Goal: Task Accomplishment & Management: Use online tool/utility

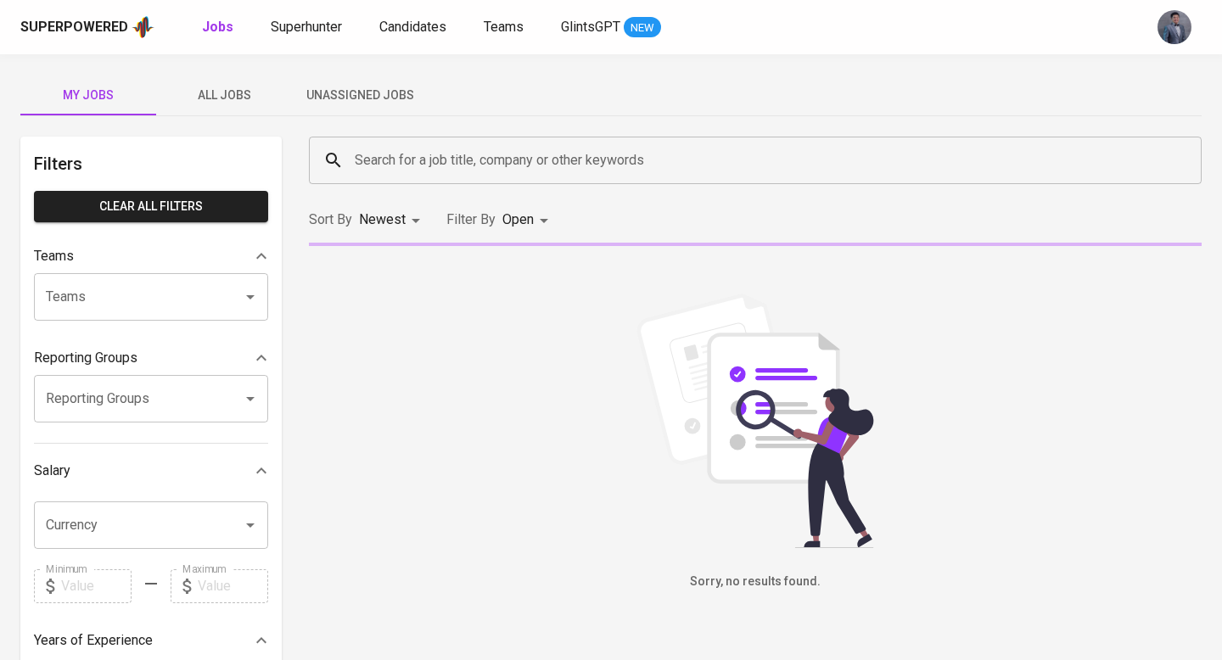
click at [346, 95] on span "Unassigned Jobs" at bounding box center [359, 95] width 115 height 21
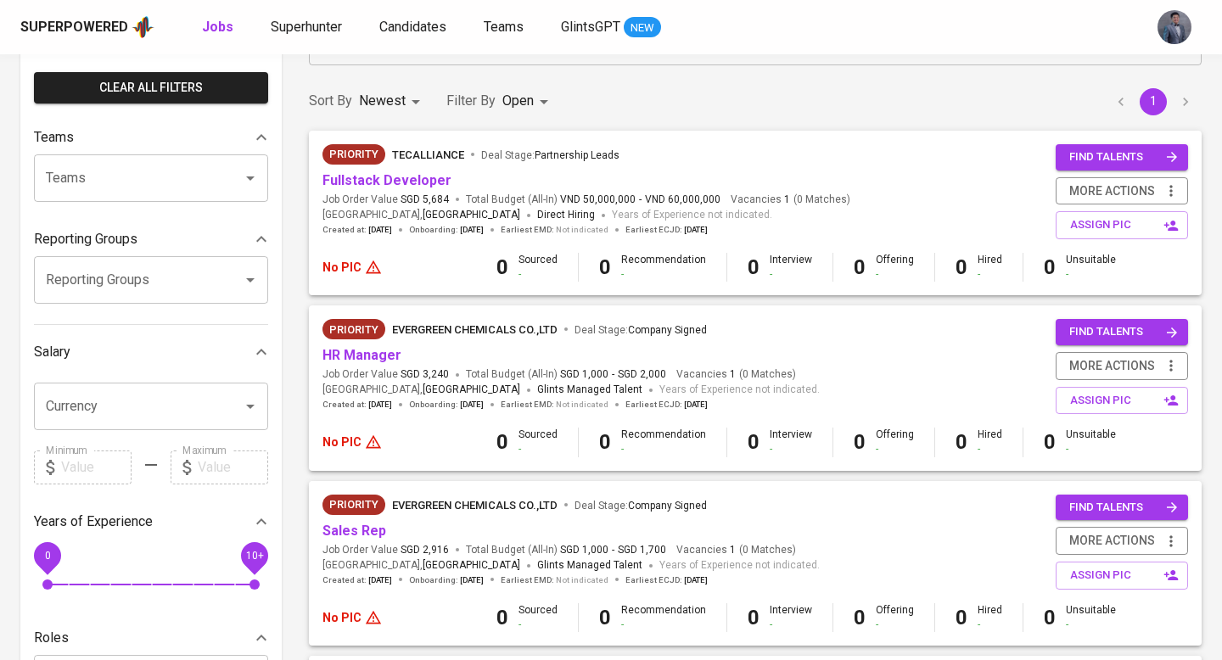
scroll to position [138, 0]
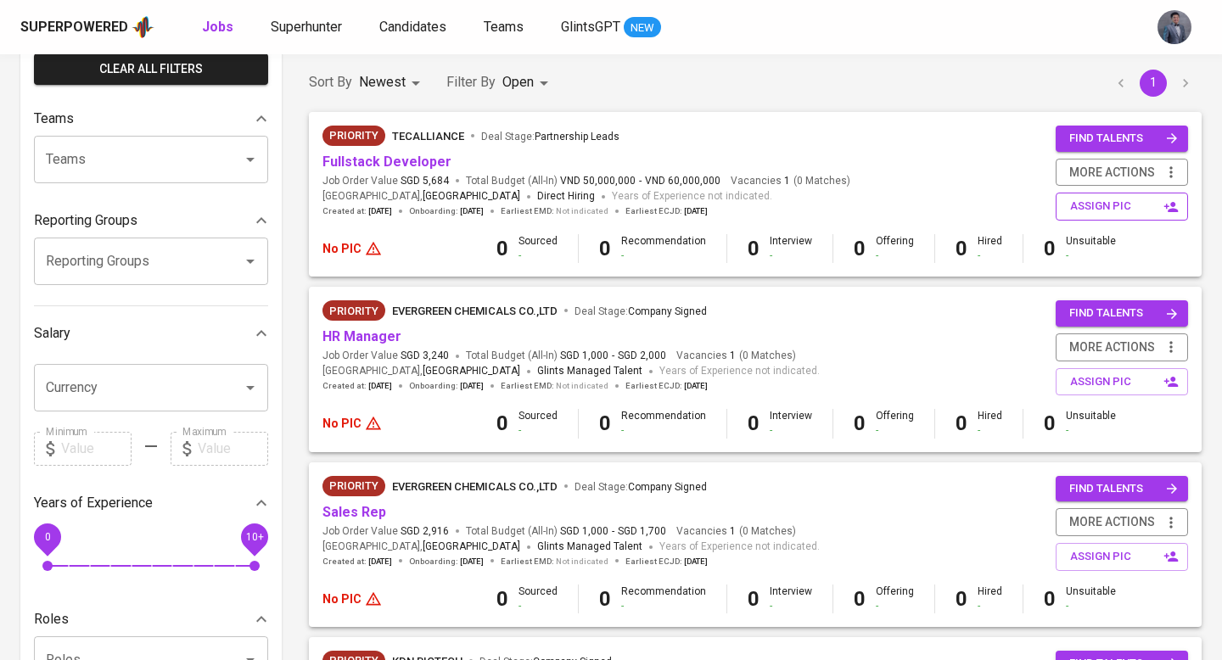
click at [1087, 212] on span "assign pic" at bounding box center [1123, 207] width 107 height 20
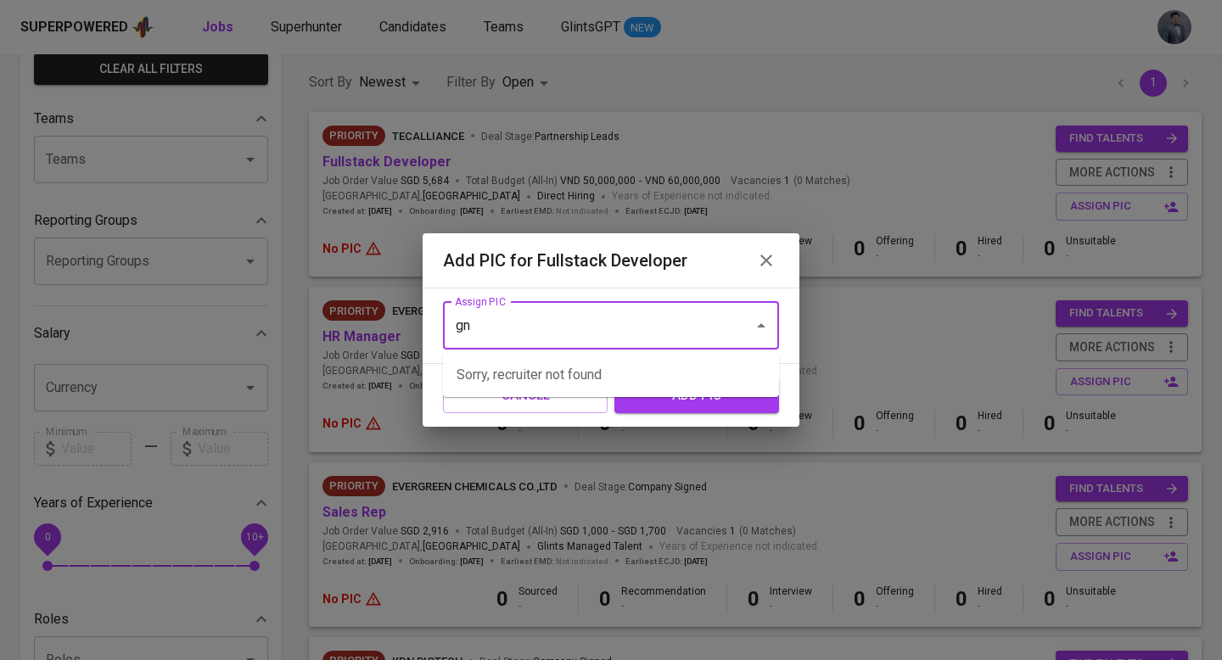
type input "g"
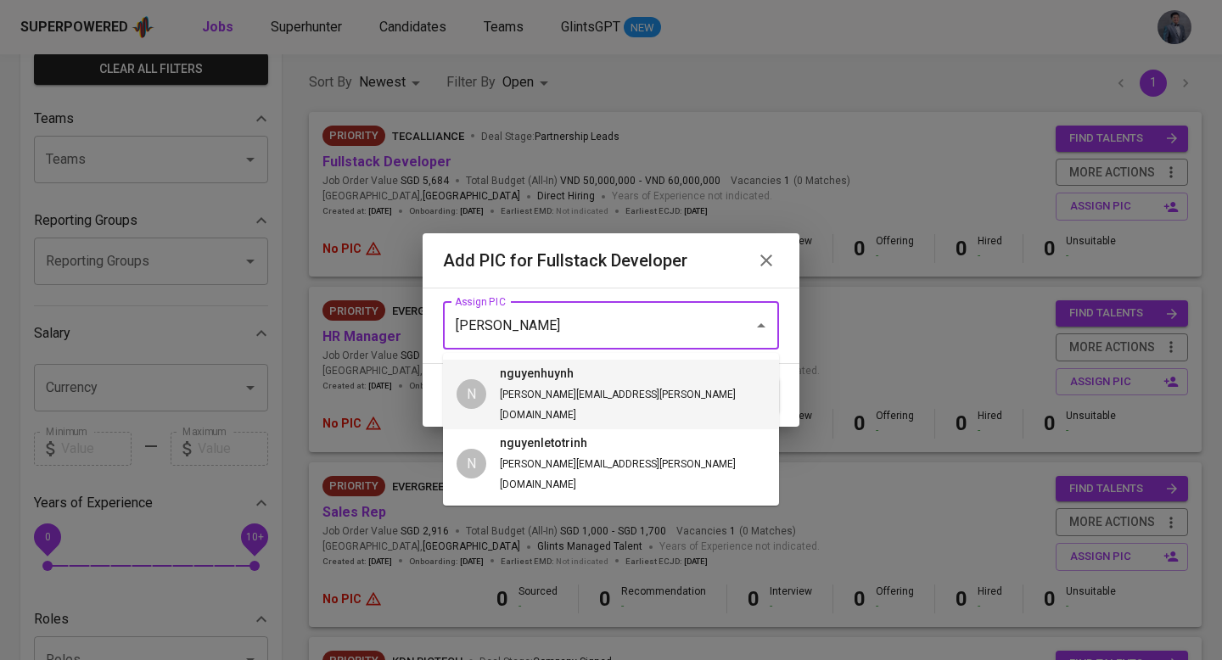
type input "nguyen"
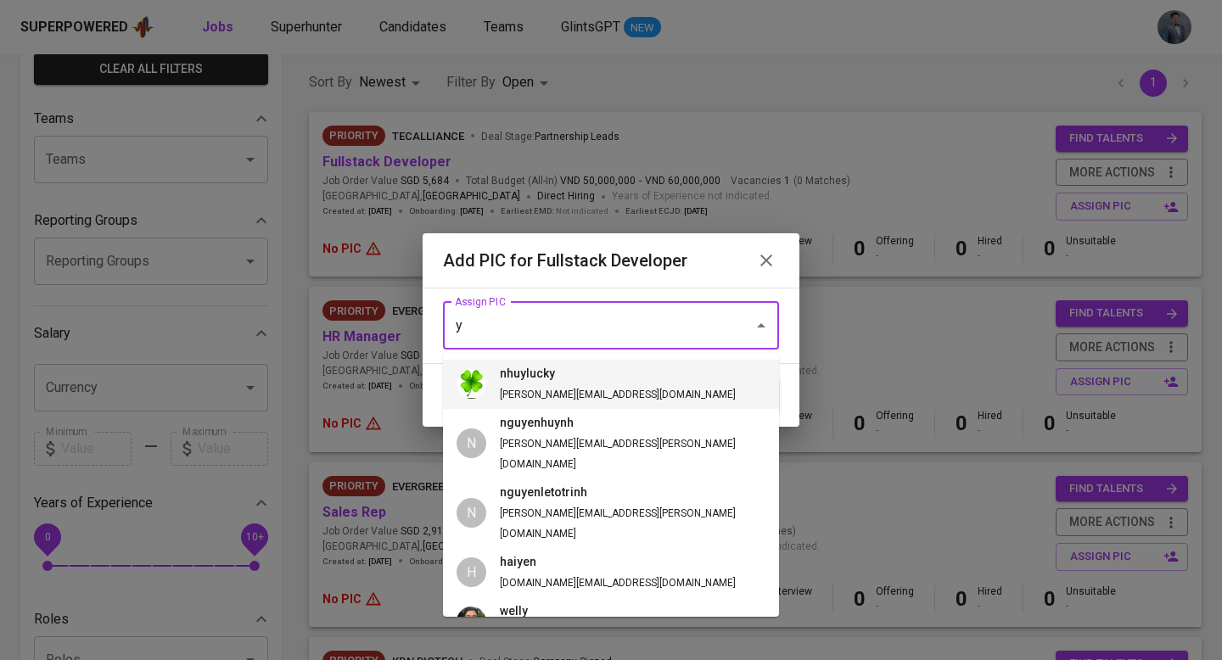
click at [620, 390] on li "nhuylucky y.nguyen@glints.com" at bounding box center [611, 384] width 336 height 49
type input "nhuylucky"
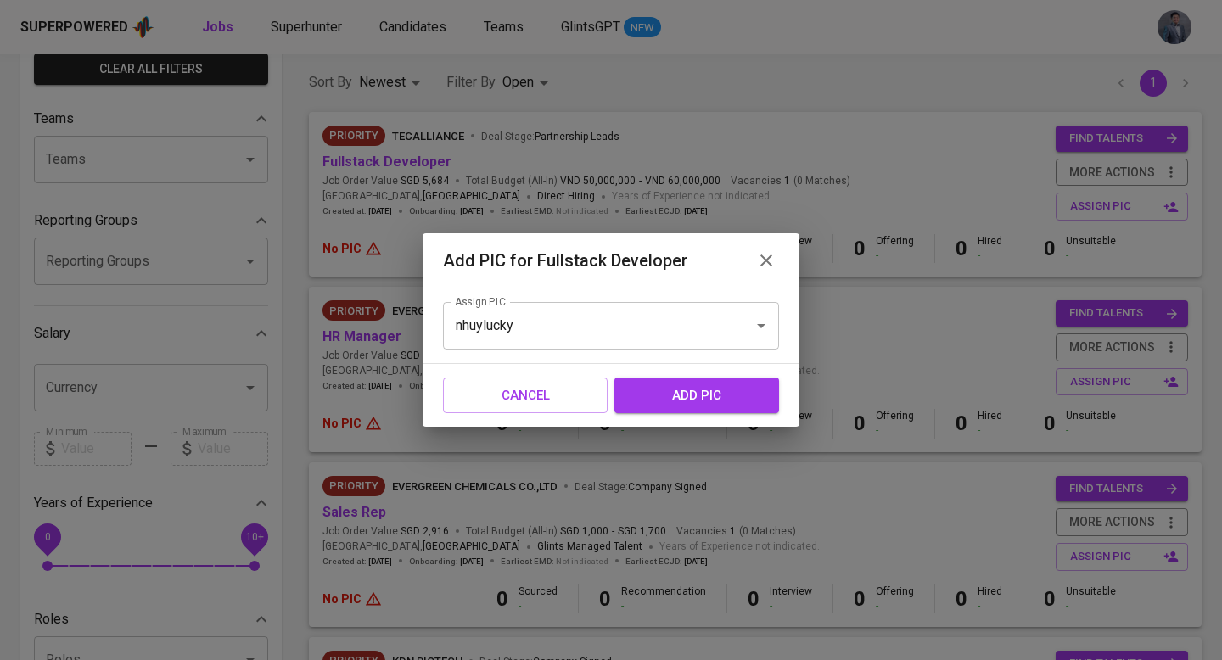
click at [683, 392] on span "add pic" at bounding box center [696, 396] width 127 height 22
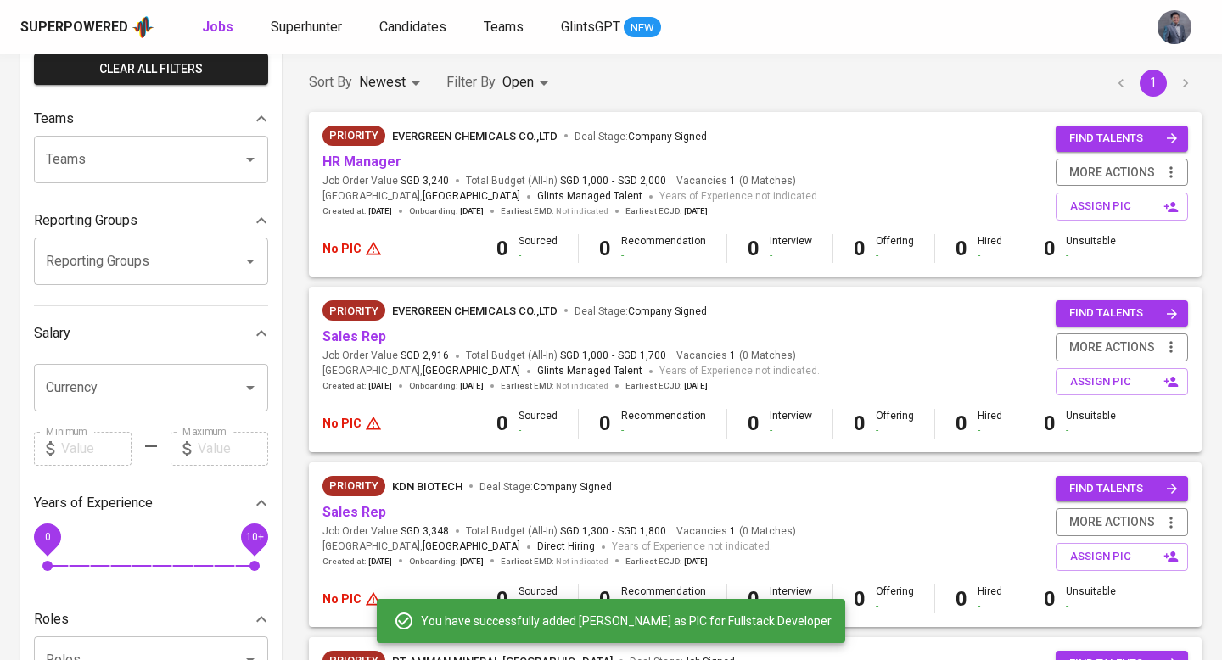
scroll to position [69, 0]
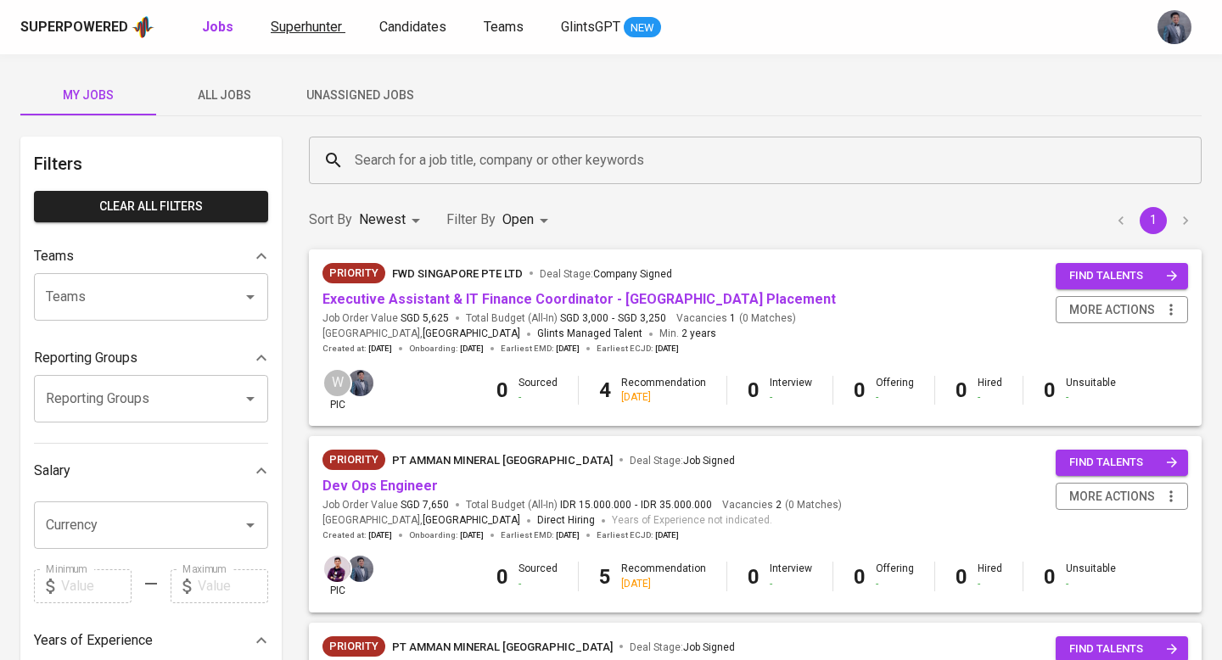
click at [322, 30] on span "Superhunter" at bounding box center [306, 27] width 71 height 16
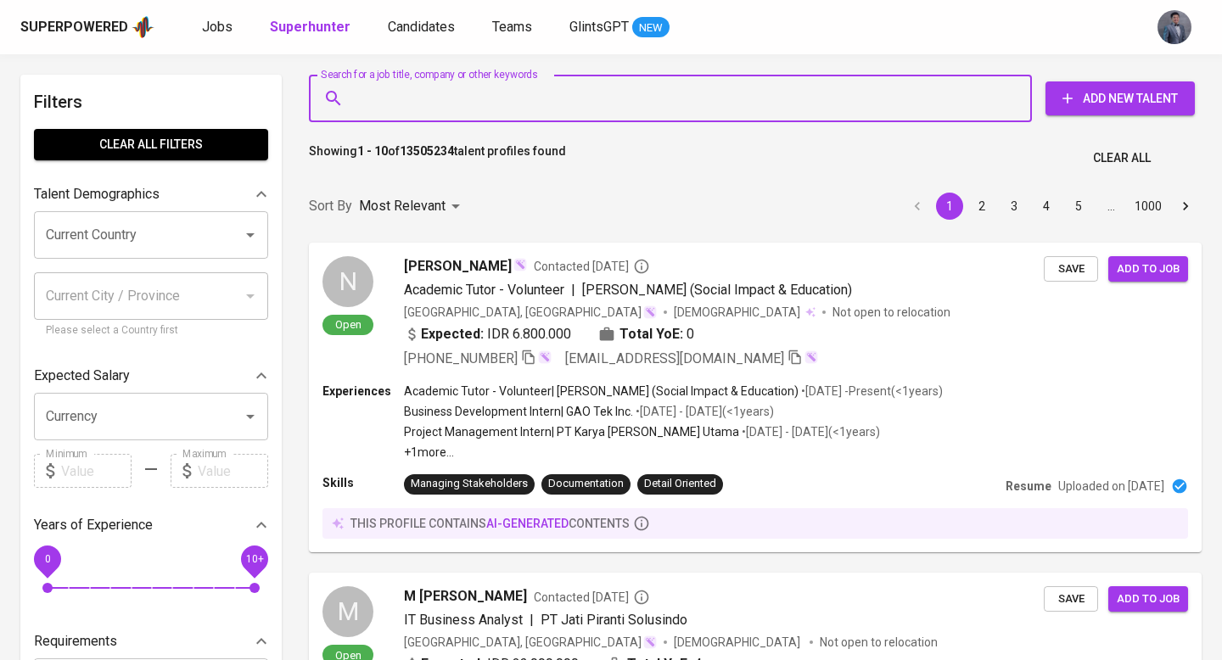
click at [610, 98] on input "Search for a job title, company or other keywords" at bounding box center [675, 98] width 649 height 32
paste input "multimedia content (video, podcasts, interactive storytelling"
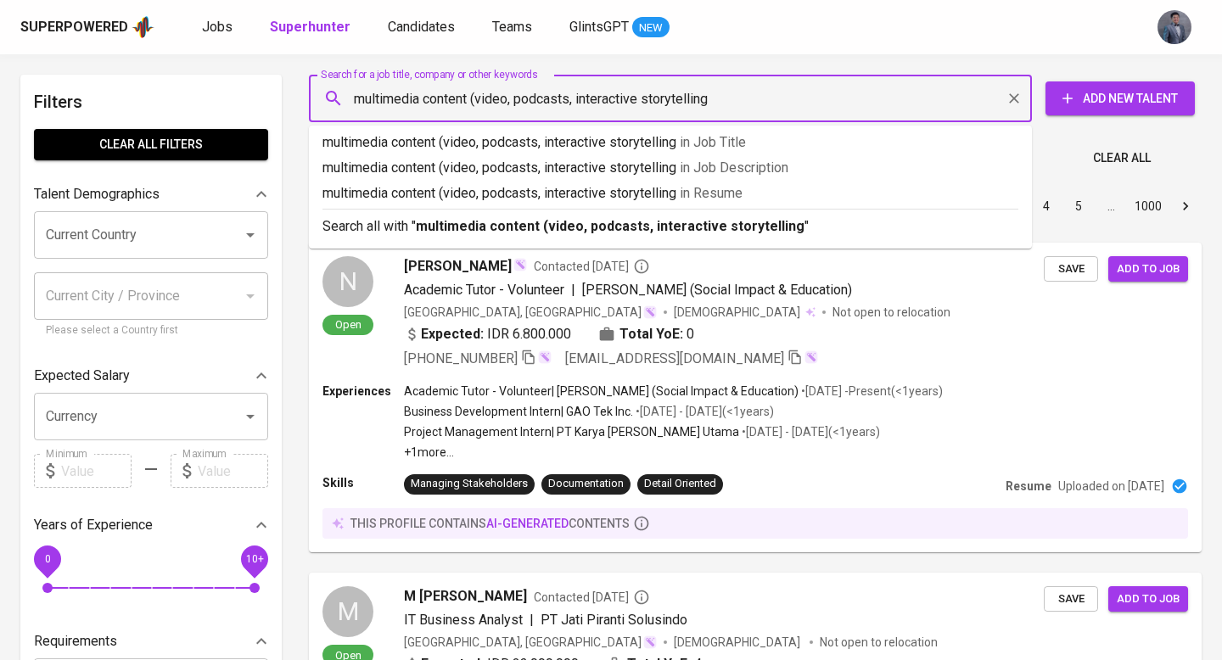
drag, startPoint x: 481, startPoint y: 95, endPoint x: 470, endPoint y: 117, distance: 24.7
click at [482, 95] on input "multimedia content (video, podcasts, interactive storytelling" at bounding box center [675, 98] width 649 height 32
click at [472, 98] on input "multimedia contentvideo, podcasts, interactive storytelling" at bounding box center [675, 98] width 649 height 32
type input "multimedia content video, podcasts, interactive storytelling"
click at [705, 197] on span "in Resume" at bounding box center [707, 193] width 63 height 16
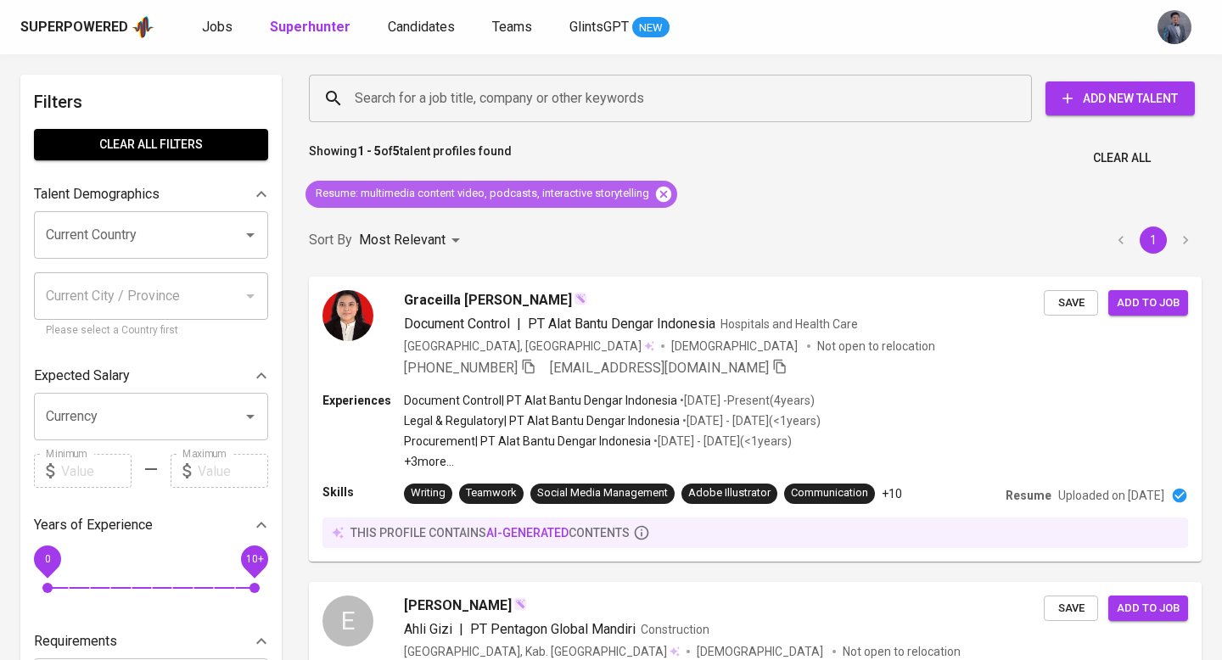
click at [662, 200] on icon at bounding box center [663, 193] width 15 height 15
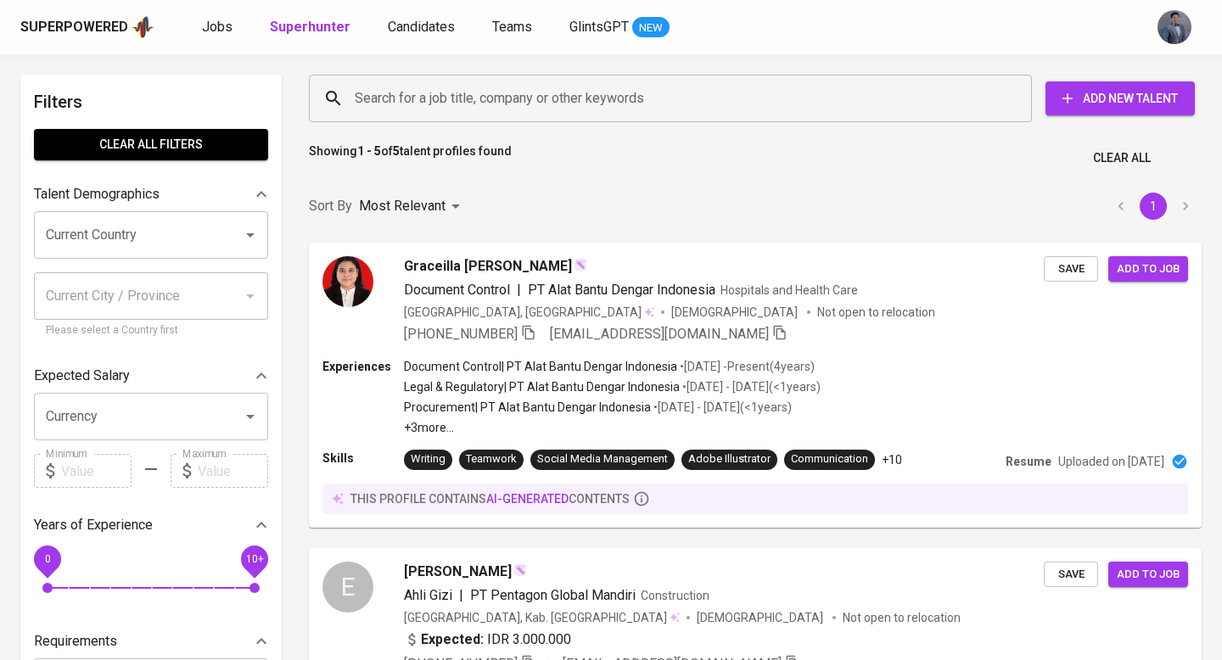
click at [70, 240] on input "Current Country" at bounding box center [127, 235] width 171 height 32
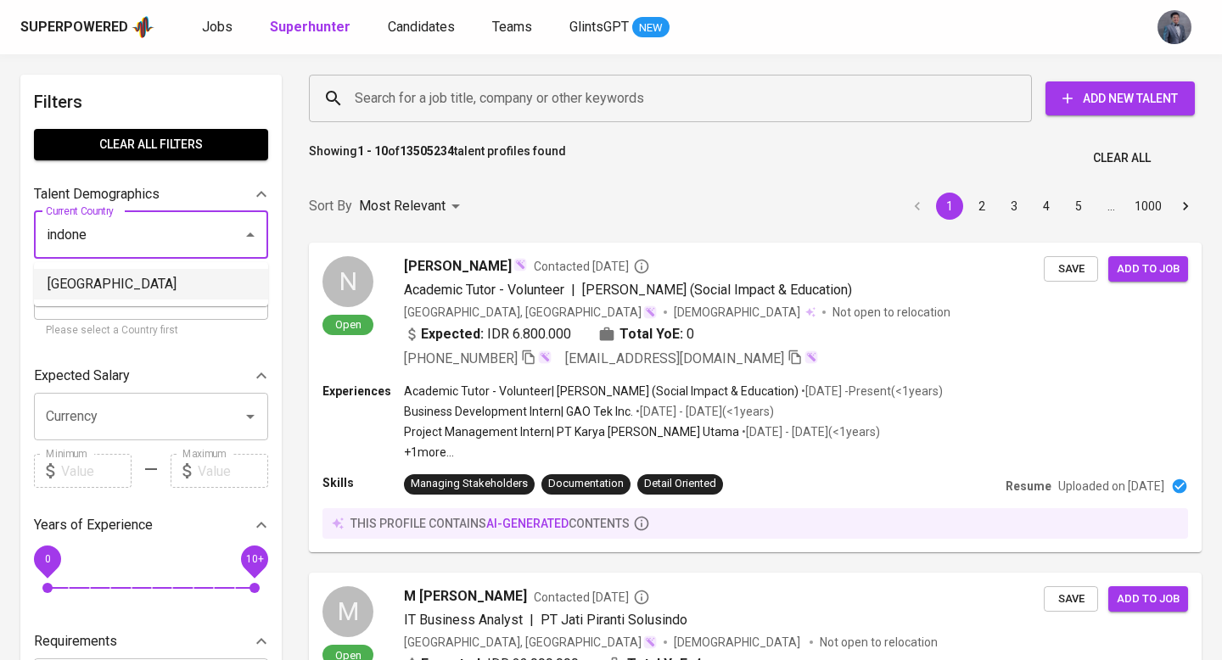
click at [80, 287] on li "[GEOGRAPHIC_DATA]" at bounding box center [151, 284] width 234 height 31
type input "[GEOGRAPHIC_DATA]"
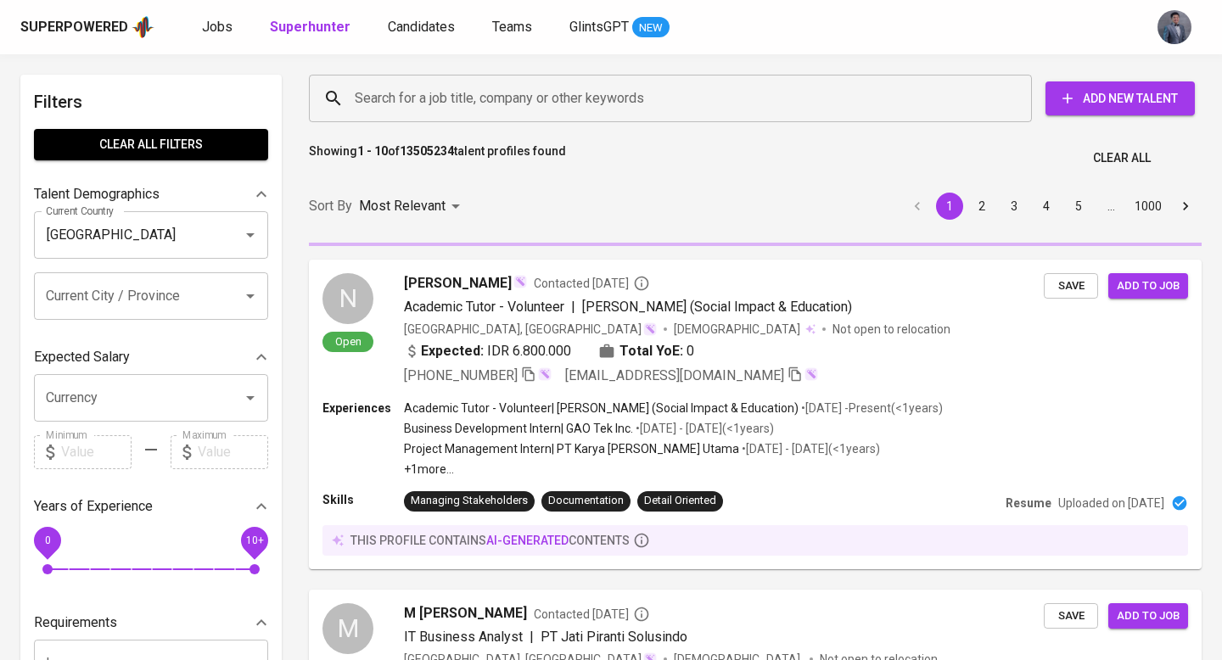
scroll to position [277, 0]
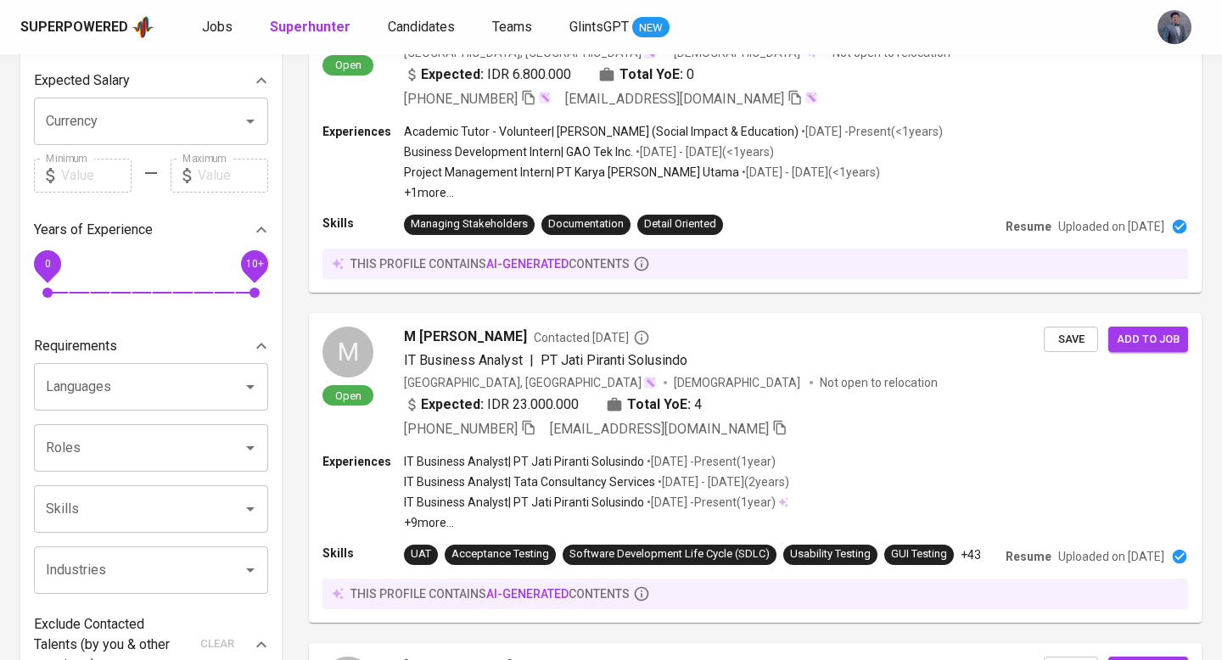
click at [167, 363] on div "Languages" at bounding box center [151, 387] width 234 height 48
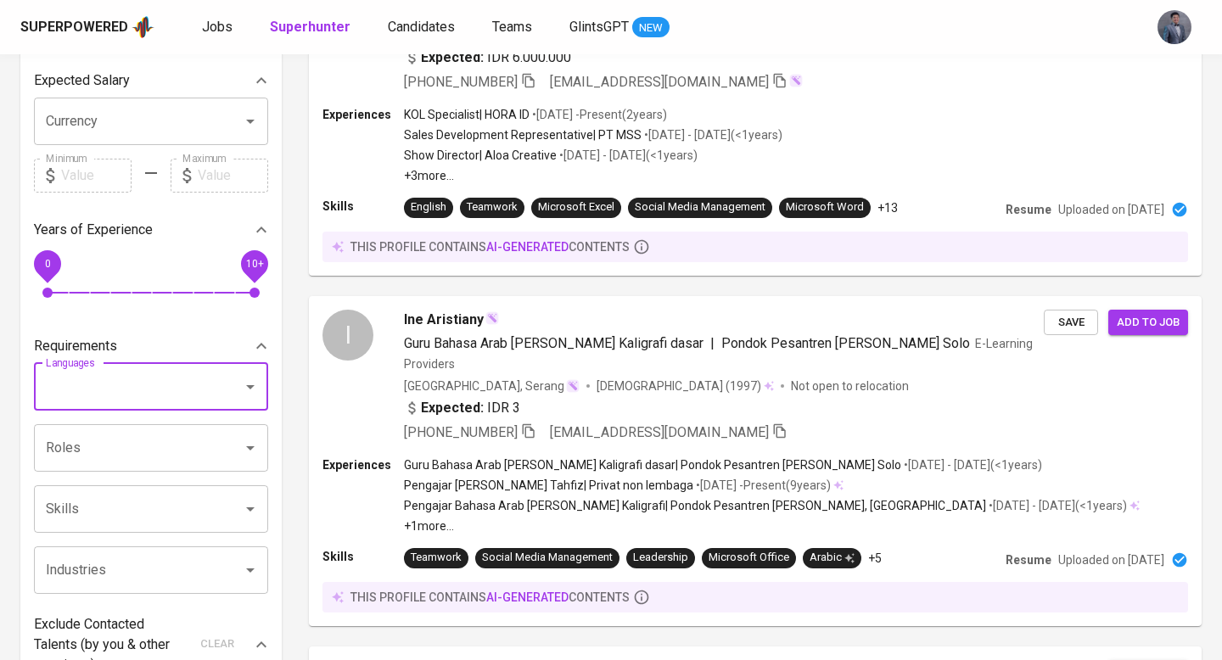
scroll to position [438, 0]
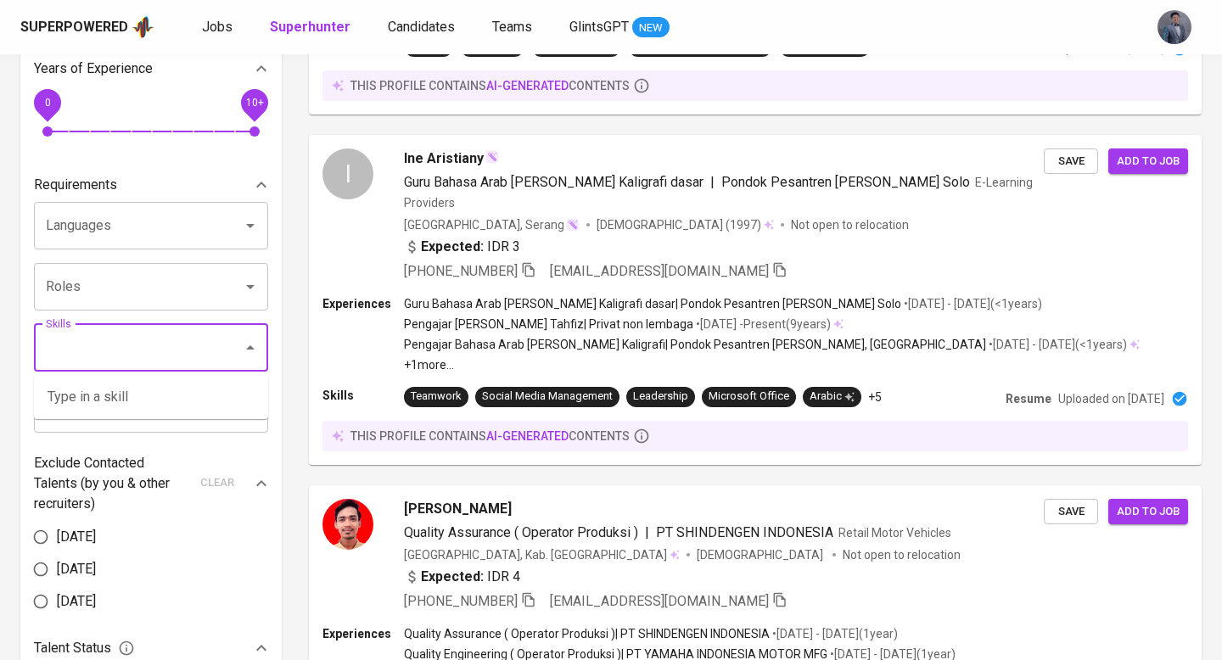
click at [163, 346] on input "Skills" at bounding box center [127, 348] width 171 height 32
type input "m"
paste input "journalism"
click at [141, 400] on li "Journalism" at bounding box center [151, 397] width 234 height 31
type input "journalism"
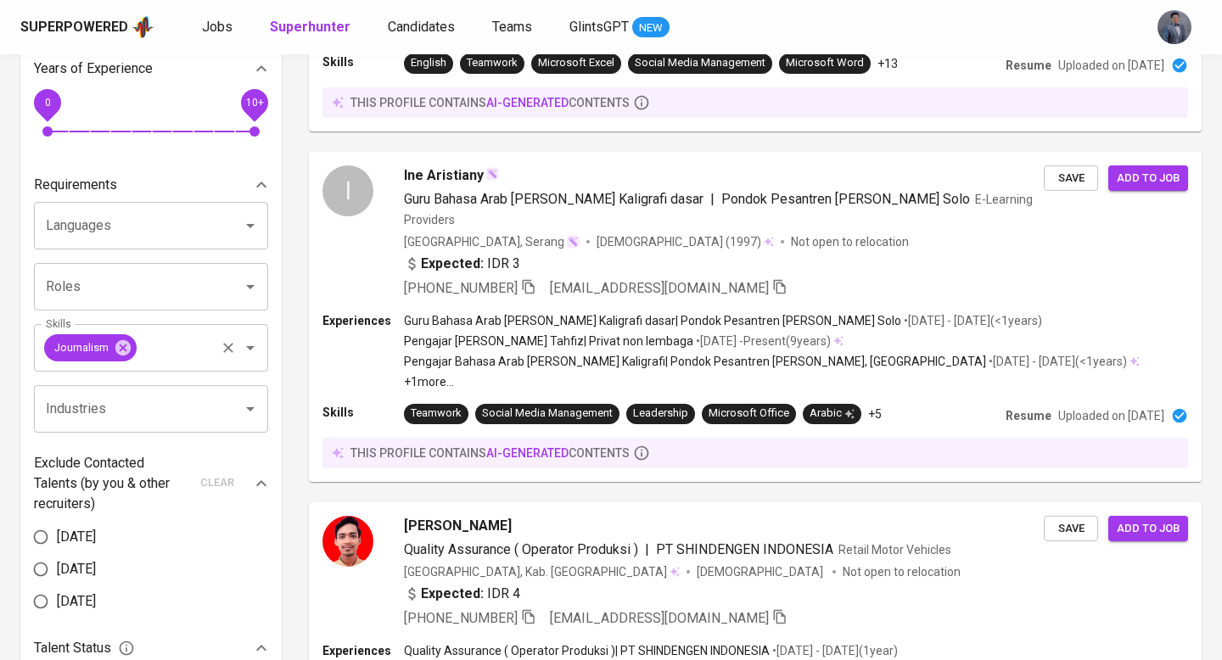
click at [150, 351] on input "Skills" at bounding box center [176, 348] width 74 height 32
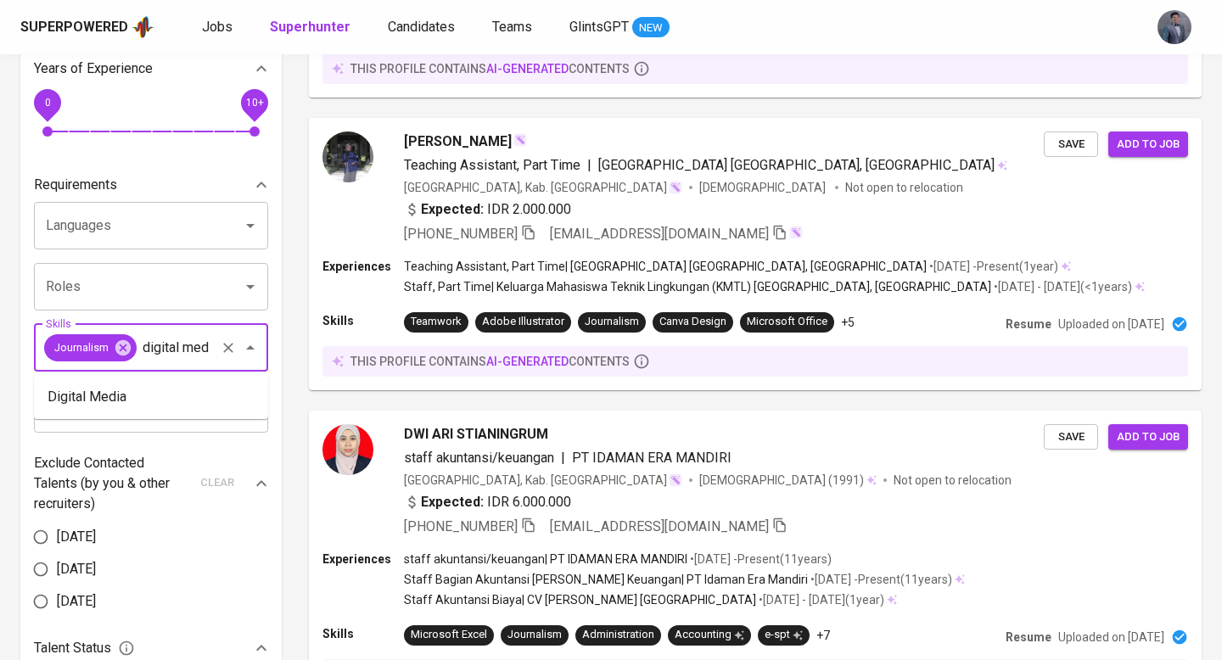
scroll to position [0, 1]
click at [104, 397] on li "Digital Media" at bounding box center [151, 397] width 234 height 31
type input "digital med"
click at [87, 372] on div "Journalism digital med Skills" at bounding box center [151, 348] width 234 height 48
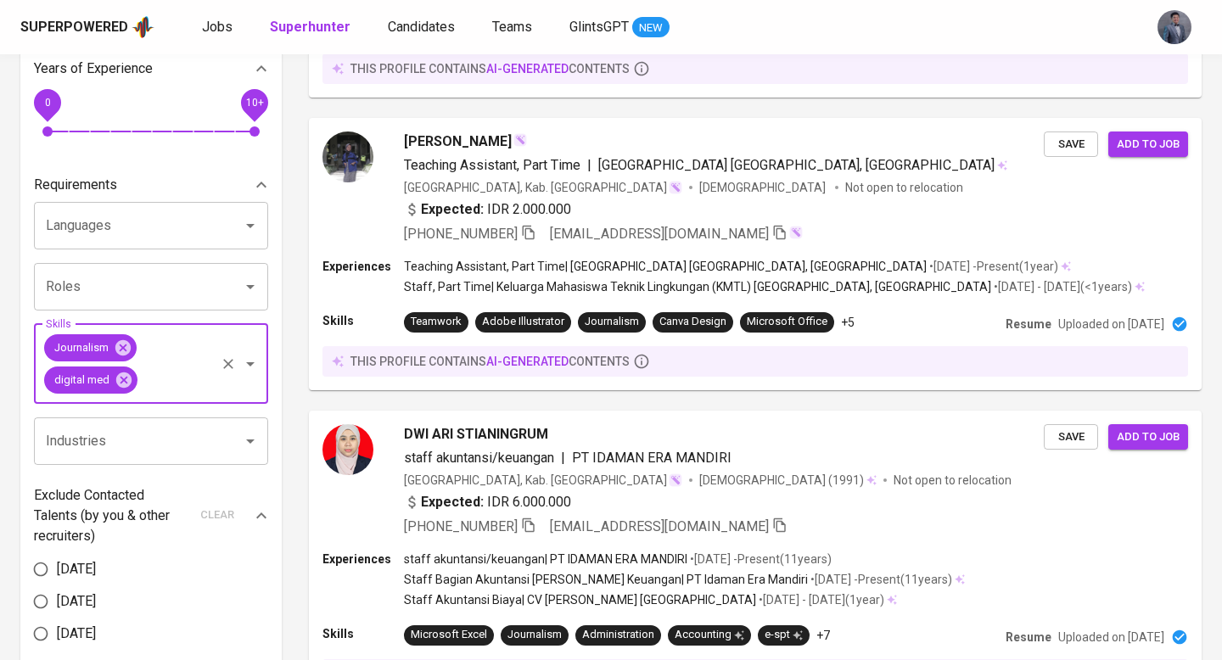
click at [104, 402] on div "Journalism digital med Skills" at bounding box center [151, 364] width 234 height 80
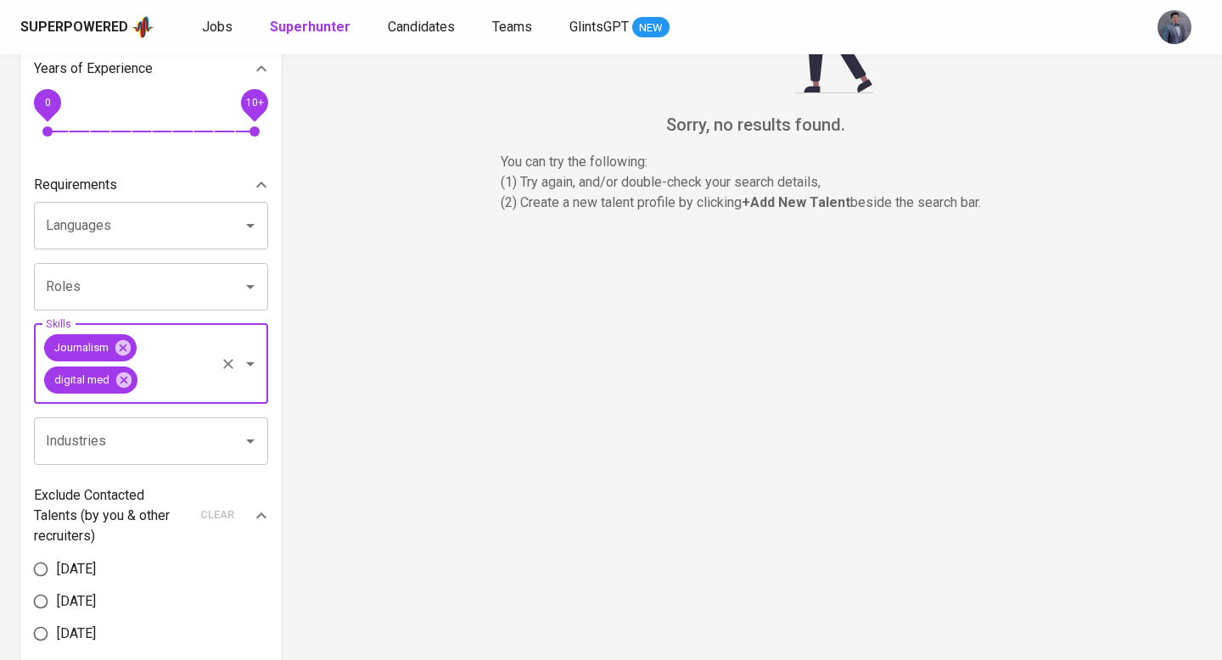
click at [212, 279] on input "Roles" at bounding box center [127, 287] width 171 height 32
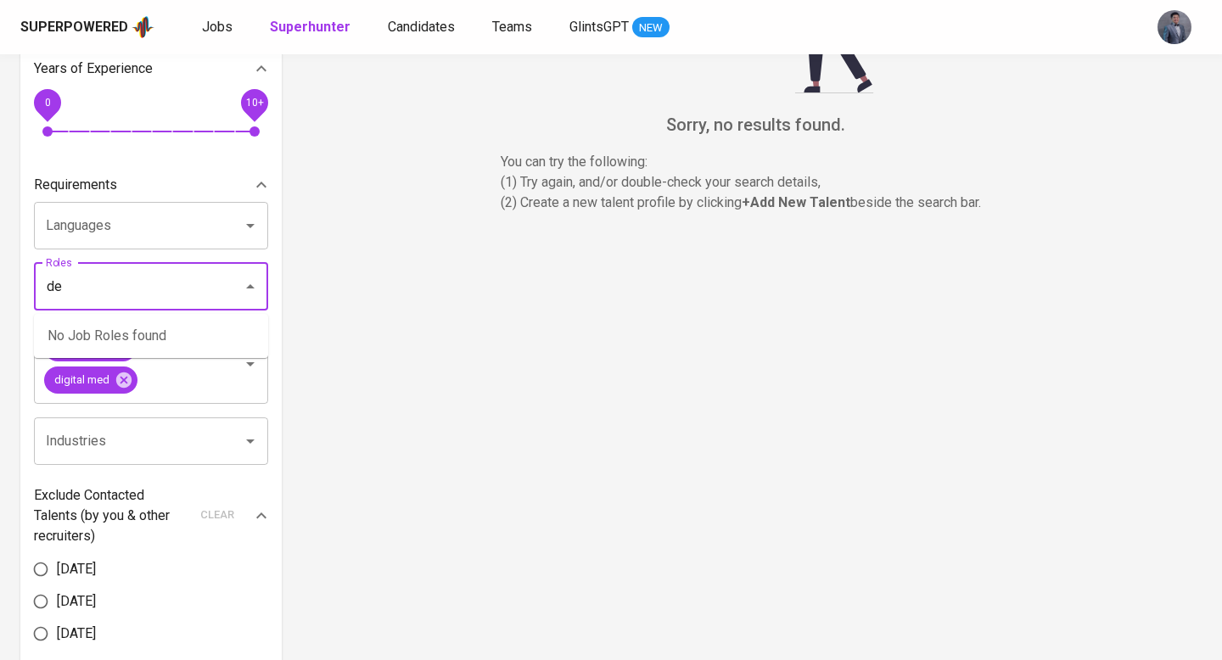
type input "d"
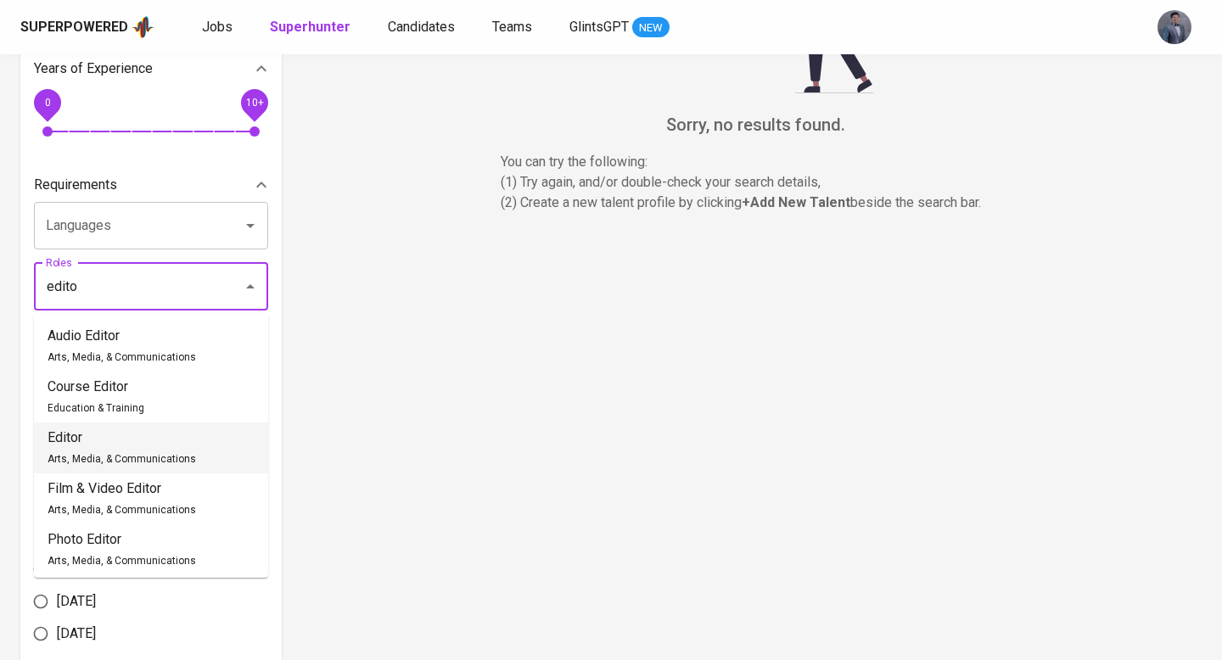
click at [188, 434] on p "Editor" at bounding box center [122, 438] width 149 height 20
type input "edito"
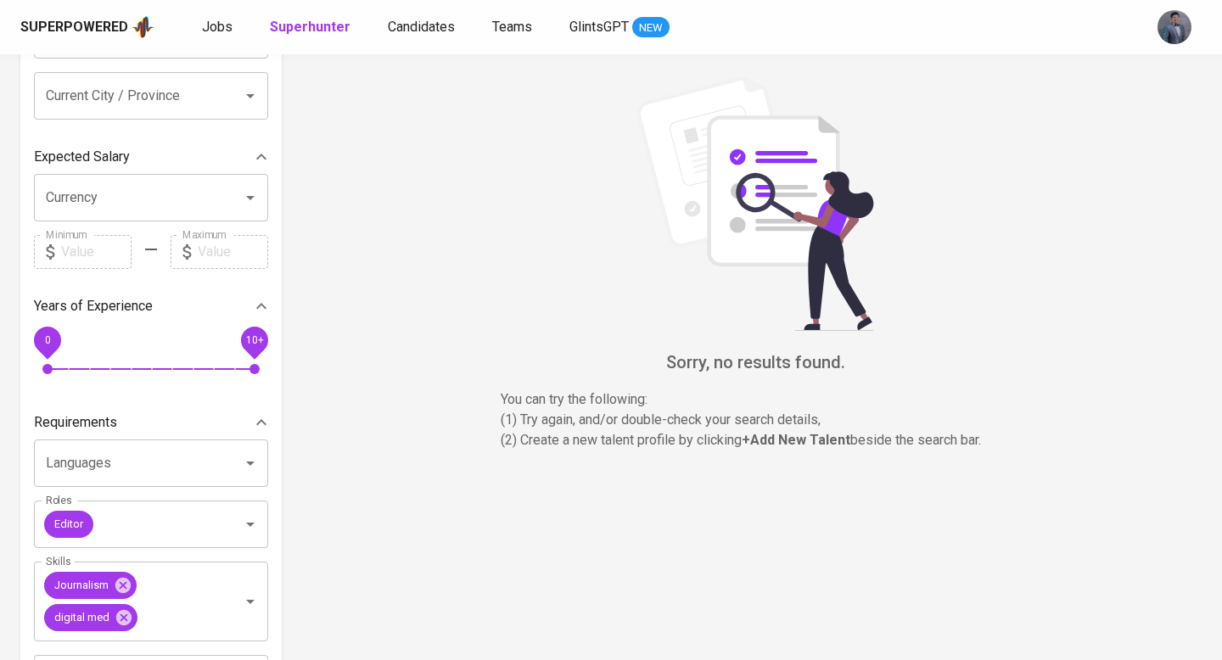
scroll to position [201, 0]
click at [128, 582] on icon at bounding box center [122, 583] width 15 height 15
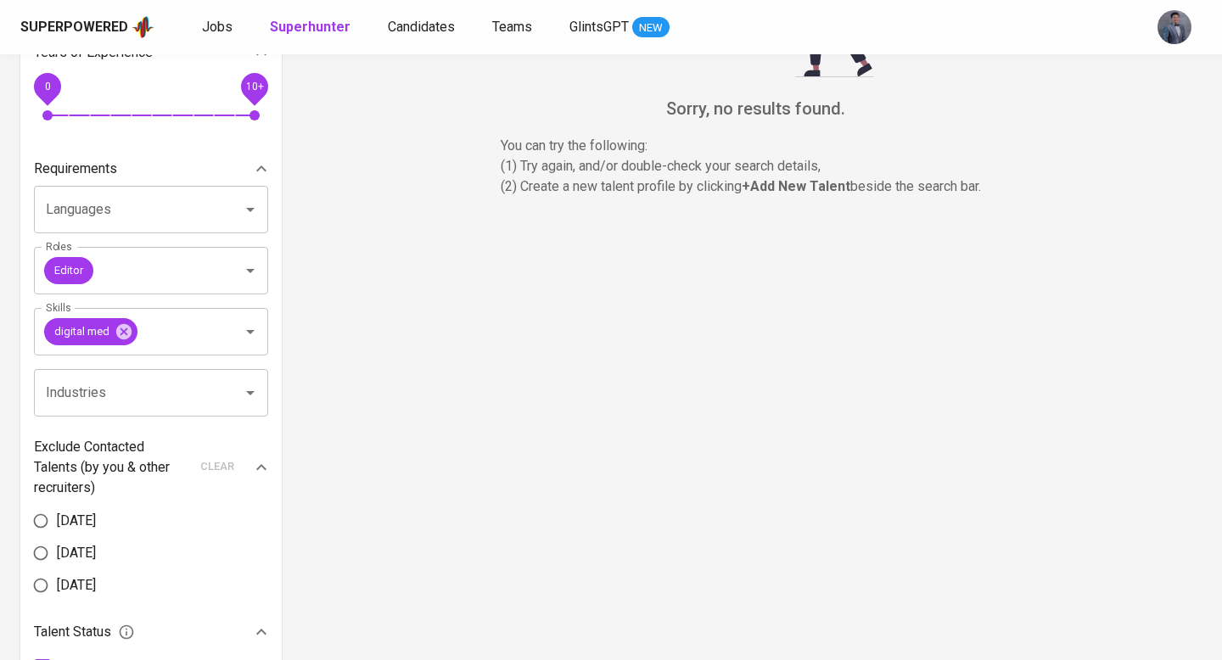
scroll to position [469, 0]
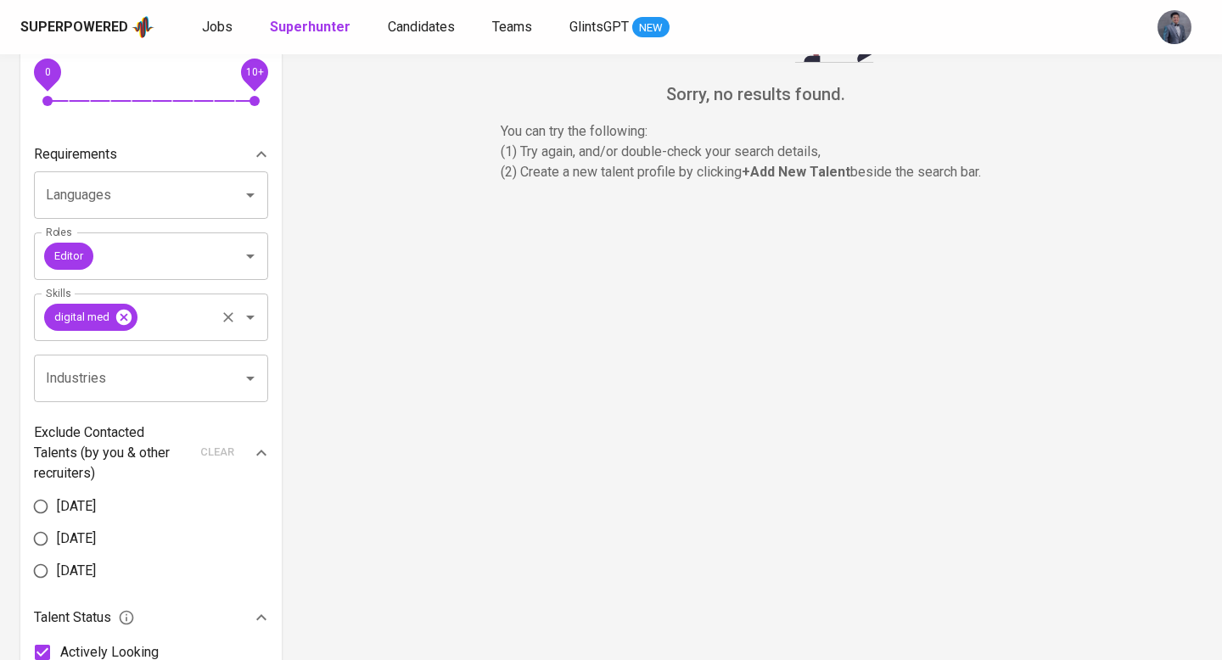
click at [126, 313] on icon at bounding box center [123, 316] width 15 height 15
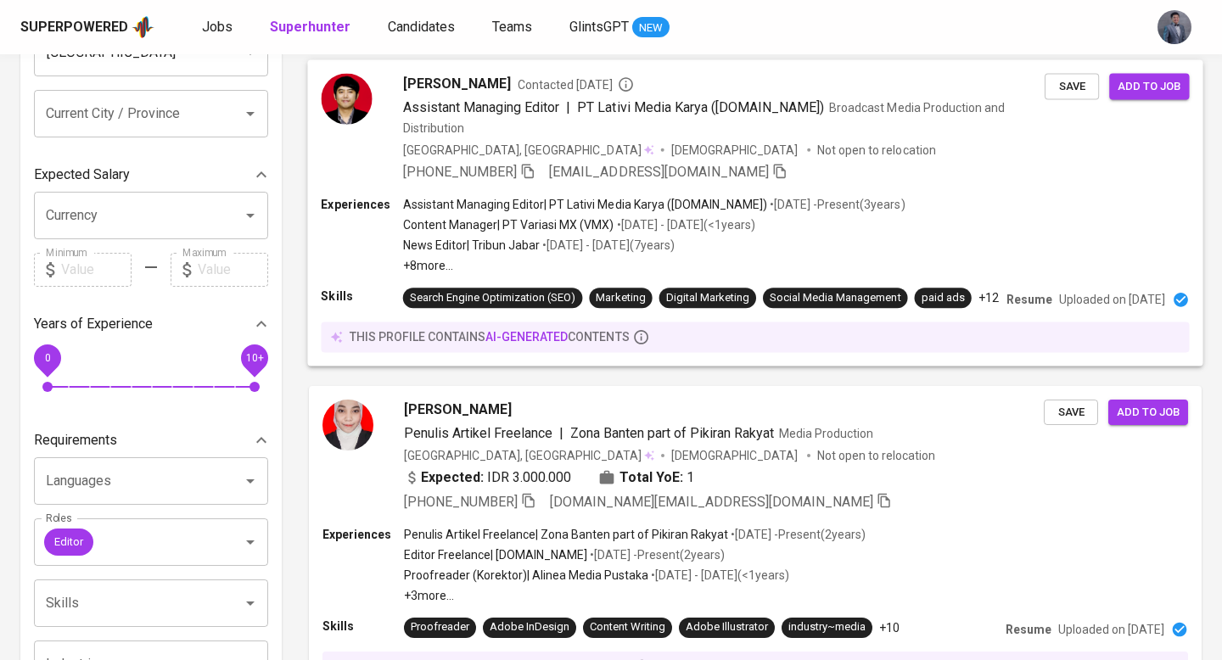
scroll to position [147, 0]
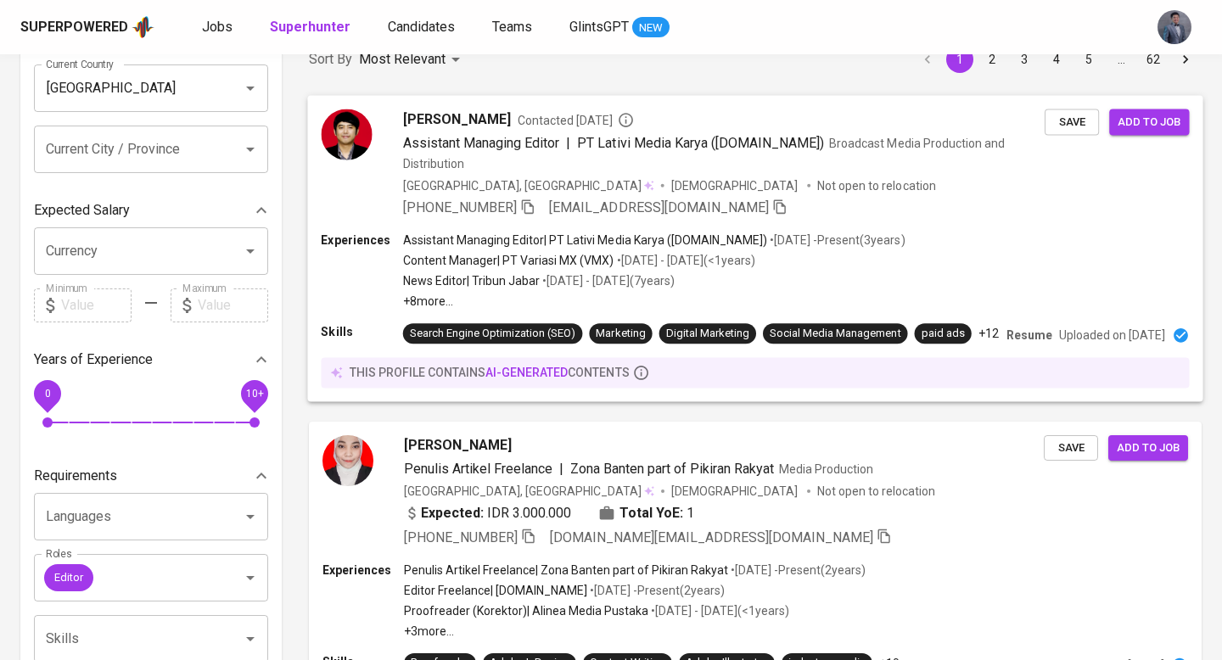
click at [547, 152] on span "Assistant Managing Editor" at bounding box center [481, 142] width 157 height 20
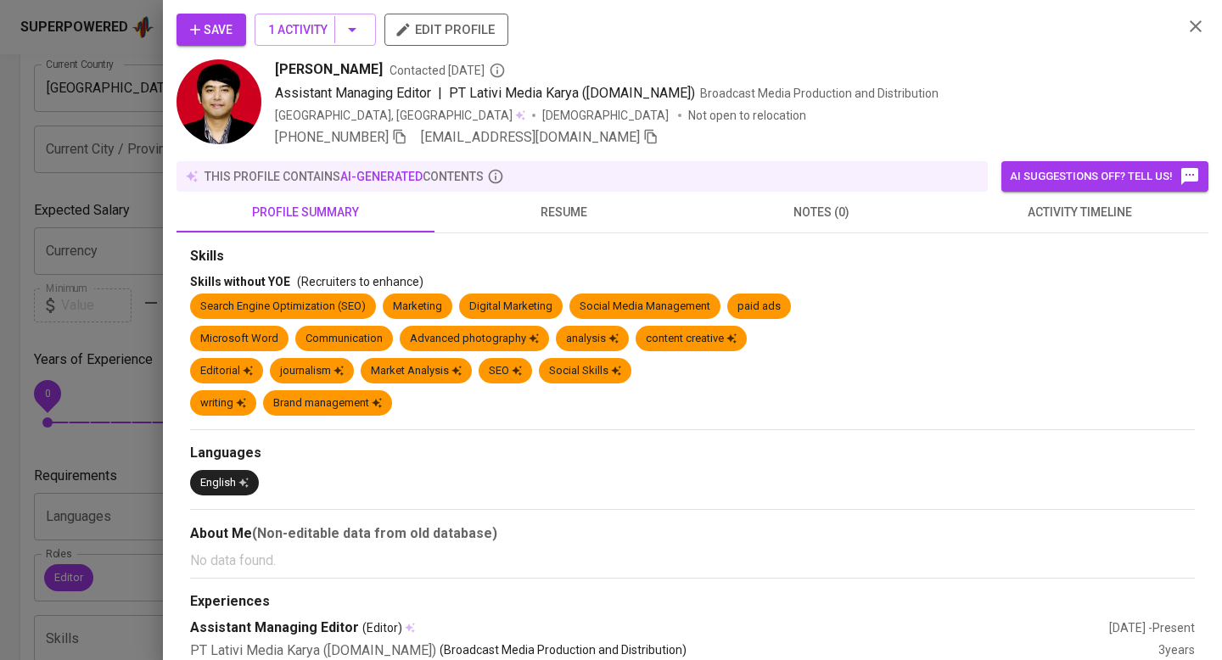
click at [570, 221] on span "resume" at bounding box center [564, 212] width 238 height 21
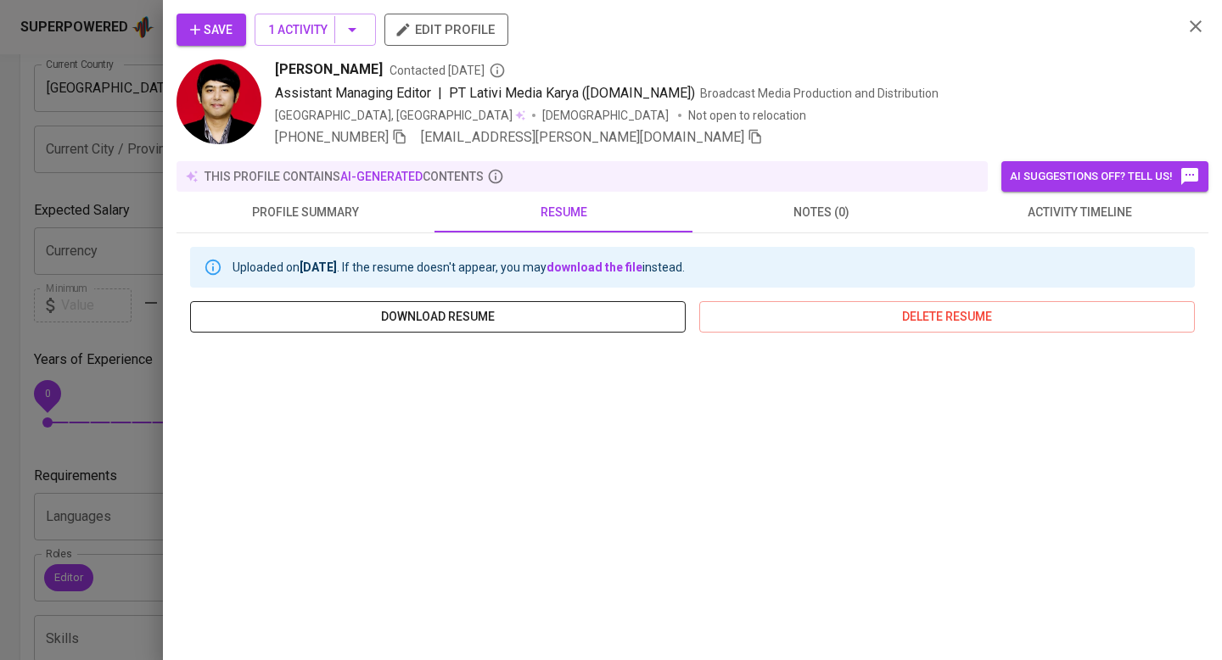
click at [548, 306] on span "download resume" at bounding box center [438, 316] width 469 height 21
click at [1198, 21] on icon "button" at bounding box center [1196, 26] width 20 height 20
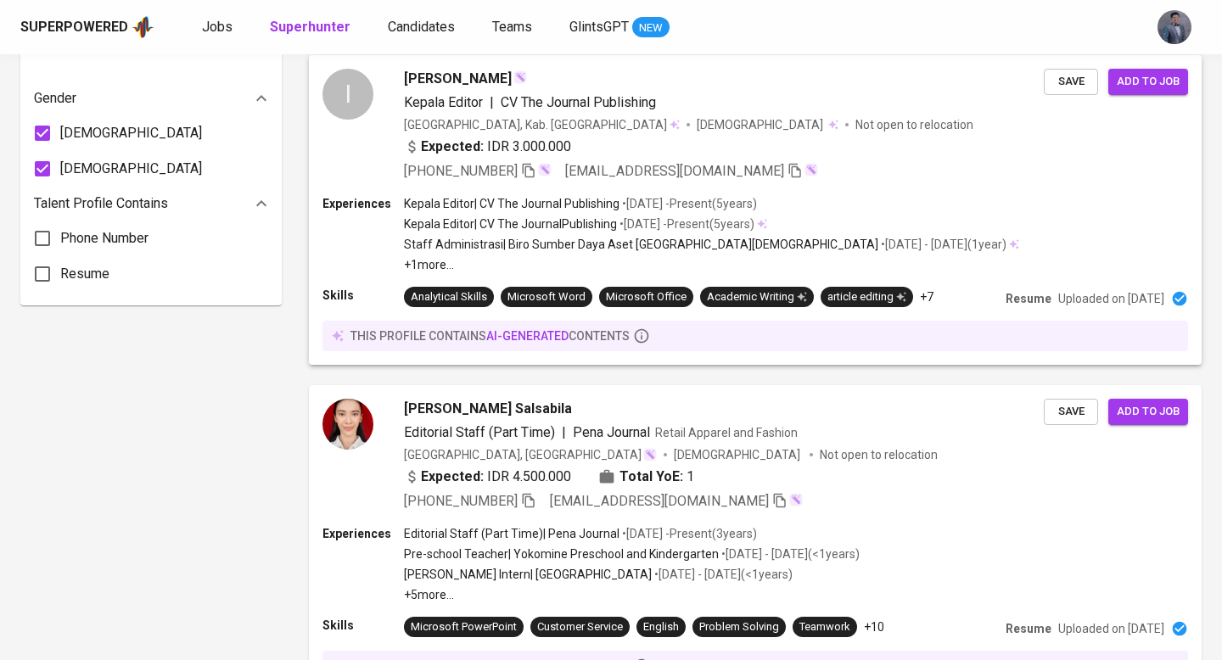
scroll to position [1143, 0]
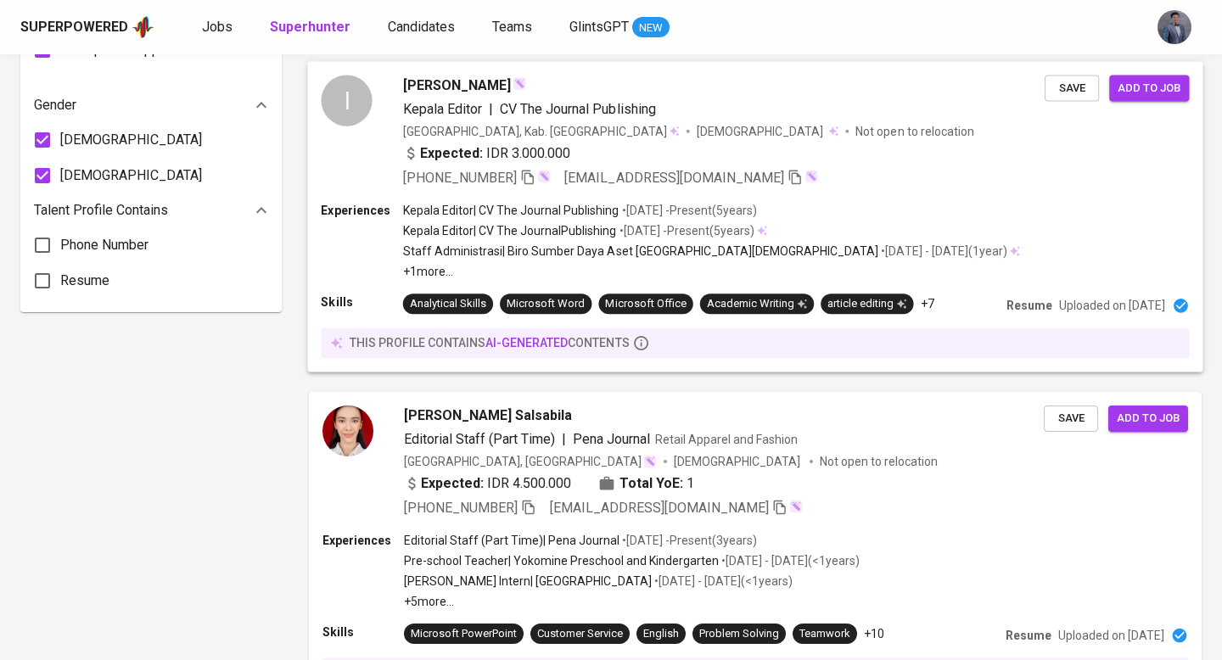
click at [818, 168] on div "Expected: IDR 3.000.000" at bounding box center [724, 155] width 642 height 25
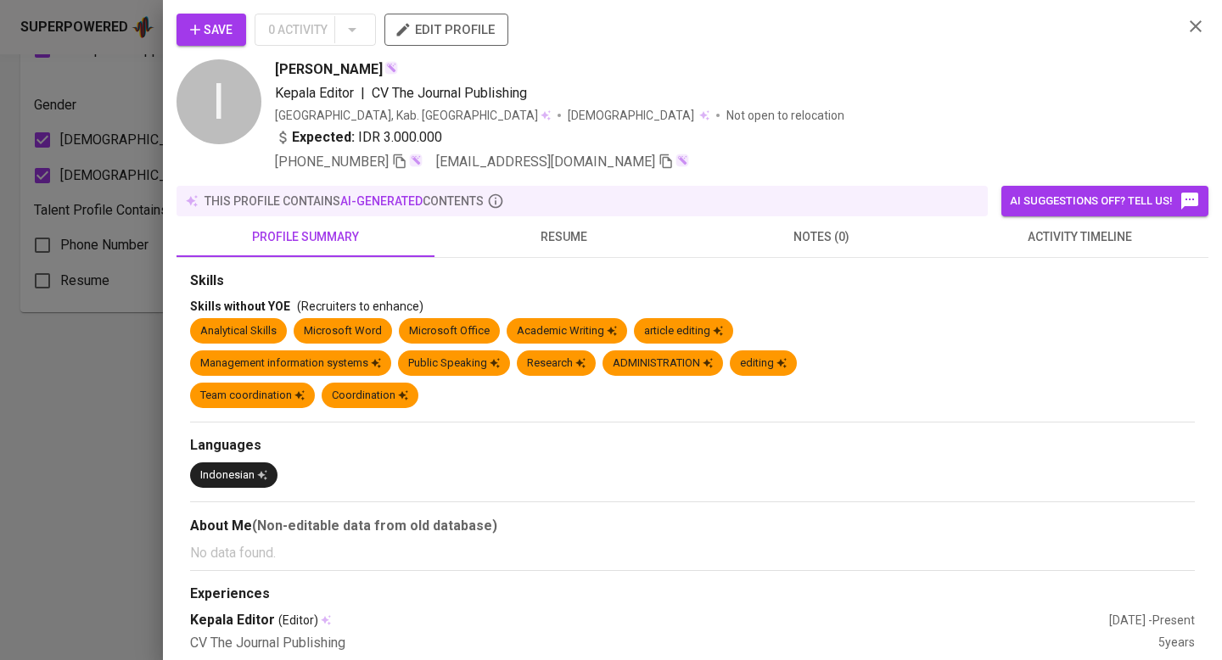
click at [574, 249] on button "resume" at bounding box center [564, 236] width 258 height 41
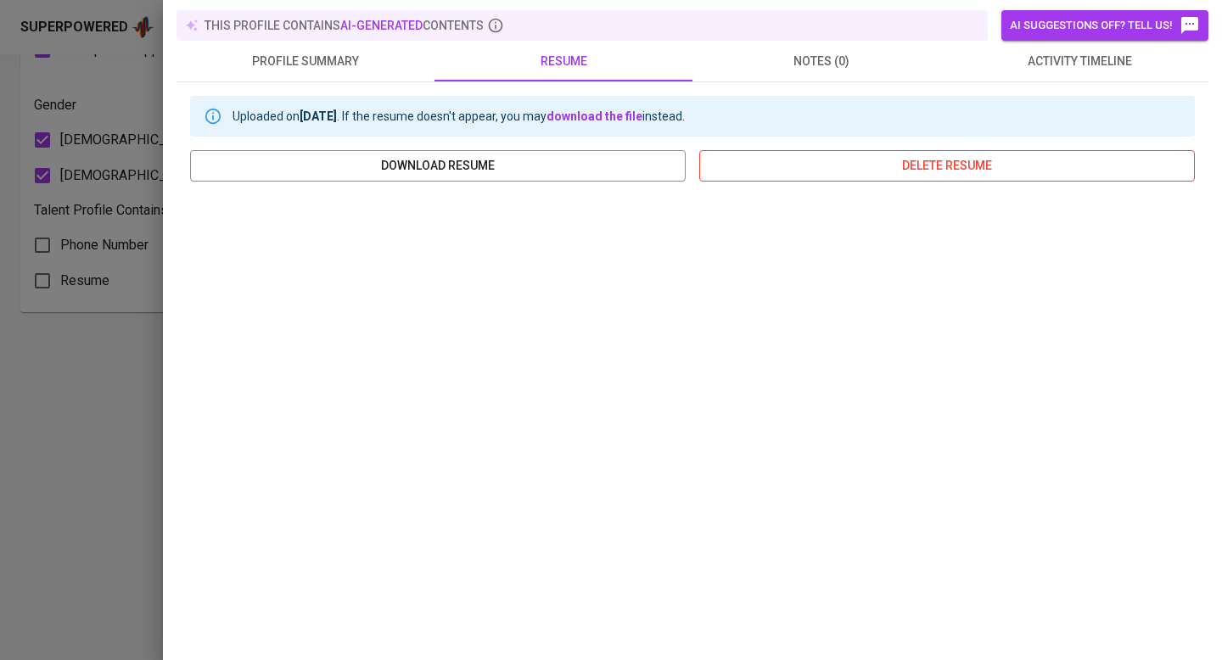
scroll to position [0, 0]
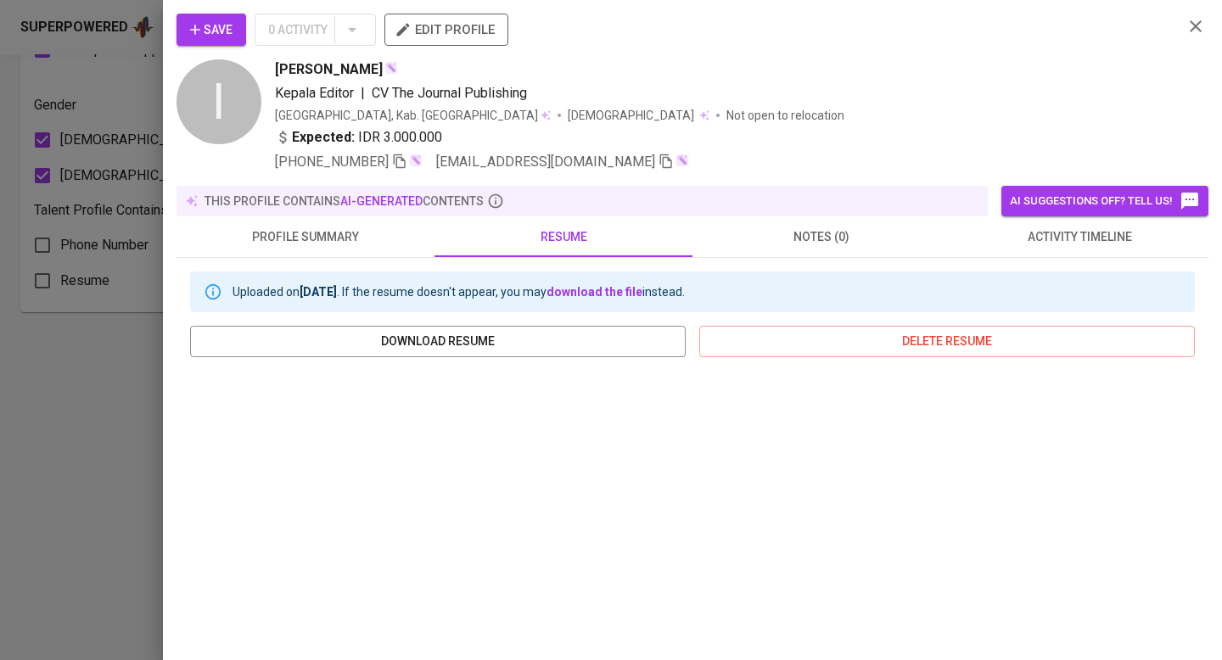
click at [1198, 18] on icon "button" at bounding box center [1196, 26] width 20 height 20
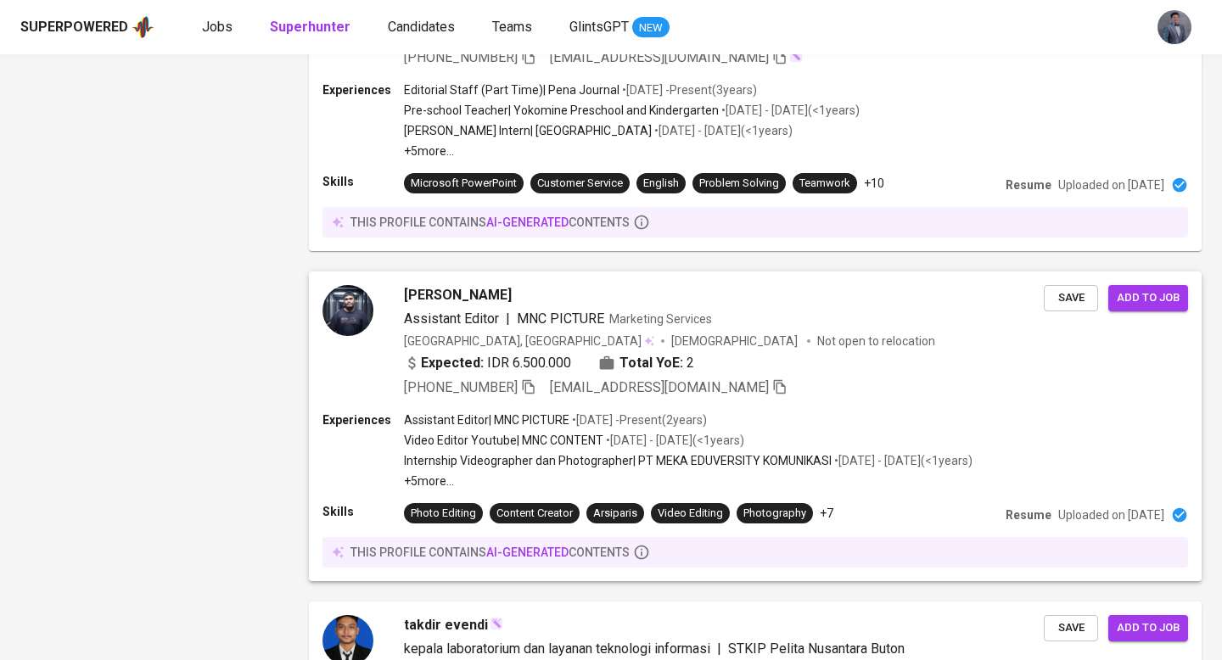
scroll to position [1761, 0]
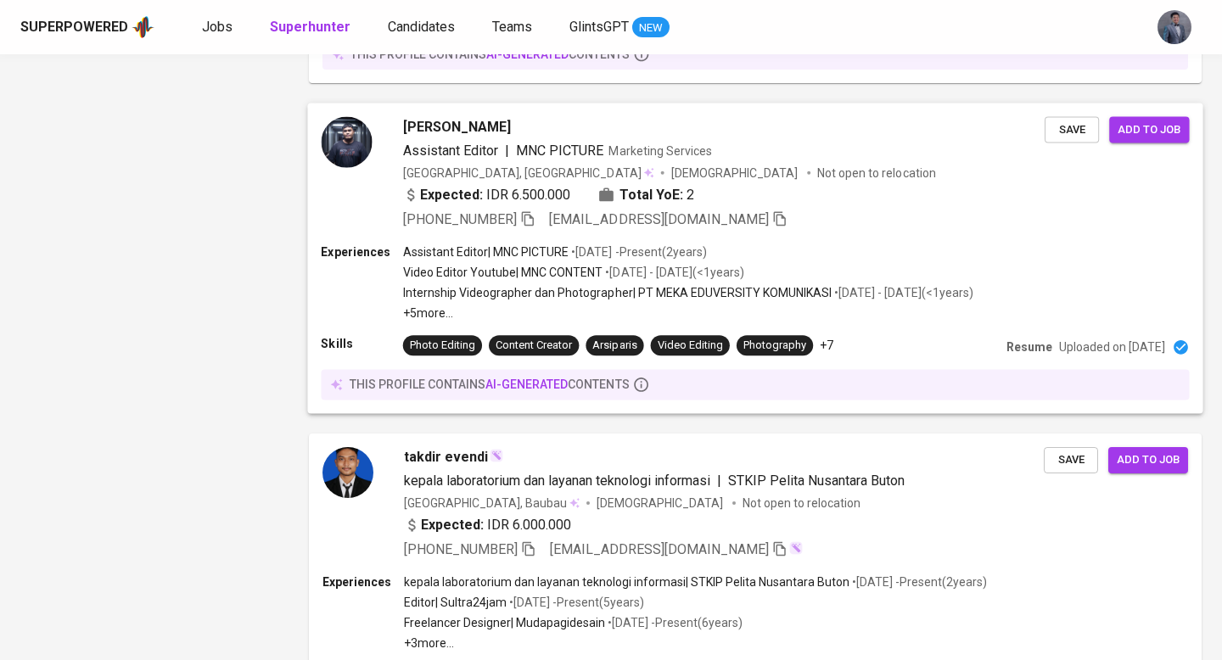
click at [778, 182] on div "Indonesia, Tangerang Male Not open to relocation" at bounding box center [724, 173] width 642 height 17
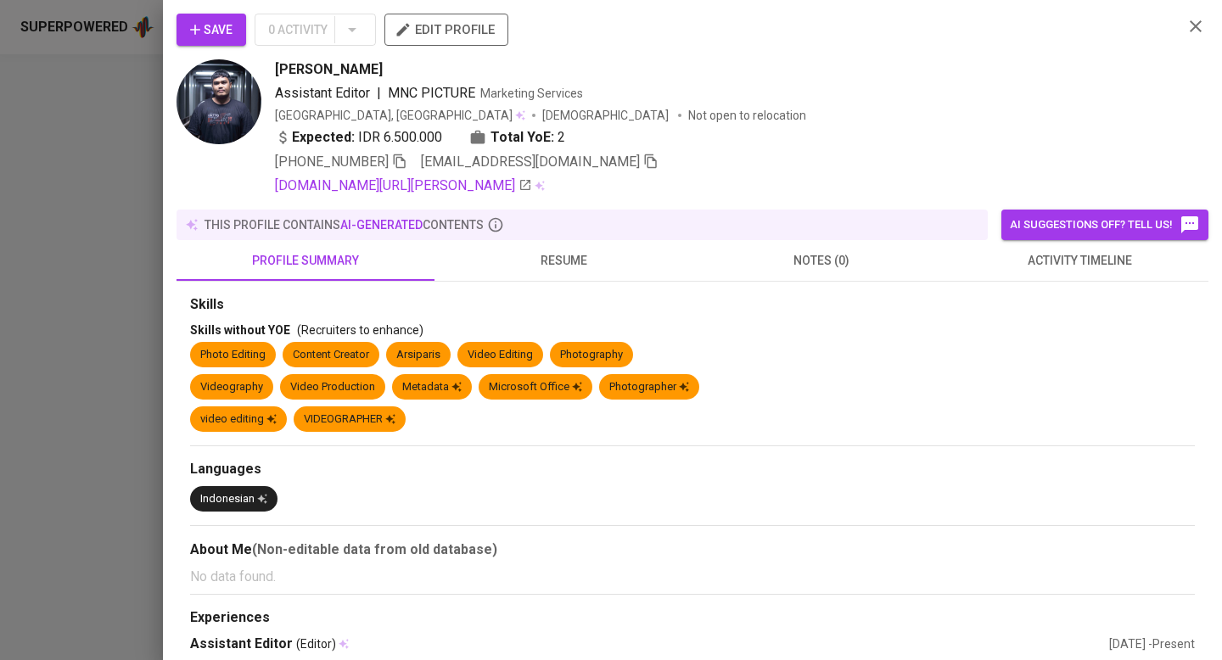
click at [559, 265] on span "resume" at bounding box center [564, 260] width 238 height 21
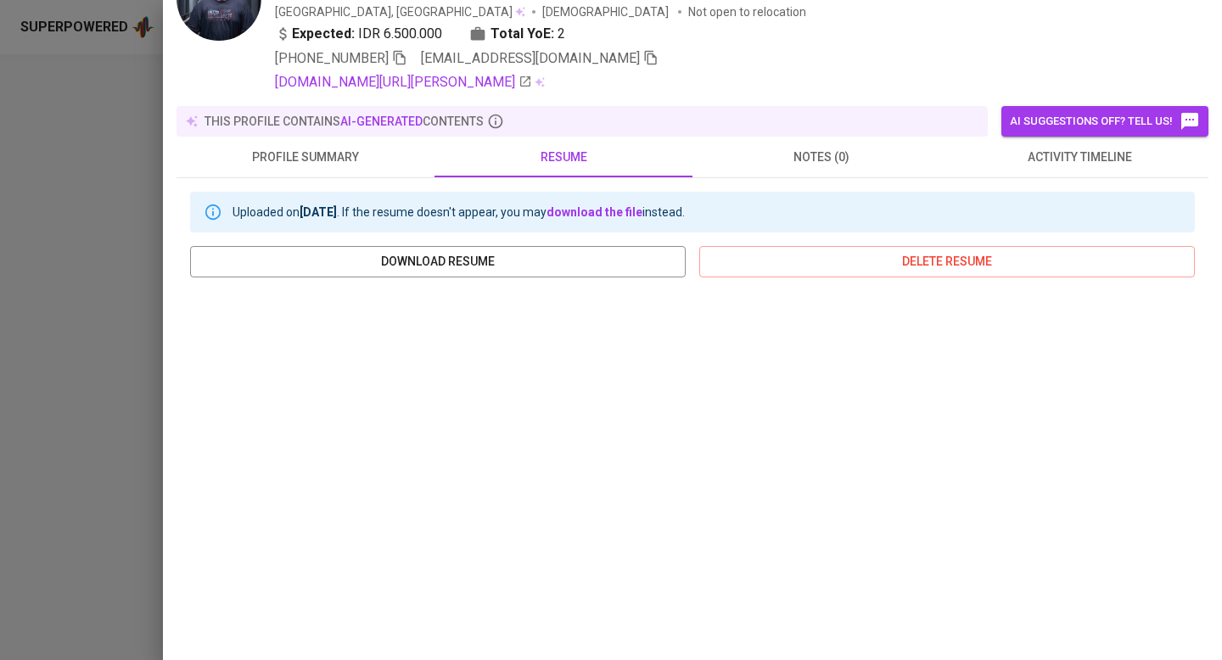
scroll to position [0, 0]
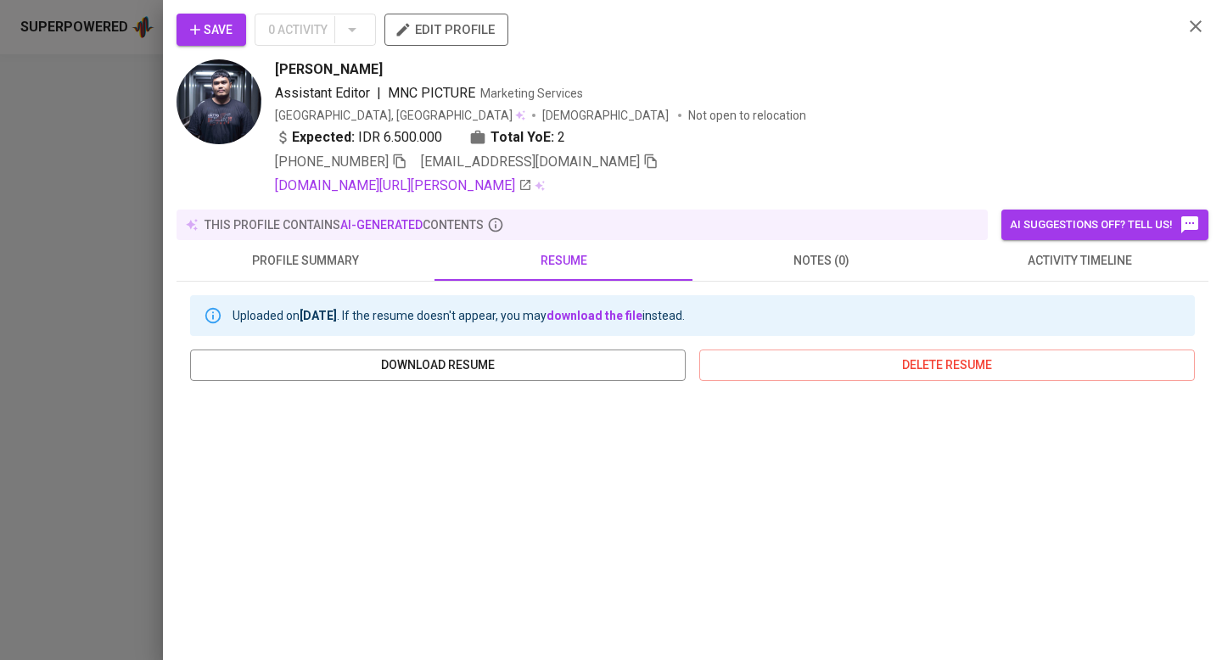
click at [1202, 26] on icon "button" at bounding box center [1196, 26] width 20 height 20
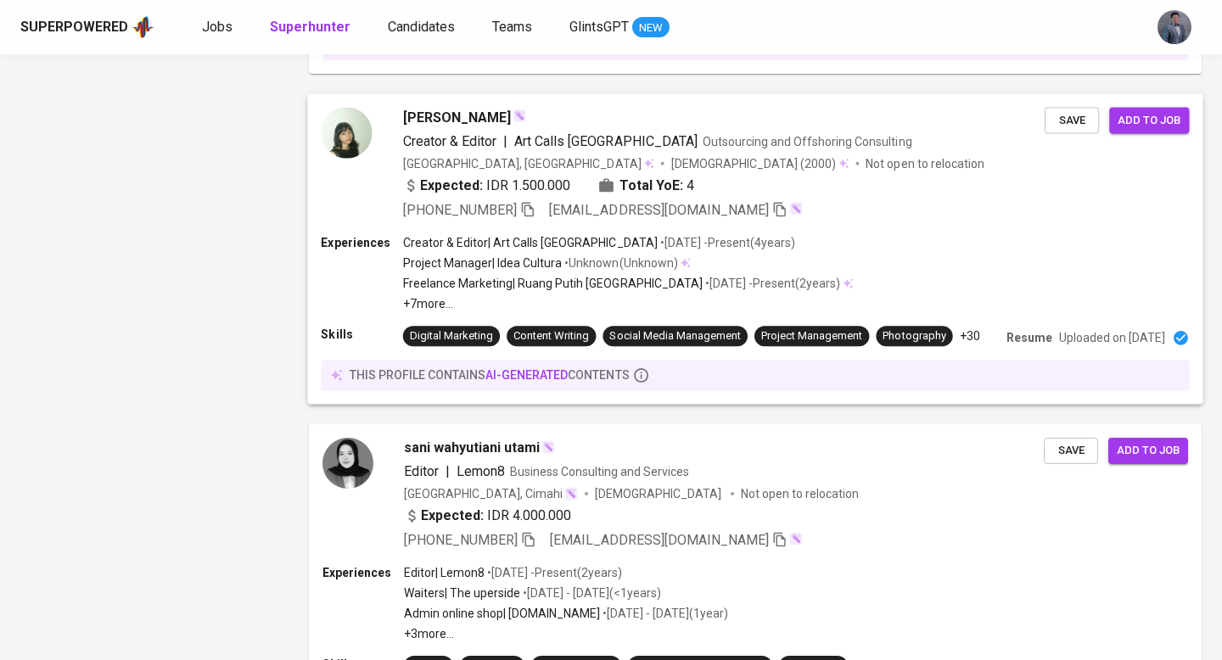
scroll to position [2767, 0]
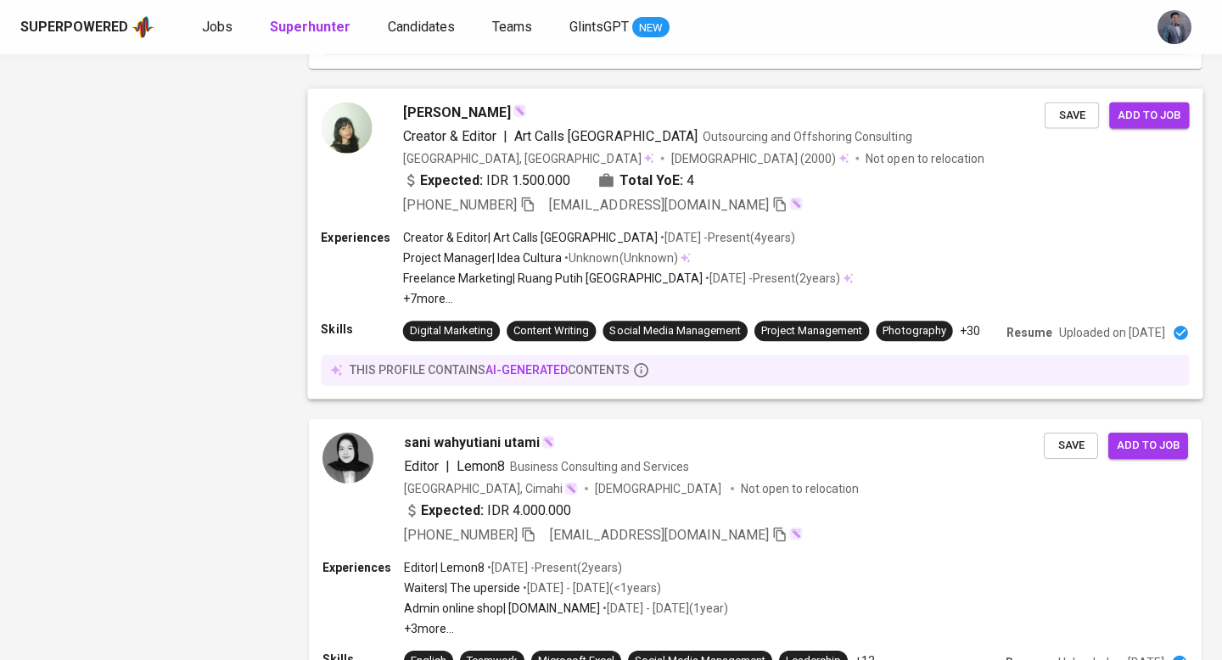
click at [916, 216] on div "+62 896-4996-0529 aaura06@gmail.com" at bounding box center [724, 205] width 642 height 20
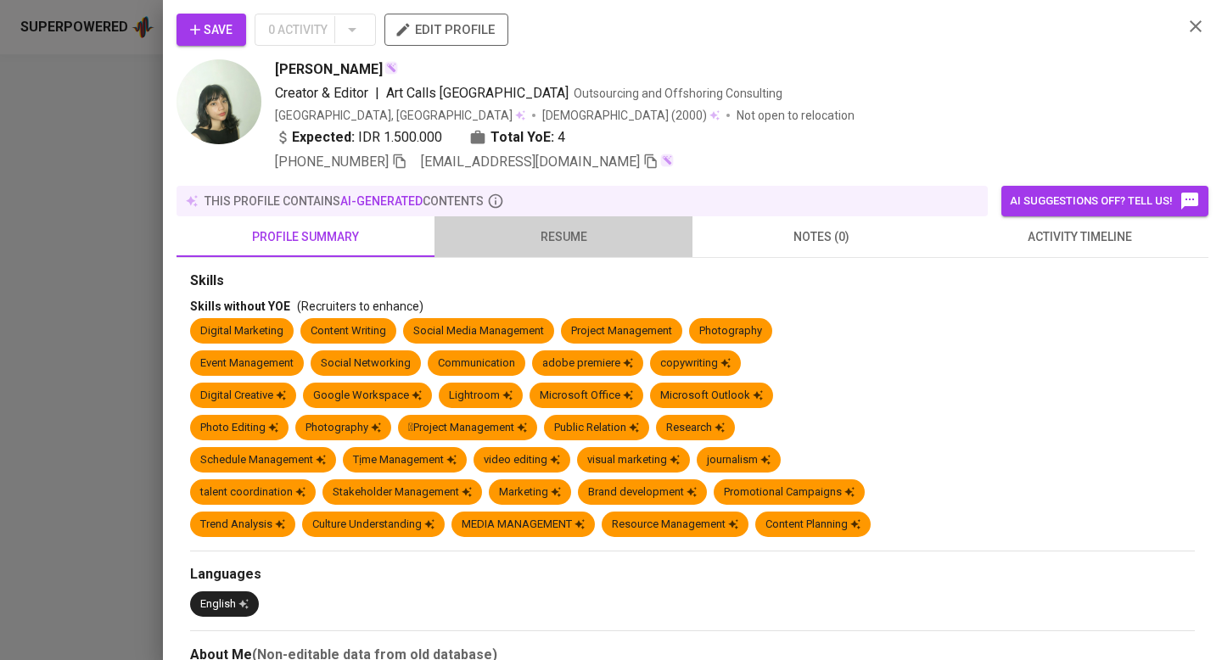
click at [590, 237] on span "resume" at bounding box center [564, 237] width 238 height 21
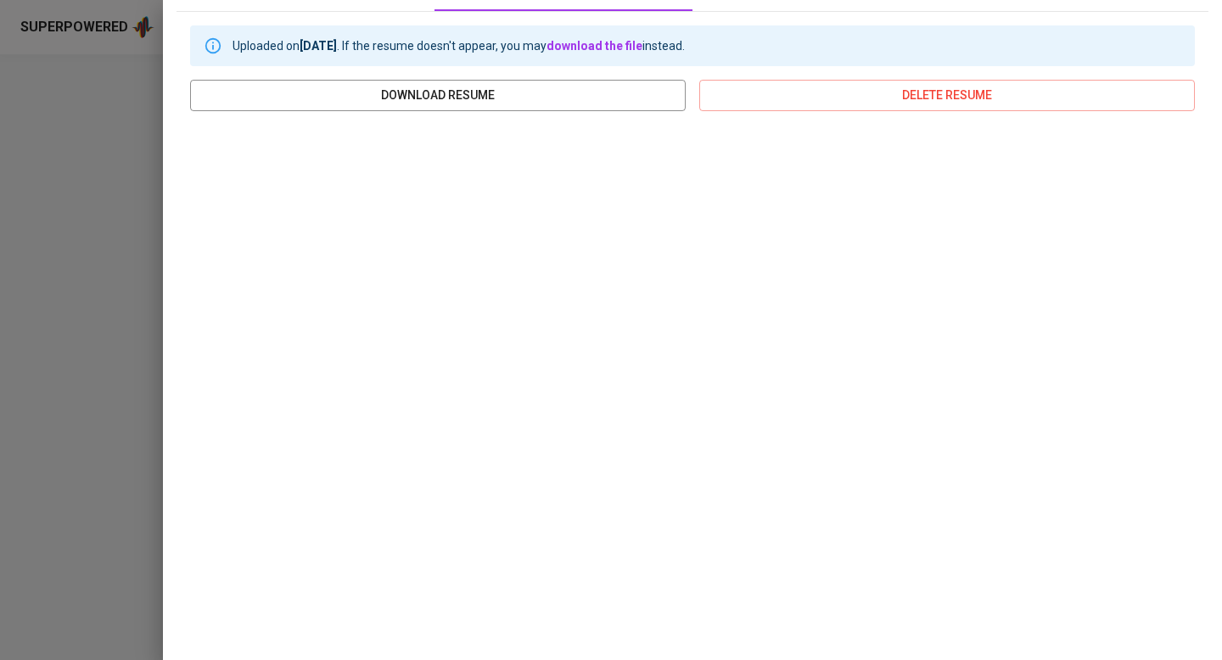
scroll to position [0, 0]
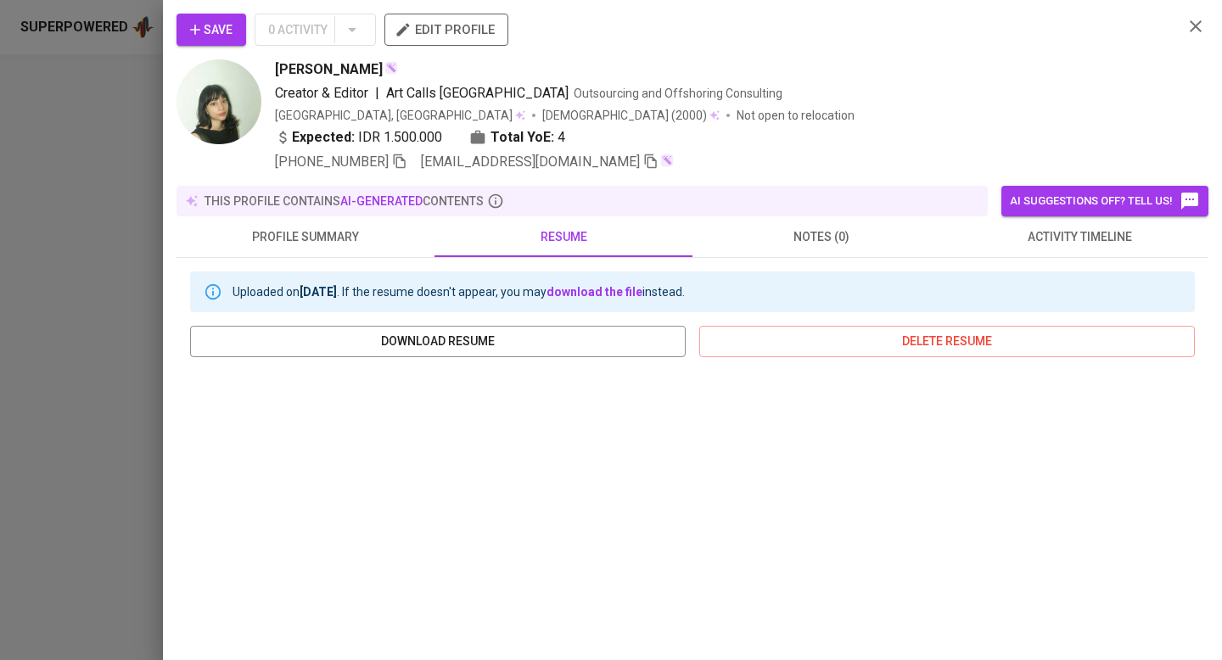
click at [1192, 24] on icon "button" at bounding box center [1196, 26] width 20 height 20
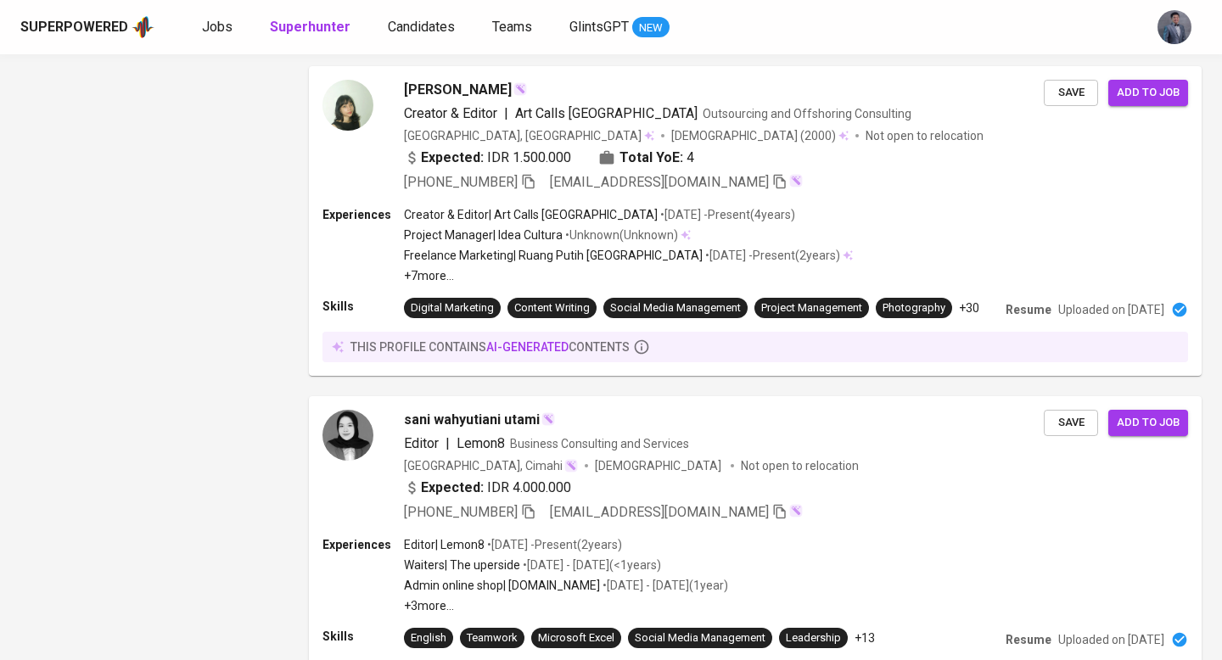
scroll to position [2988, 0]
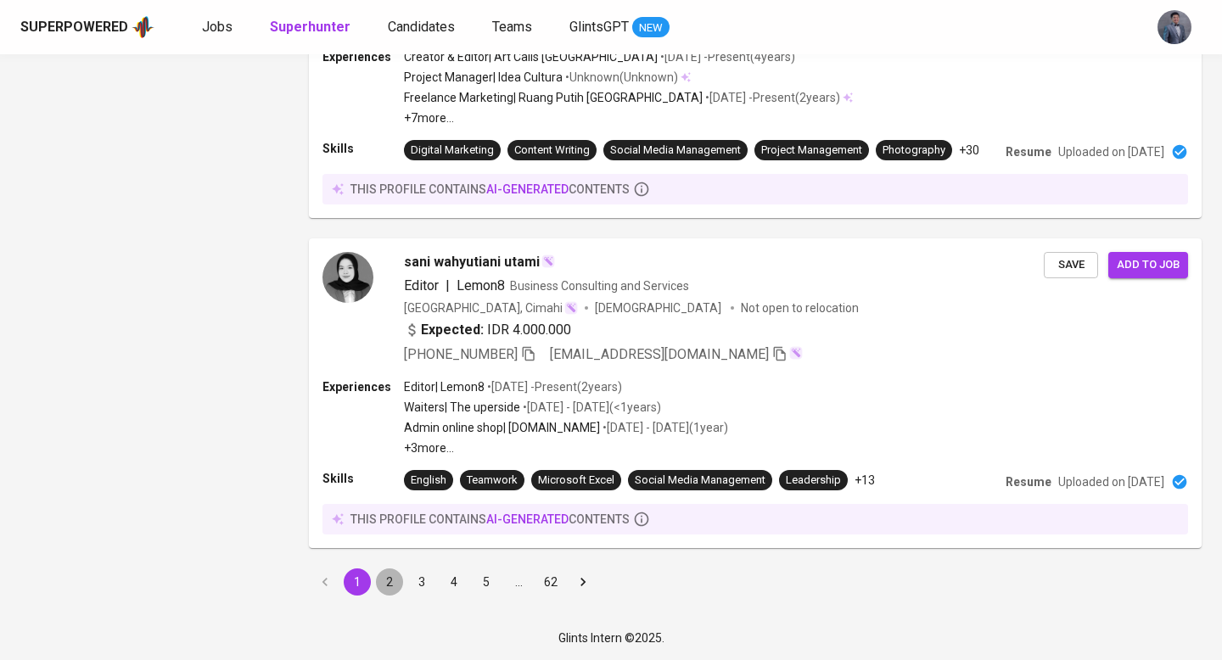
click at [387, 570] on button "2" at bounding box center [389, 582] width 27 height 27
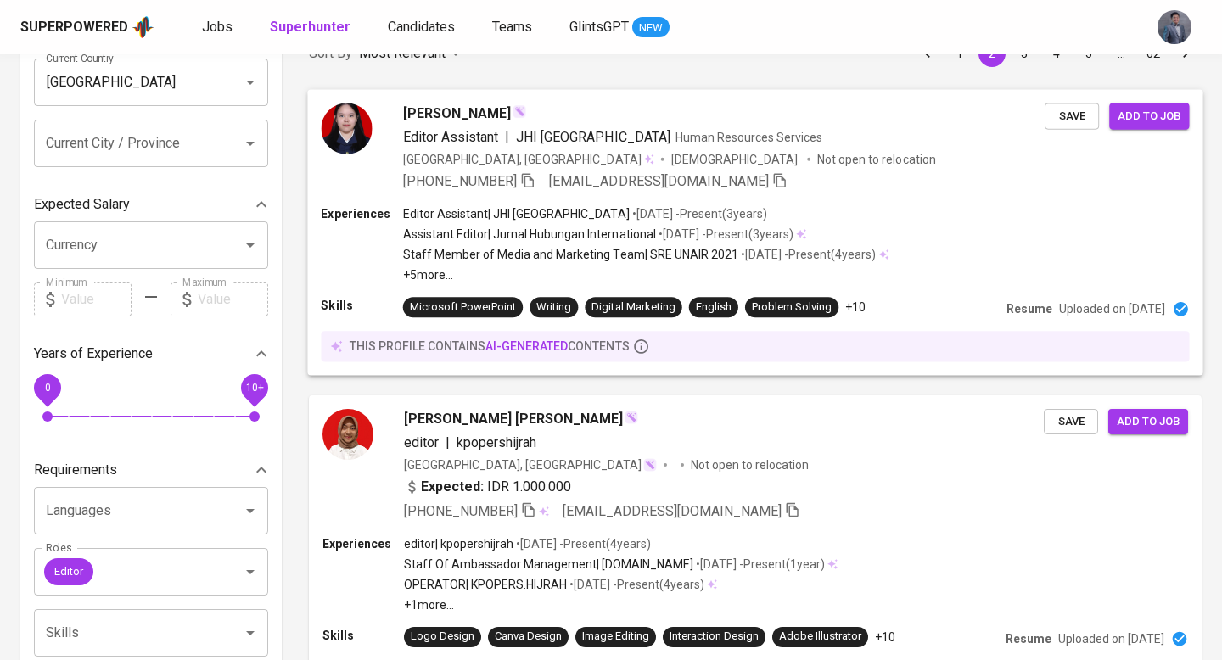
scroll to position [154, 0]
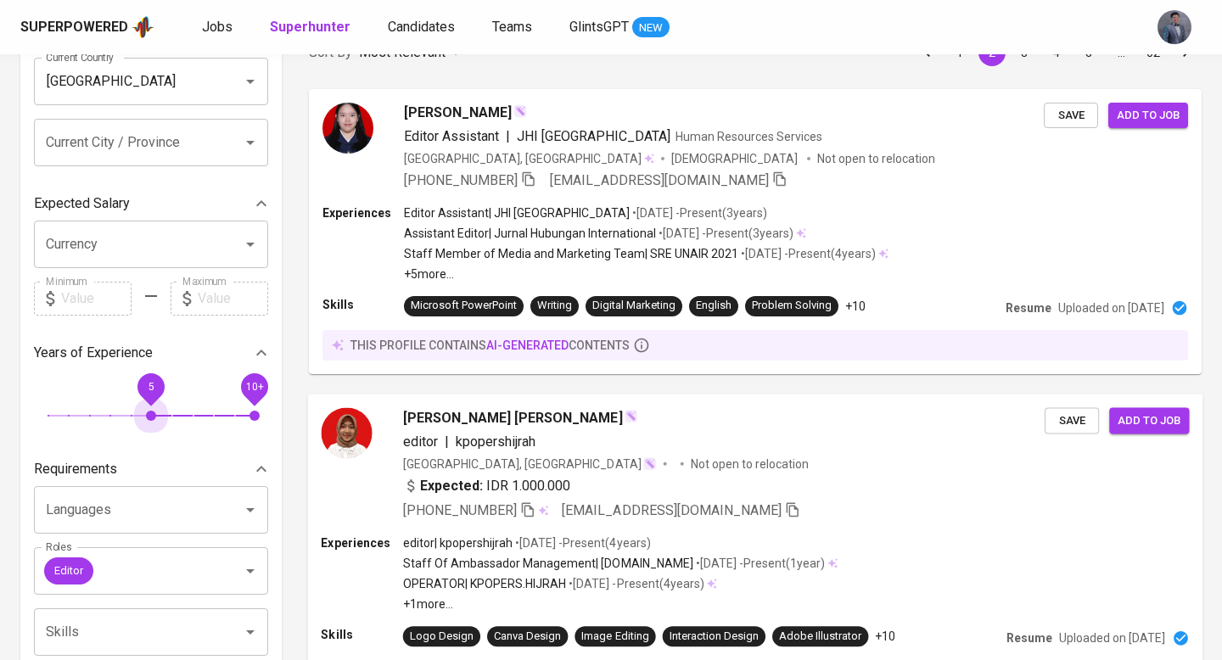
drag, startPoint x: 51, startPoint y: 411, endPoint x: 572, endPoint y: 429, distance: 521.5
click at [146, 412] on span "5" at bounding box center [151, 416] width 10 height 10
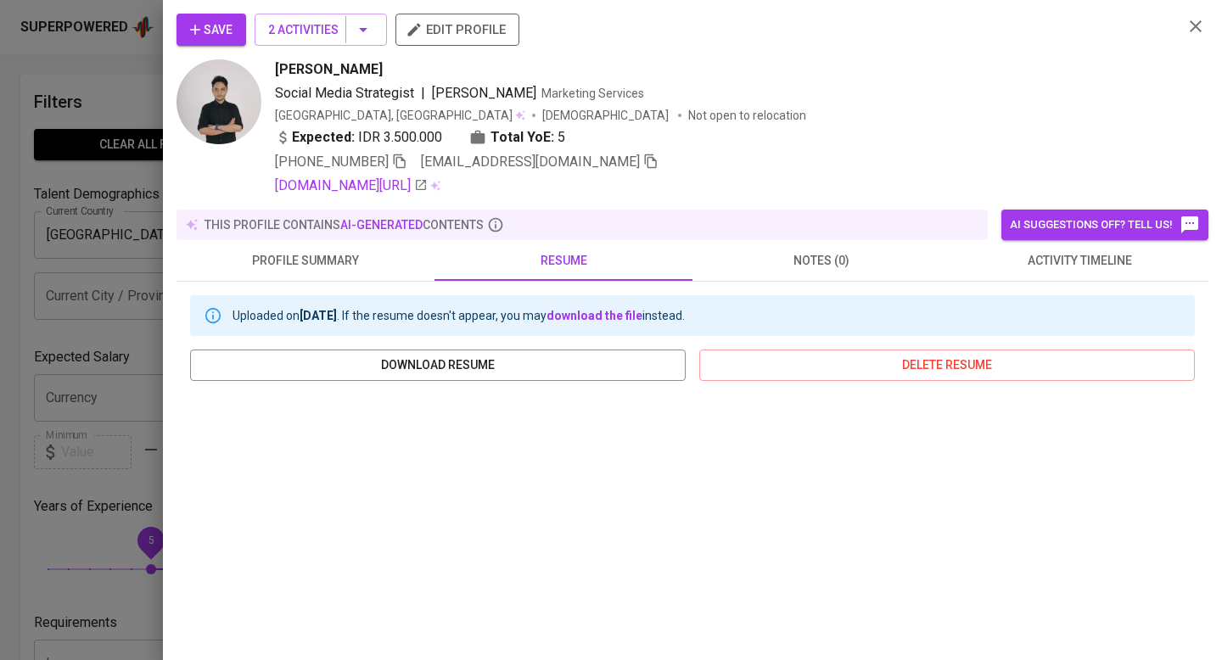
click at [1197, 26] on icon "button" at bounding box center [1196, 26] width 20 height 20
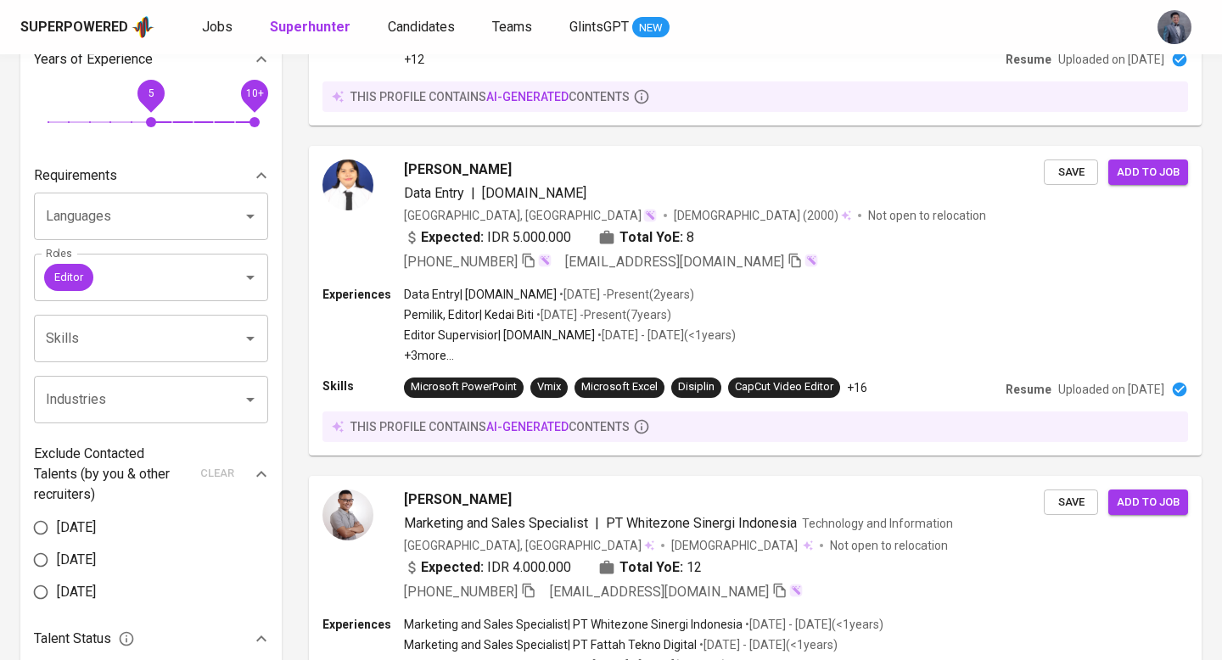
scroll to position [478, 0]
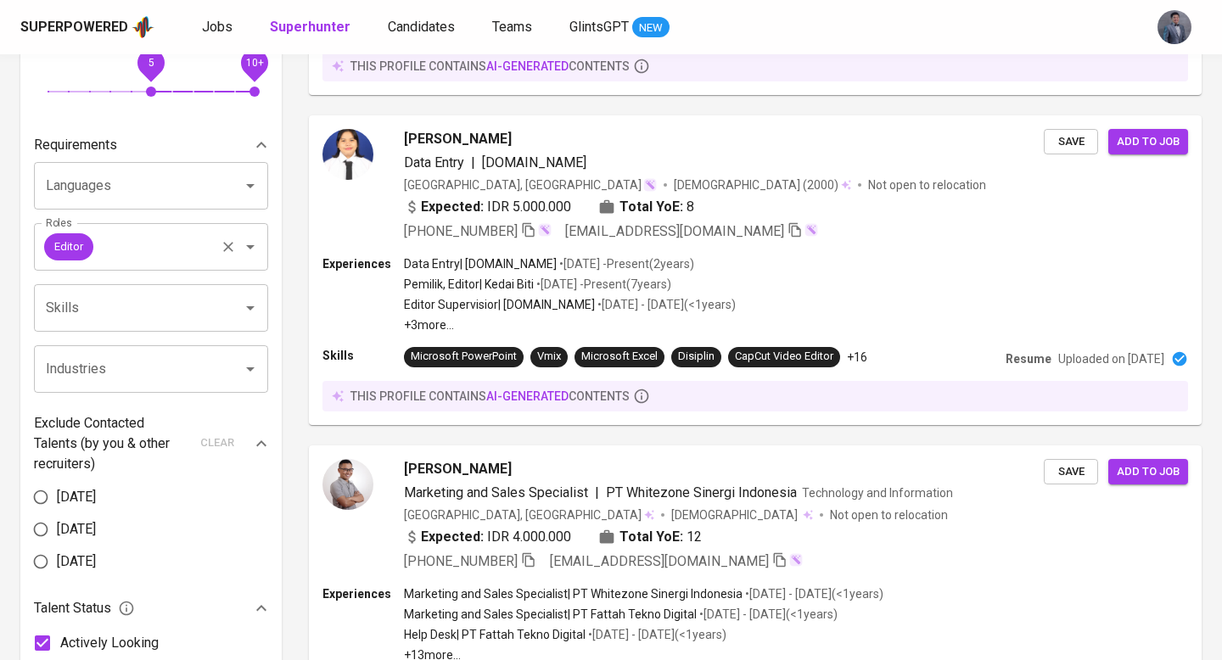
click at [227, 246] on icon "Clear" at bounding box center [228, 247] width 10 height 10
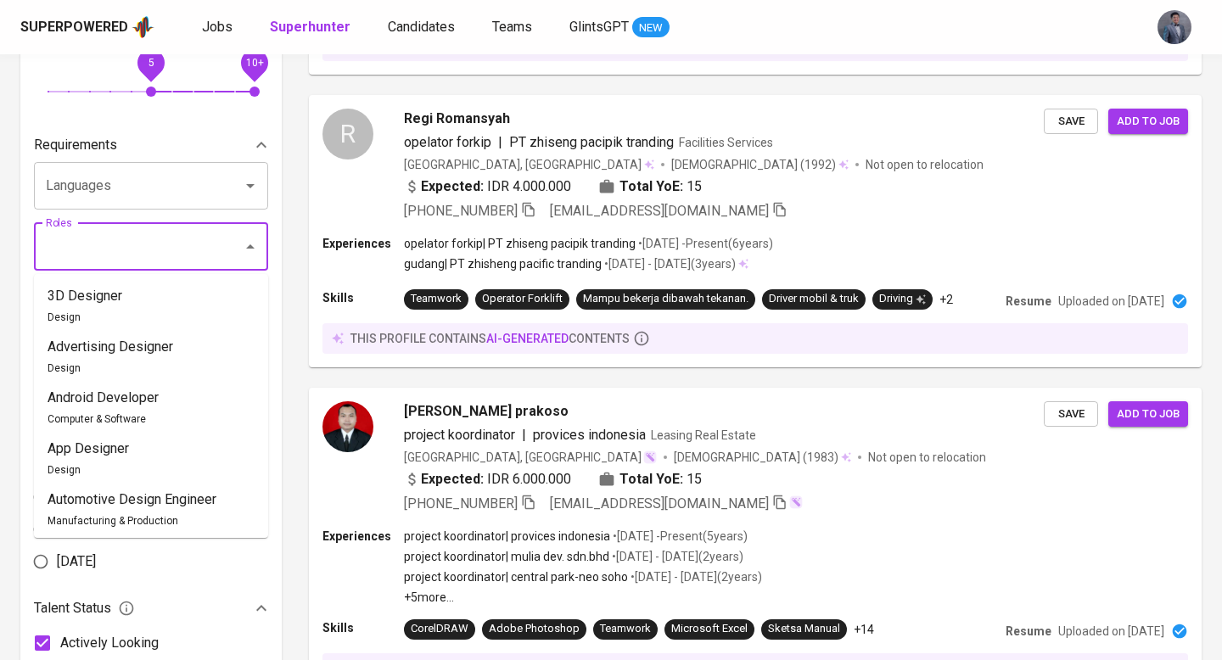
click at [166, 235] on input "Roles" at bounding box center [127, 247] width 171 height 32
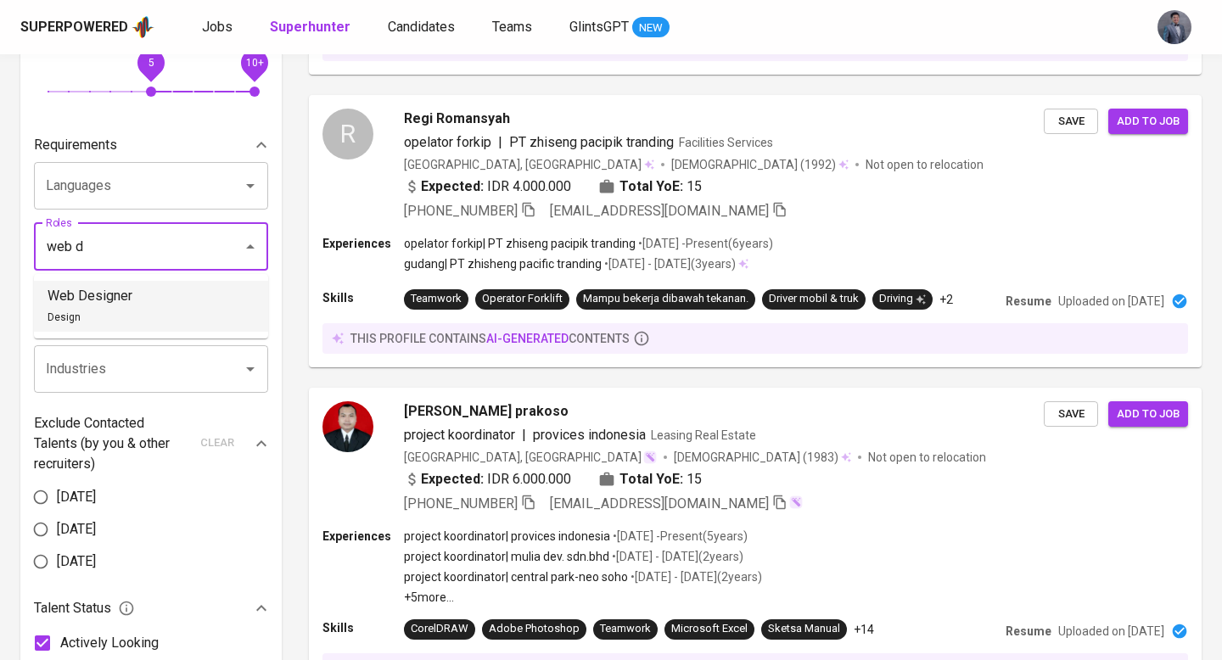
drag, startPoint x: 143, startPoint y: 295, endPoint x: 173, endPoint y: 280, distance: 33.8
click at [143, 295] on li "Web Designer Design" at bounding box center [151, 306] width 234 height 51
type input "web d"
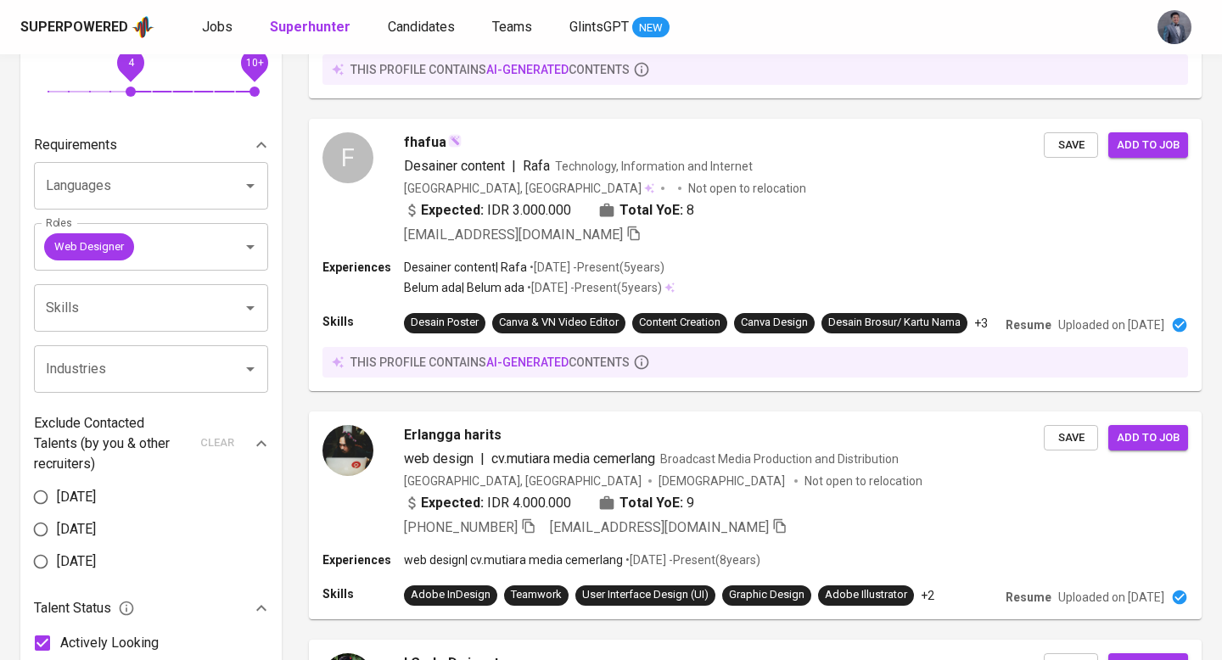
drag, startPoint x: 149, startPoint y: 87, endPoint x: 129, endPoint y: 309, distance: 222.4
click at [126, 92] on span "4" at bounding box center [131, 92] width 10 height 10
click at [129, 309] on input "Skills" at bounding box center [127, 308] width 171 height 32
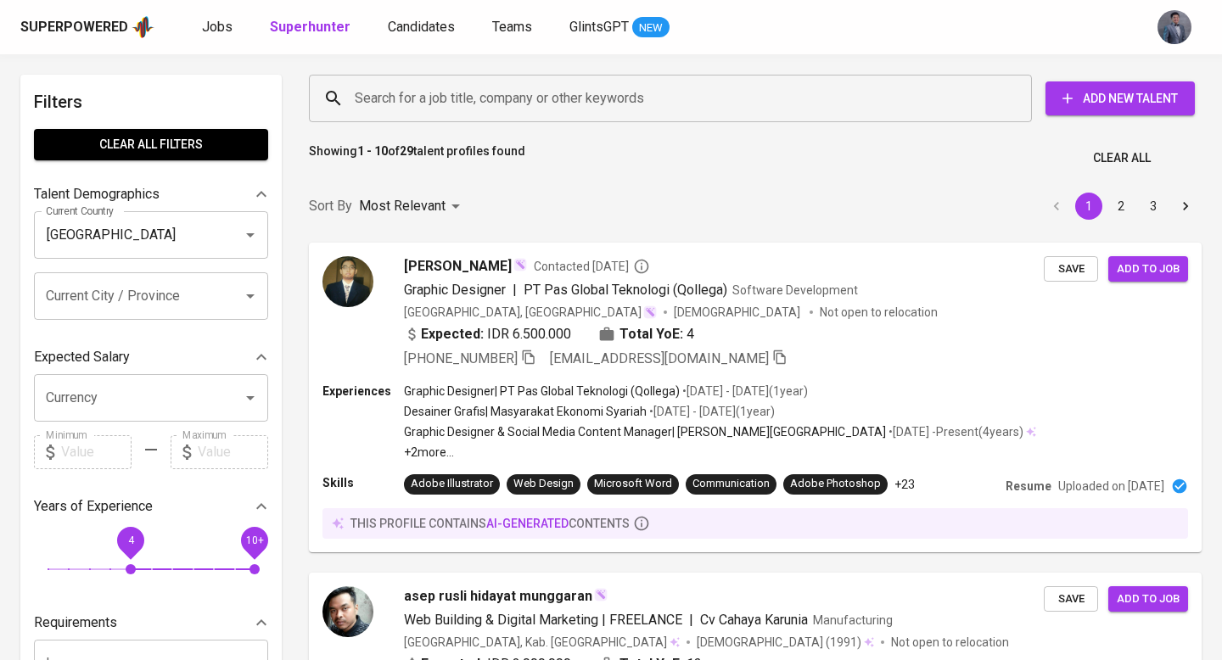
scroll to position [478, 0]
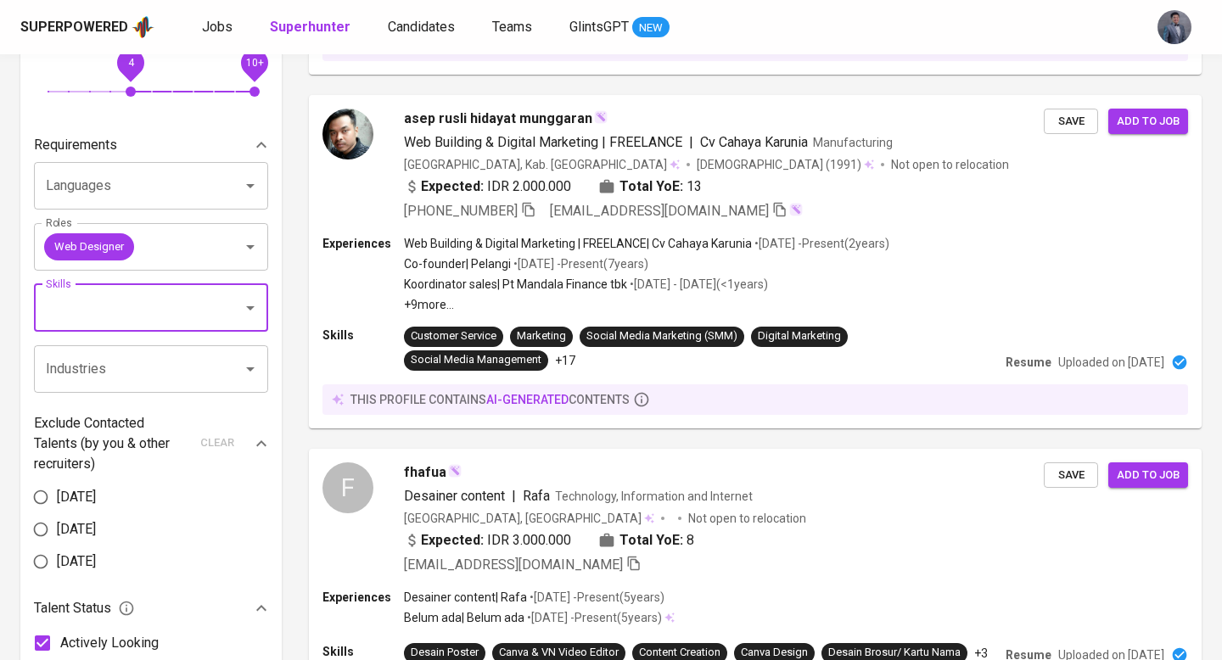
click at [123, 303] on input "Skills" at bounding box center [127, 308] width 171 height 32
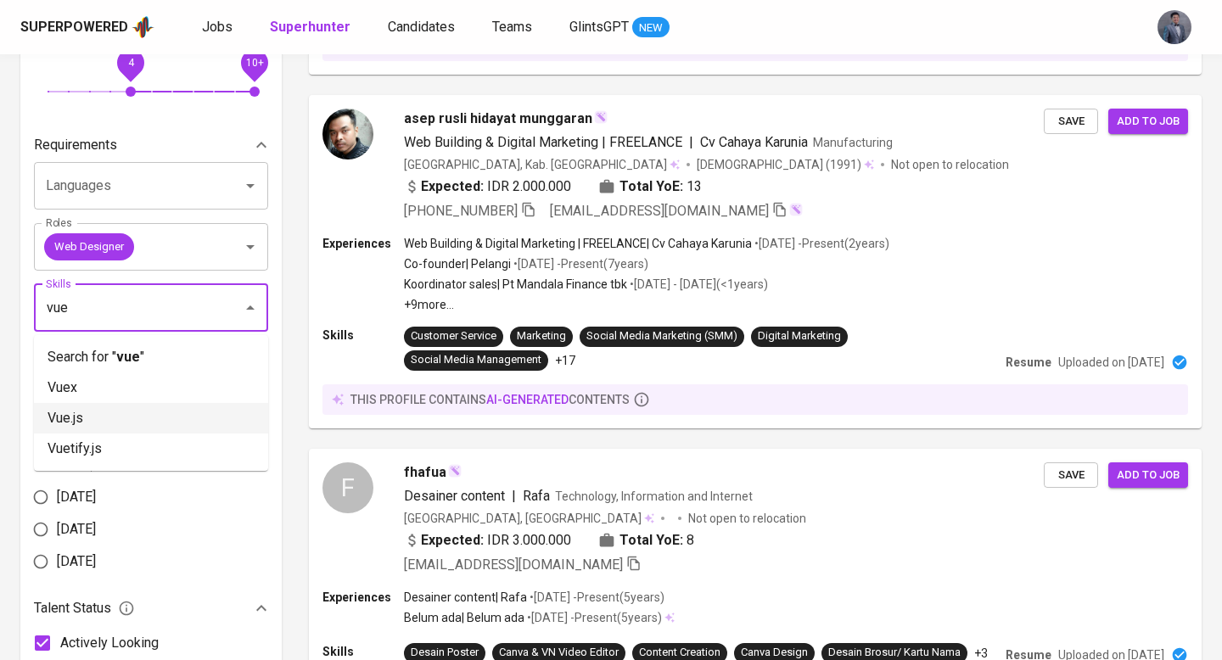
click at [132, 410] on li "Vue.js" at bounding box center [151, 418] width 234 height 31
type input "vue"
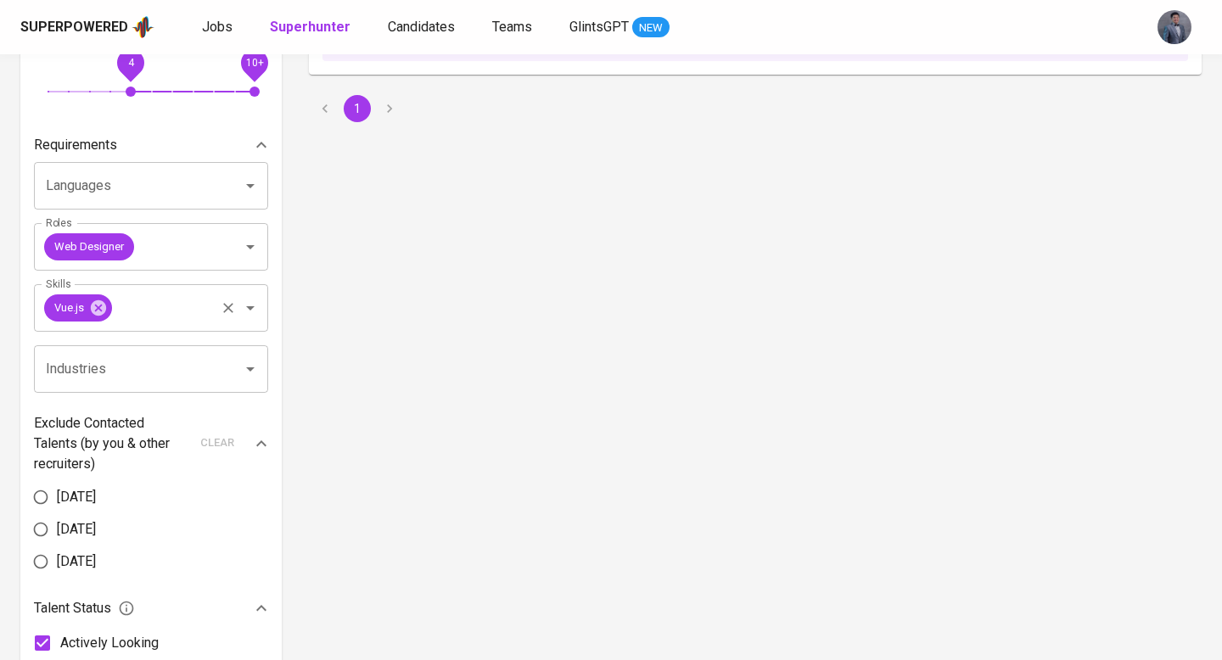
click at [156, 301] on input "Skills" at bounding box center [164, 308] width 98 height 32
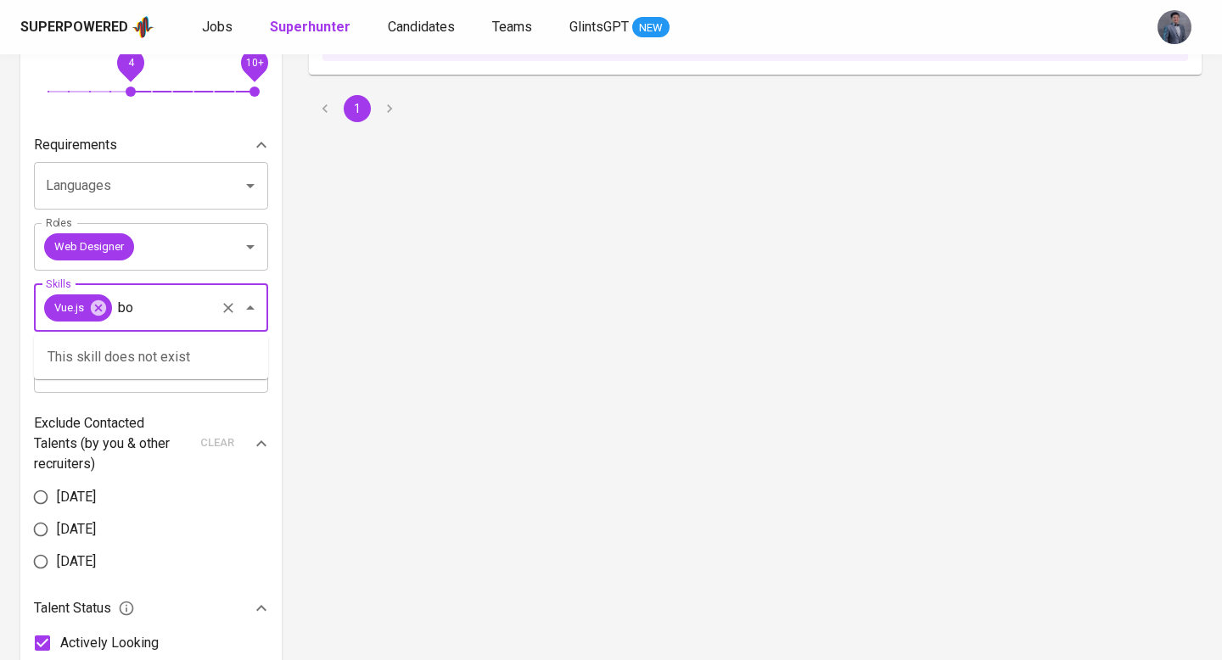
type input "b"
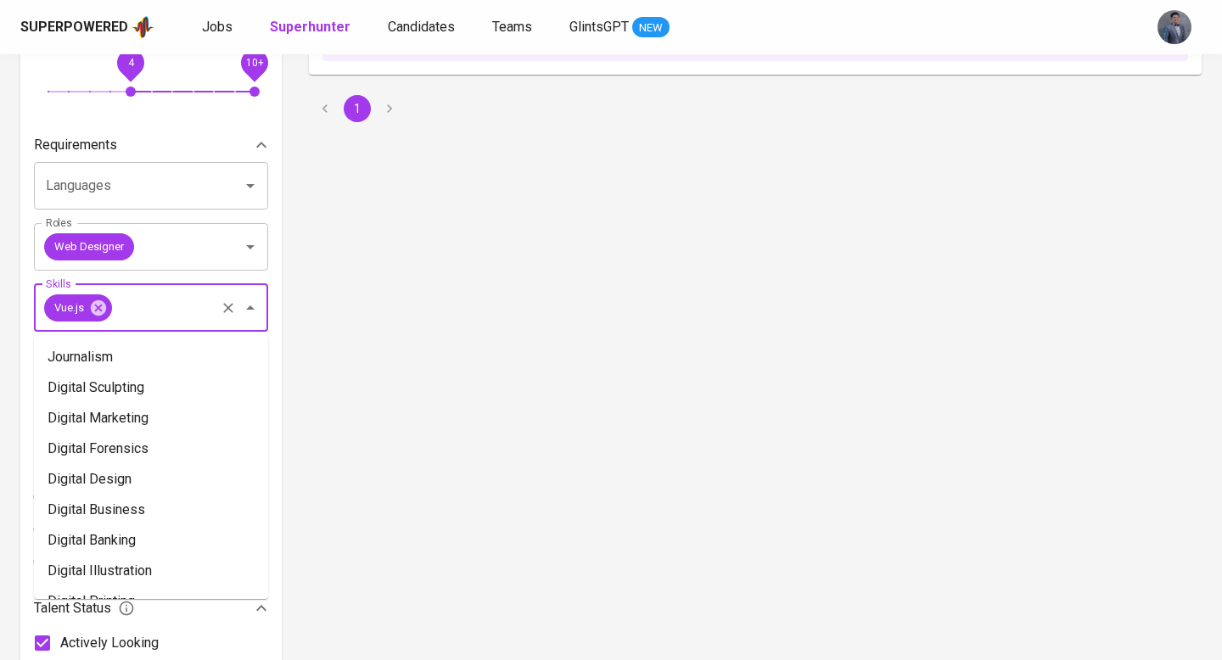
scroll to position [449, 0]
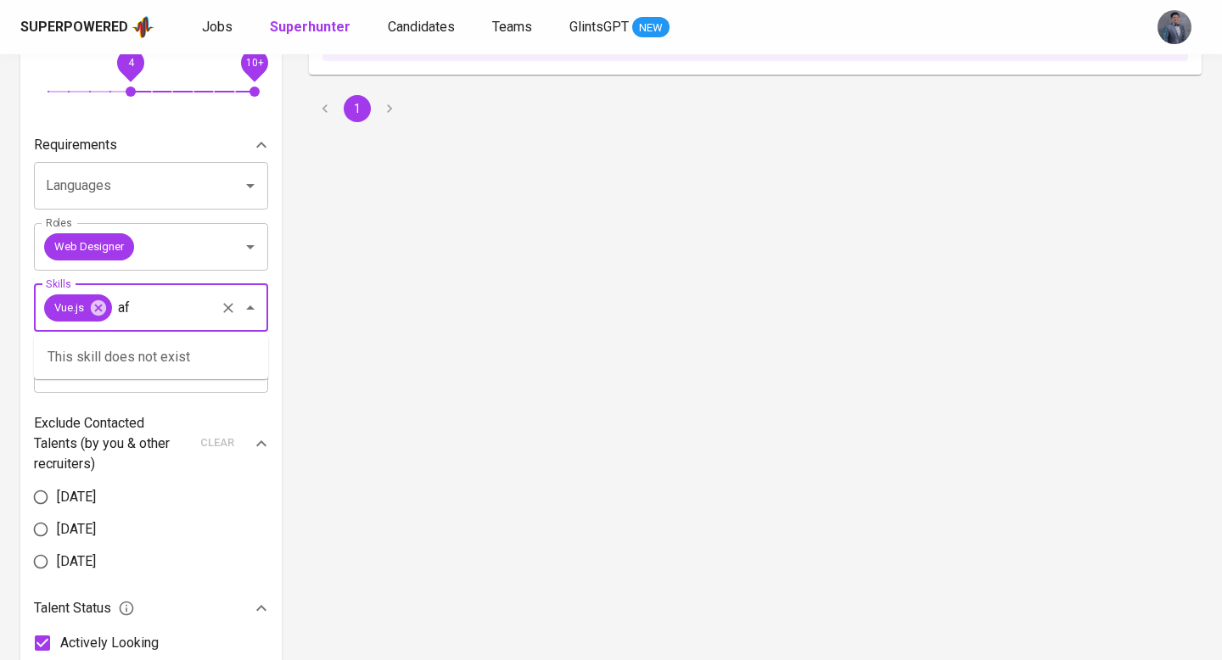
type input "a"
click at [143, 360] on li "Figma" at bounding box center [151, 357] width 234 height 31
type input "figma"
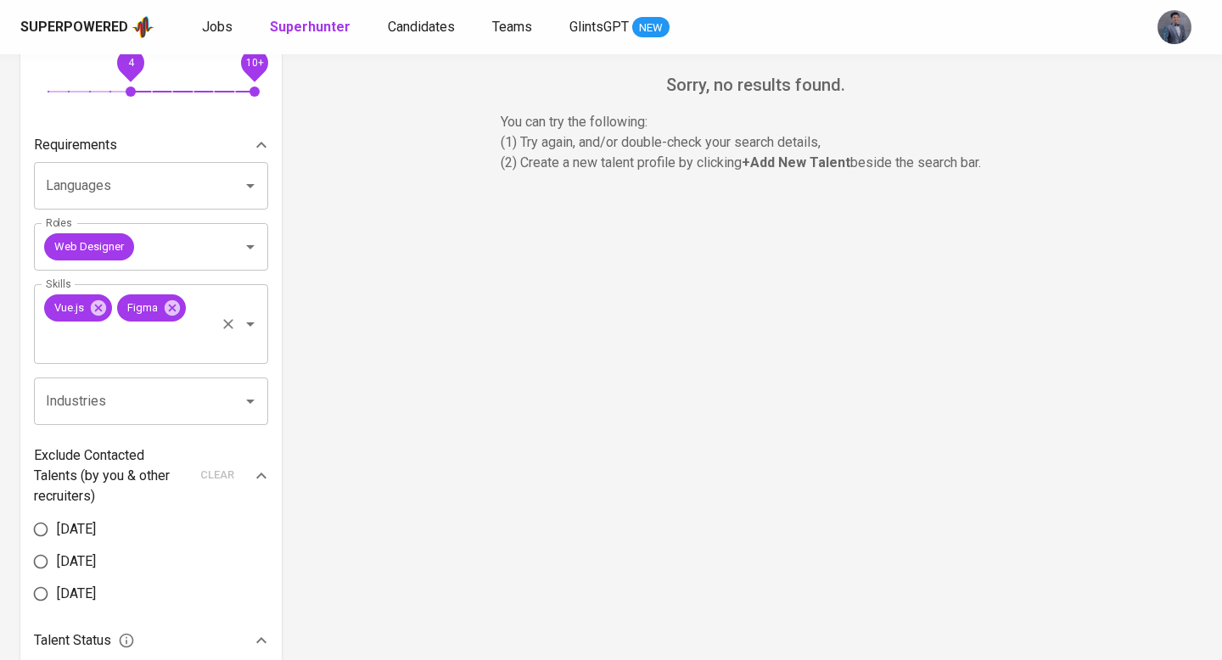
click at [78, 349] on input "Skills" at bounding box center [127, 340] width 171 height 32
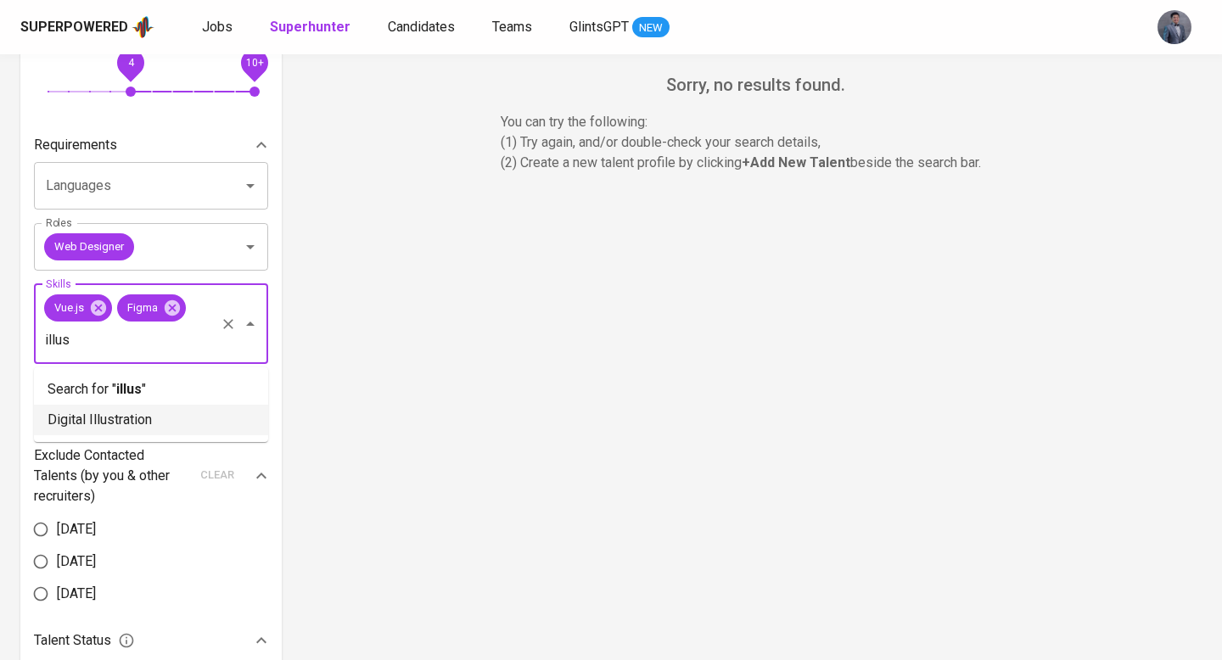
click at [123, 424] on li "Digital Illustration" at bounding box center [151, 420] width 234 height 31
type input "illus"
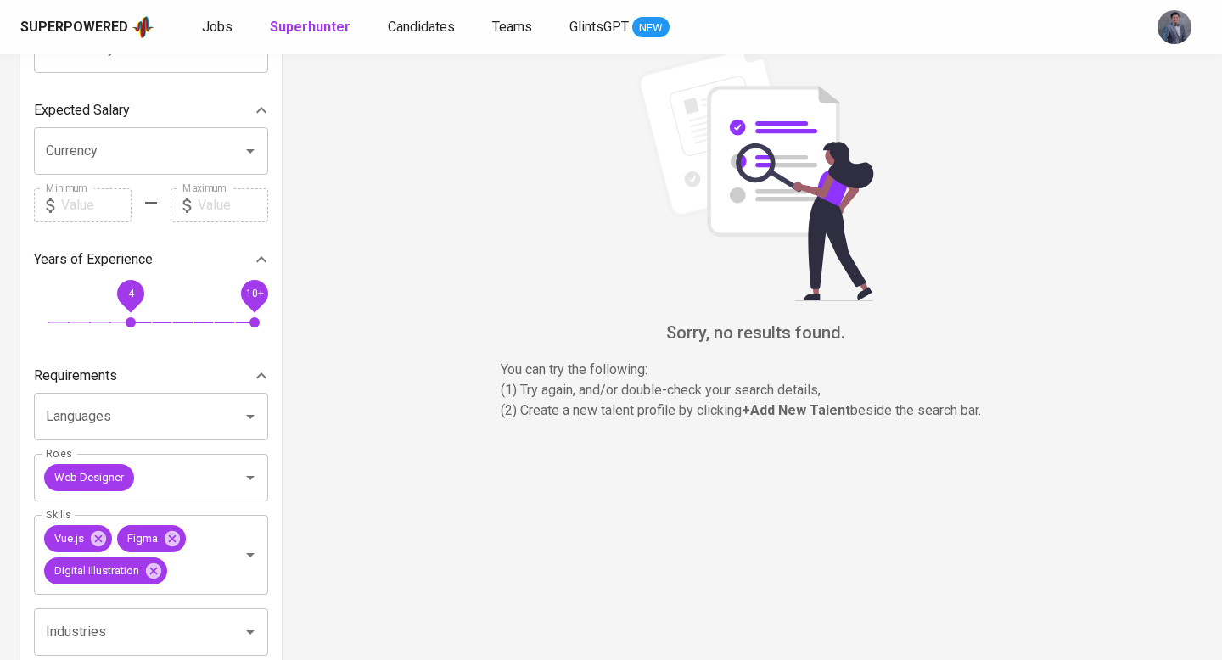
scroll to position [248, 0]
click at [236, 474] on icon "Clear" at bounding box center [228, 477] width 17 height 17
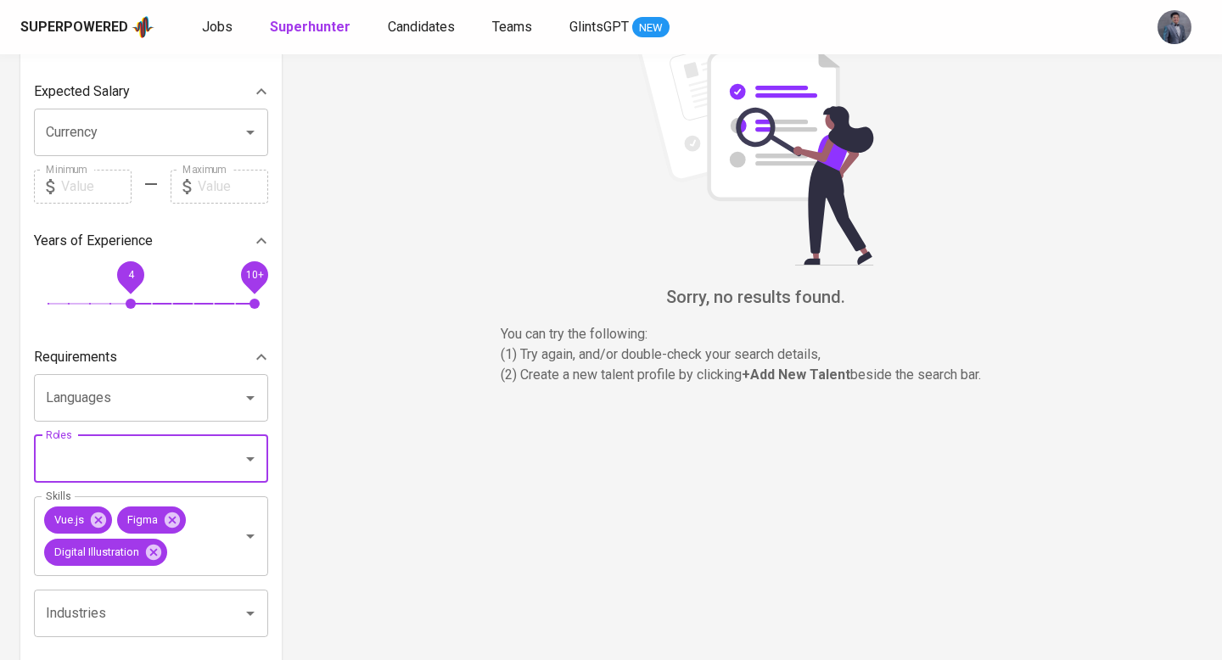
scroll to position [347, 0]
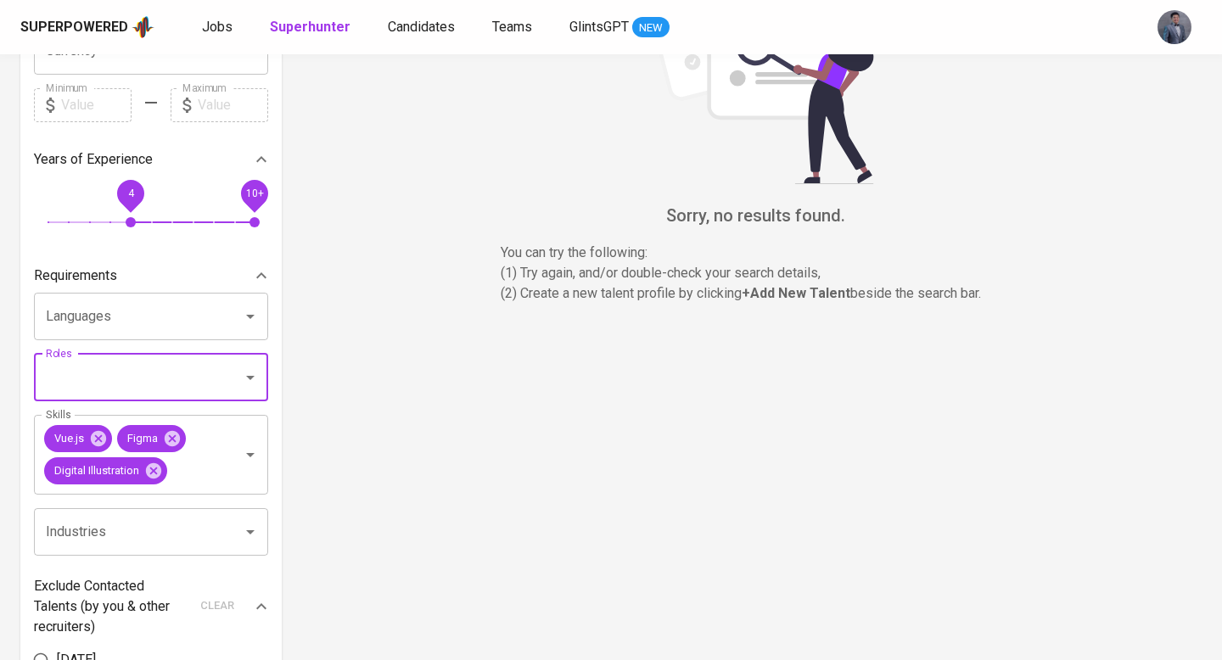
drag, startPoint x: 159, startPoint y: 475, endPoint x: 287, endPoint y: 413, distance: 142.0
click at [159, 475] on icon at bounding box center [153, 470] width 15 height 15
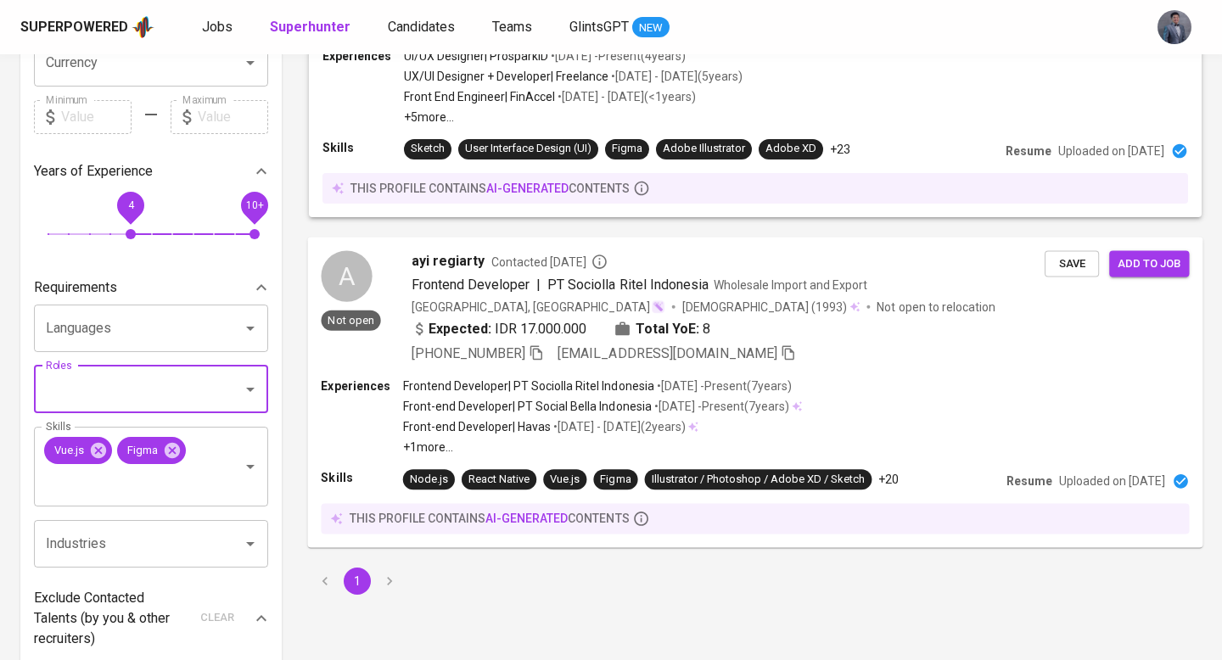
scroll to position [354, 0]
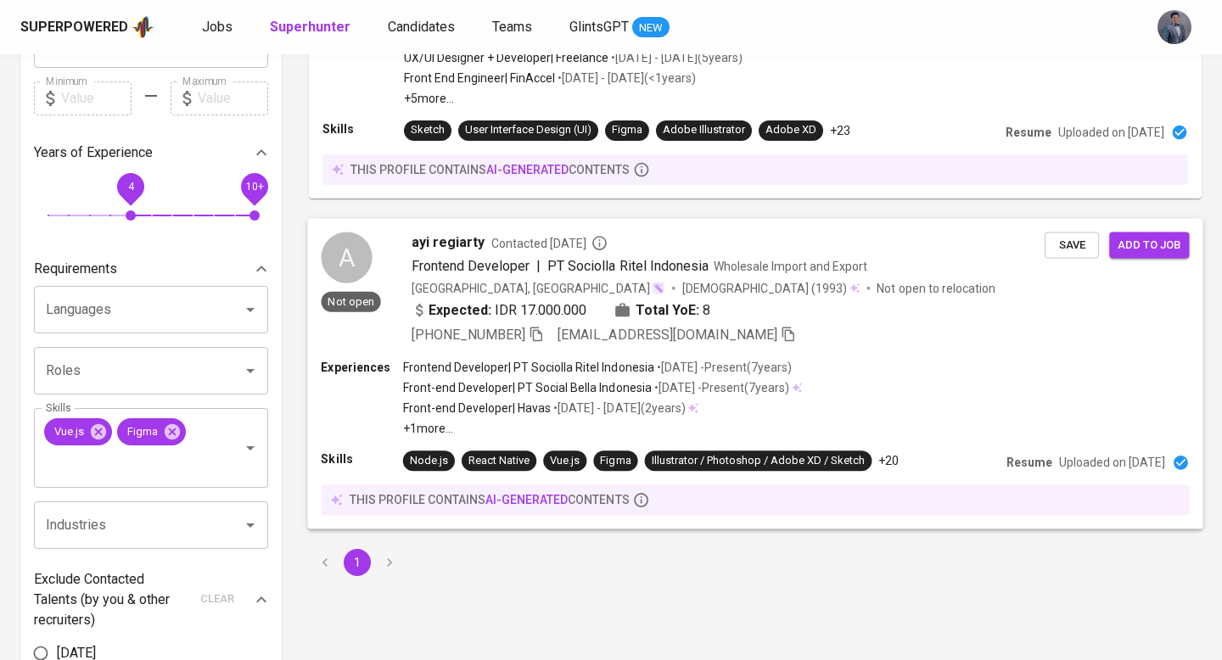
click at [629, 306] on div "Total YoE: 8" at bounding box center [663, 310] width 96 height 20
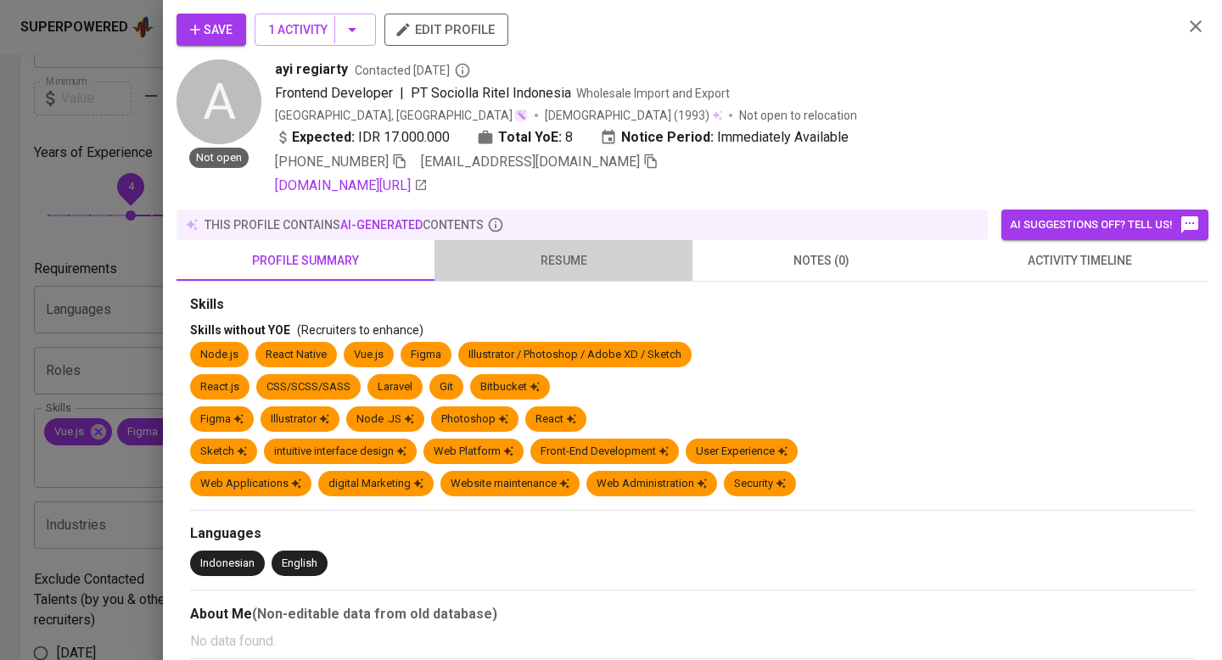
click at [561, 260] on span "resume" at bounding box center [564, 260] width 238 height 21
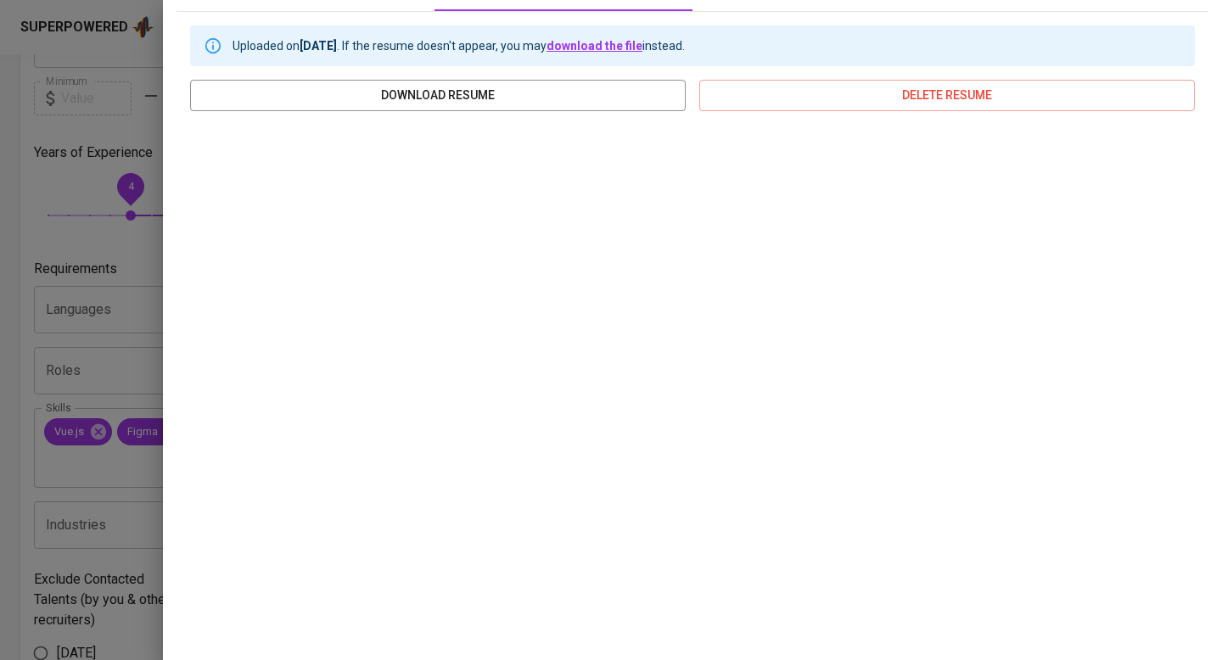
scroll to position [0, 0]
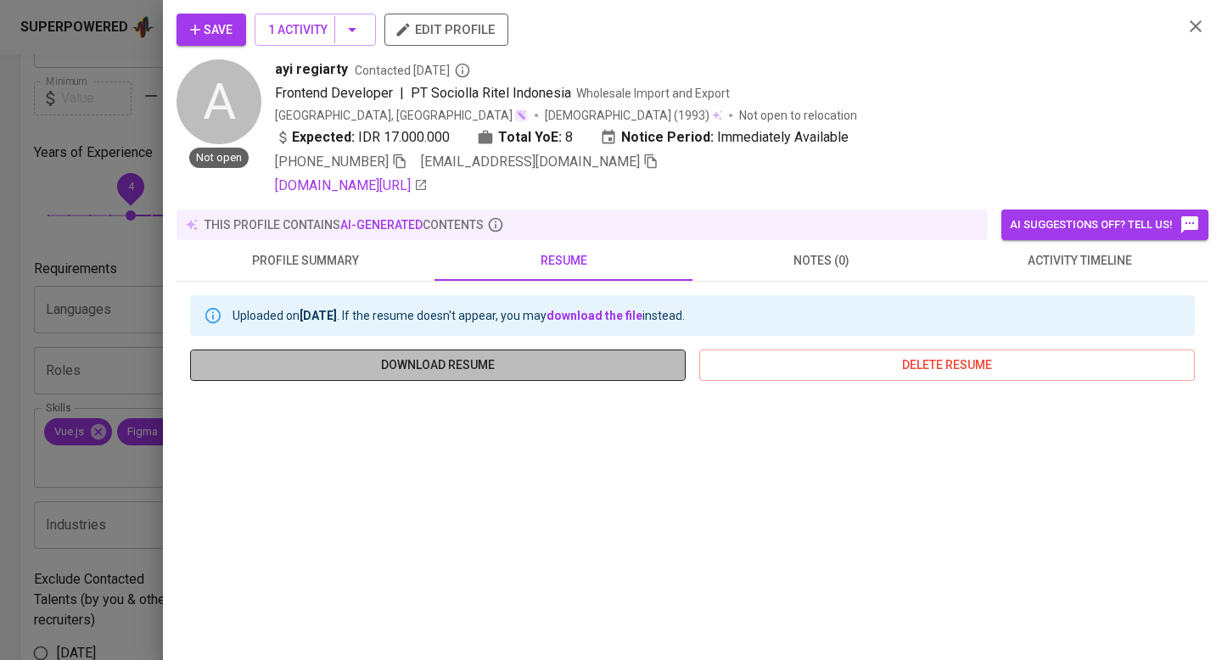
click at [570, 367] on span "download resume" at bounding box center [438, 365] width 469 height 21
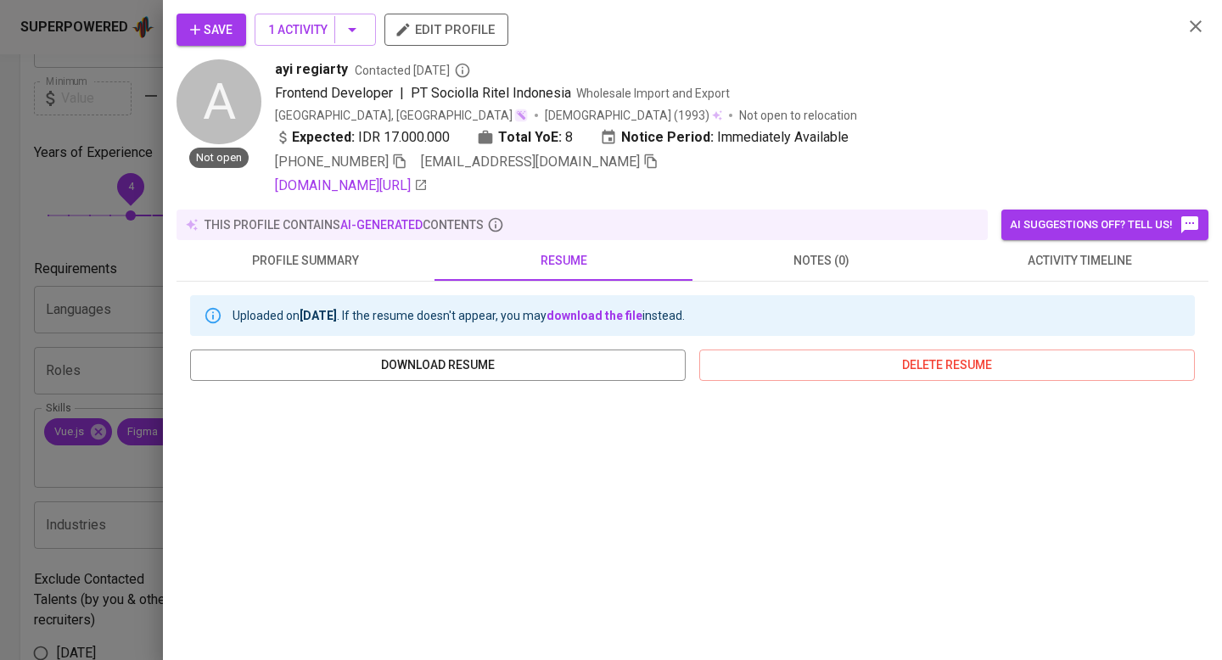
click at [1193, 27] on icon "button" at bounding box center [1196, 26] width 20 height 20
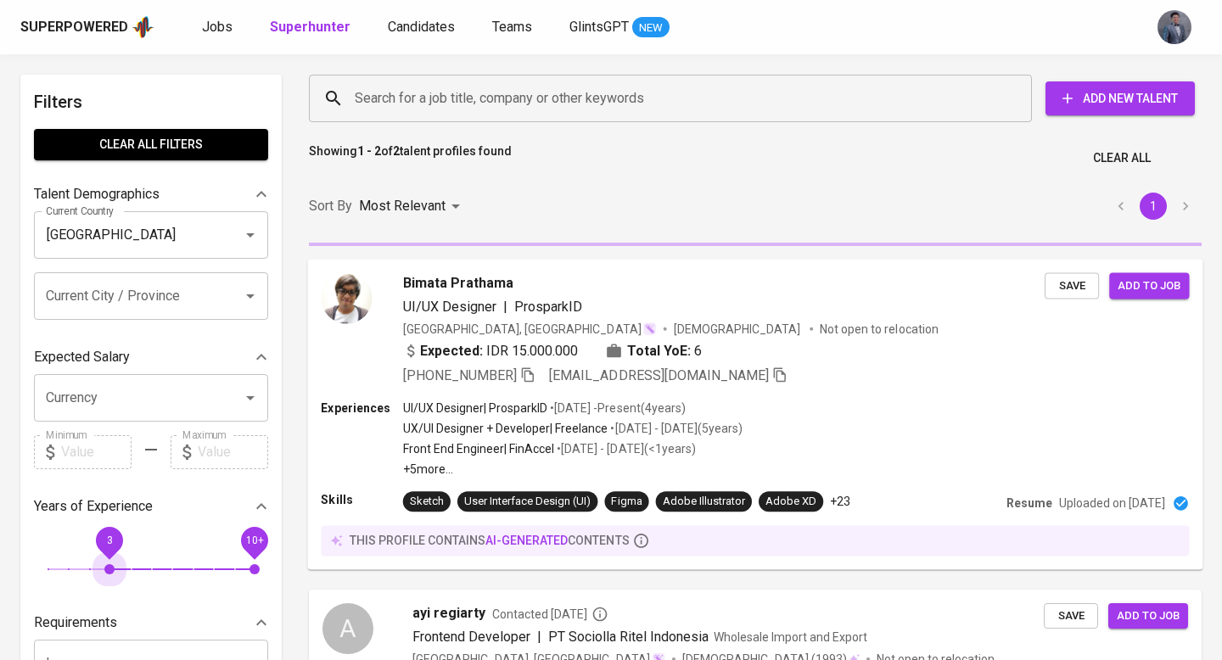
drag, startPoint x: 102, startPoint y: 567, endPoint x: 403, endPoint y: 420, distance: 335.2
click at [104, 567] on span "3" at bounding box center [109, 570] width 10 height 10
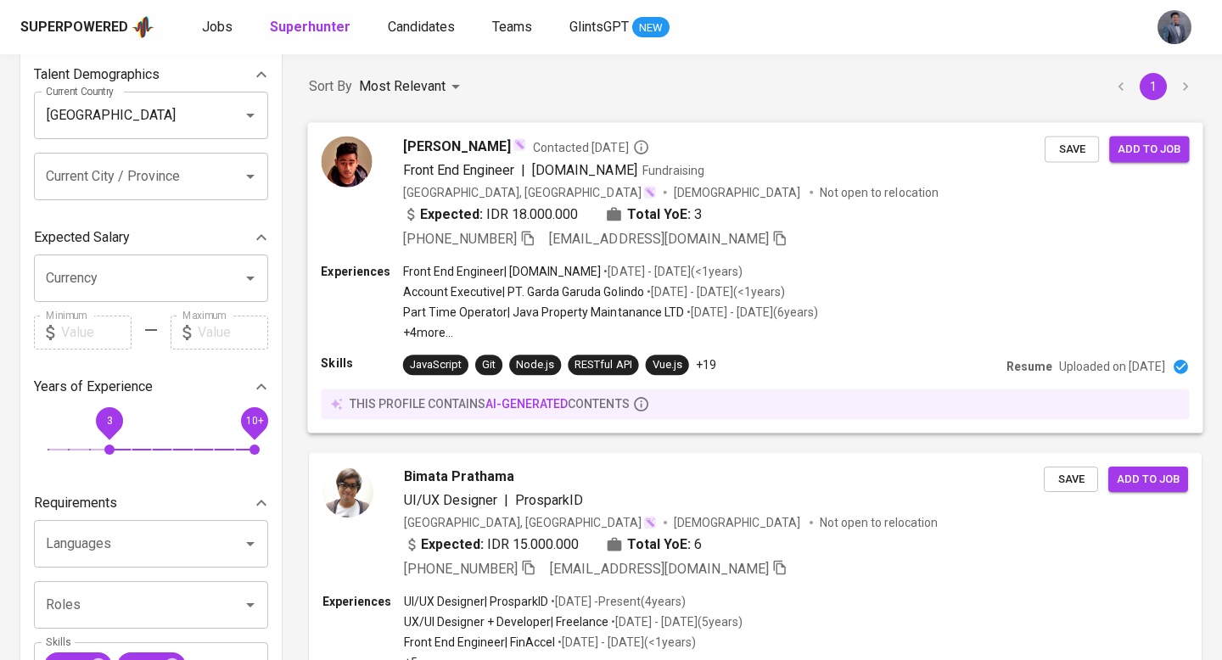
scroll to position [387, 0]
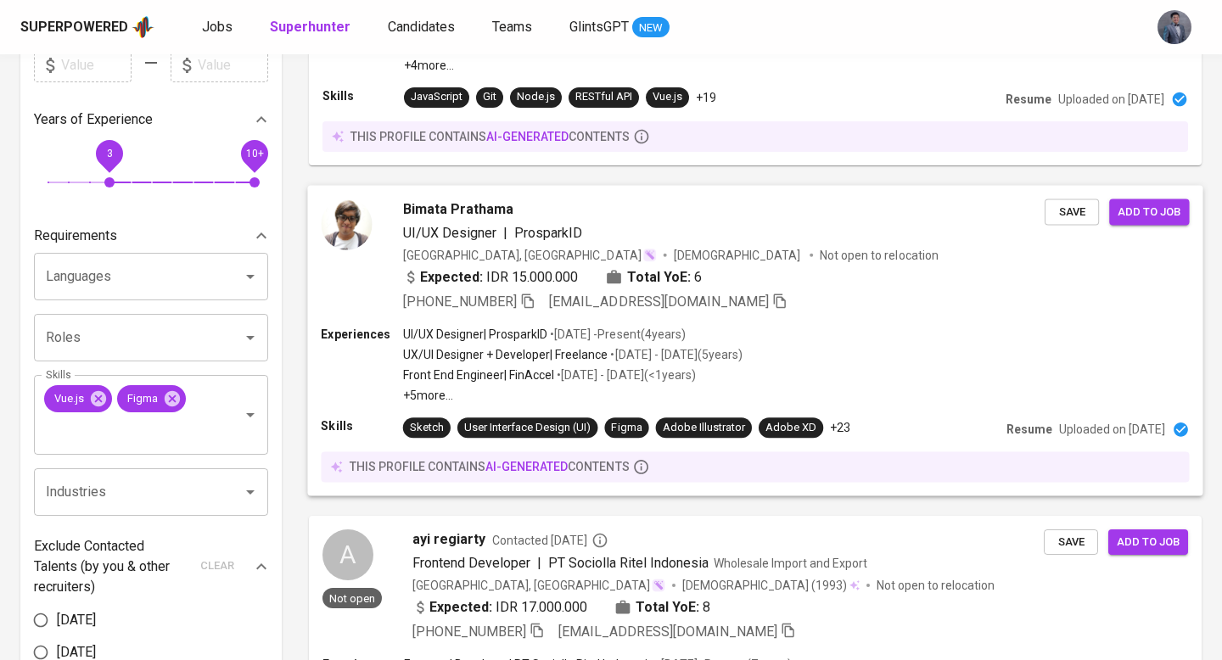
click at [785, 323] on div "Bimata Prathama UI/UX Designer | ProsparkID Indonesia, DKI Jakarta Male Not ope…" at bounding box center [755, 255] width 896 height 141
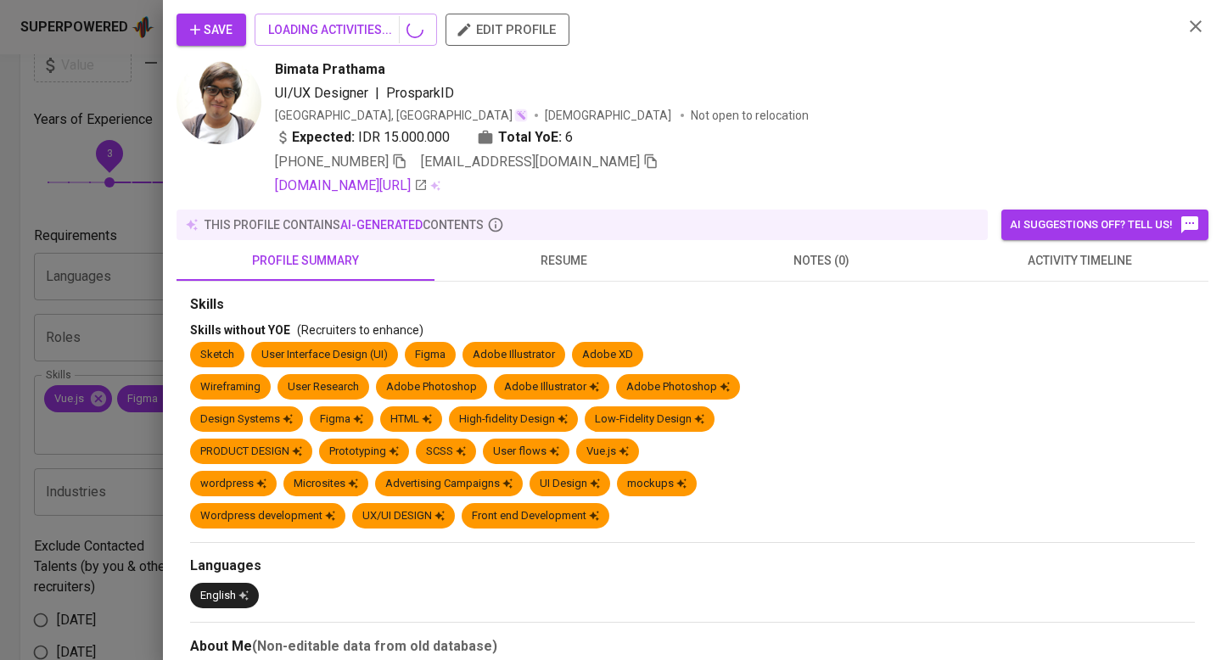
click at [547, 262] on span "resume" at bounding box center [564, 260] width 238 height 21
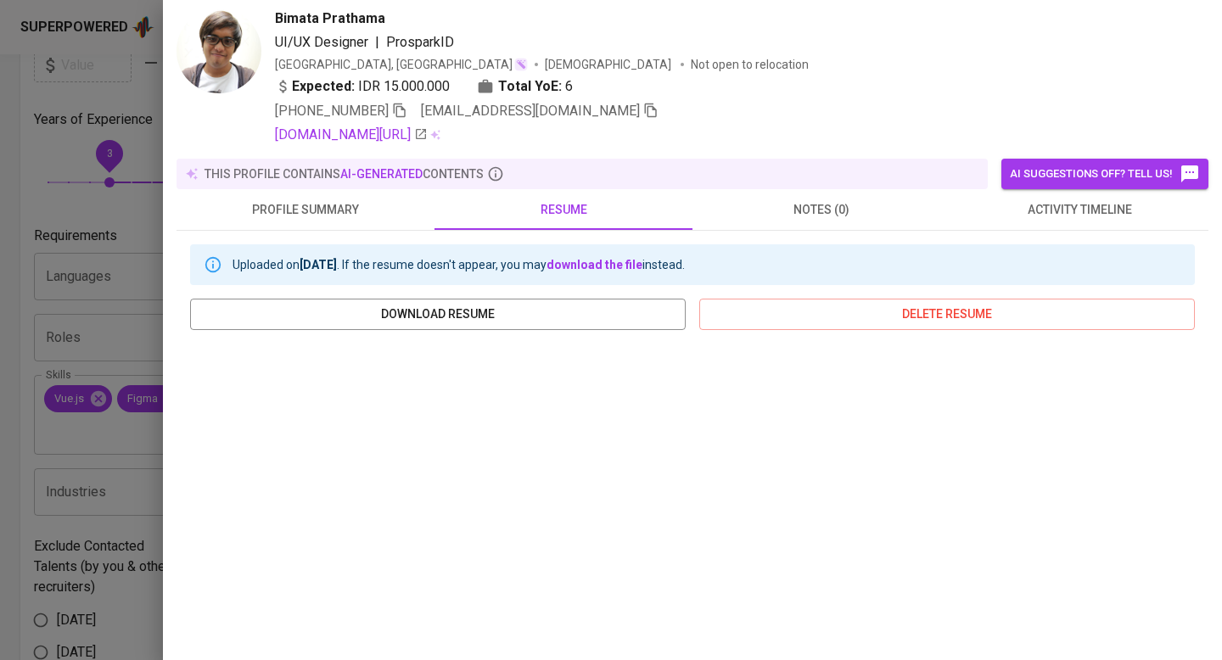
scroll to position [0, 0]
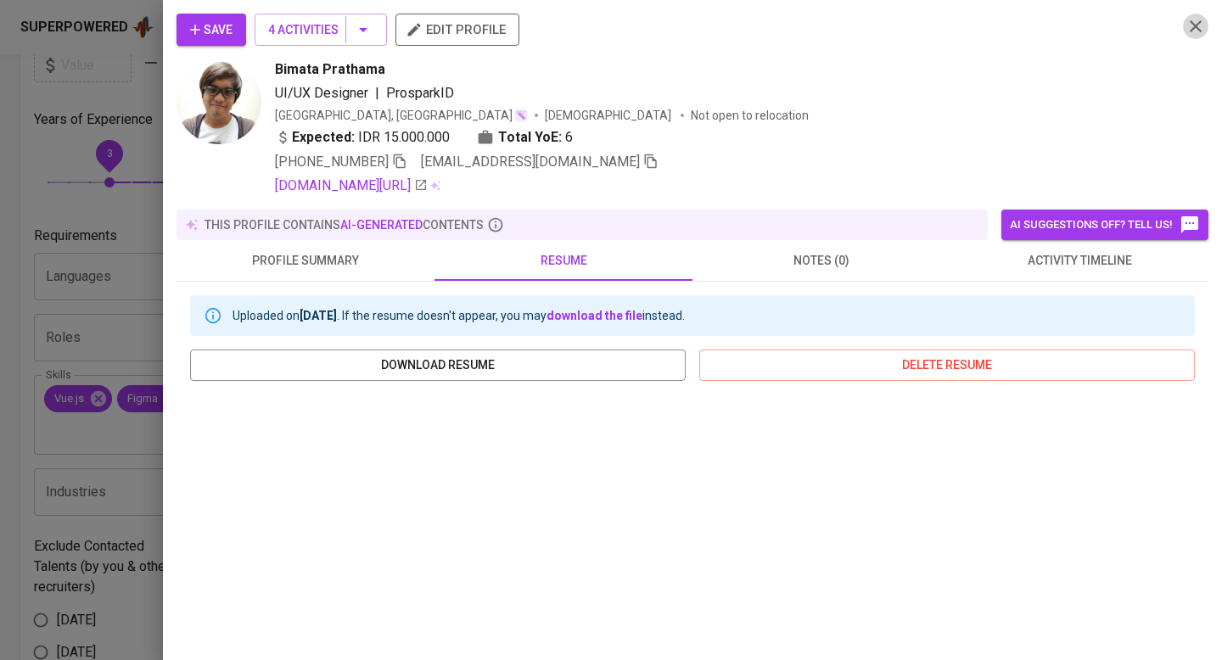
click at [1201, 24] on icon "button" at bounding box center [1196, 26] width 20 height 20
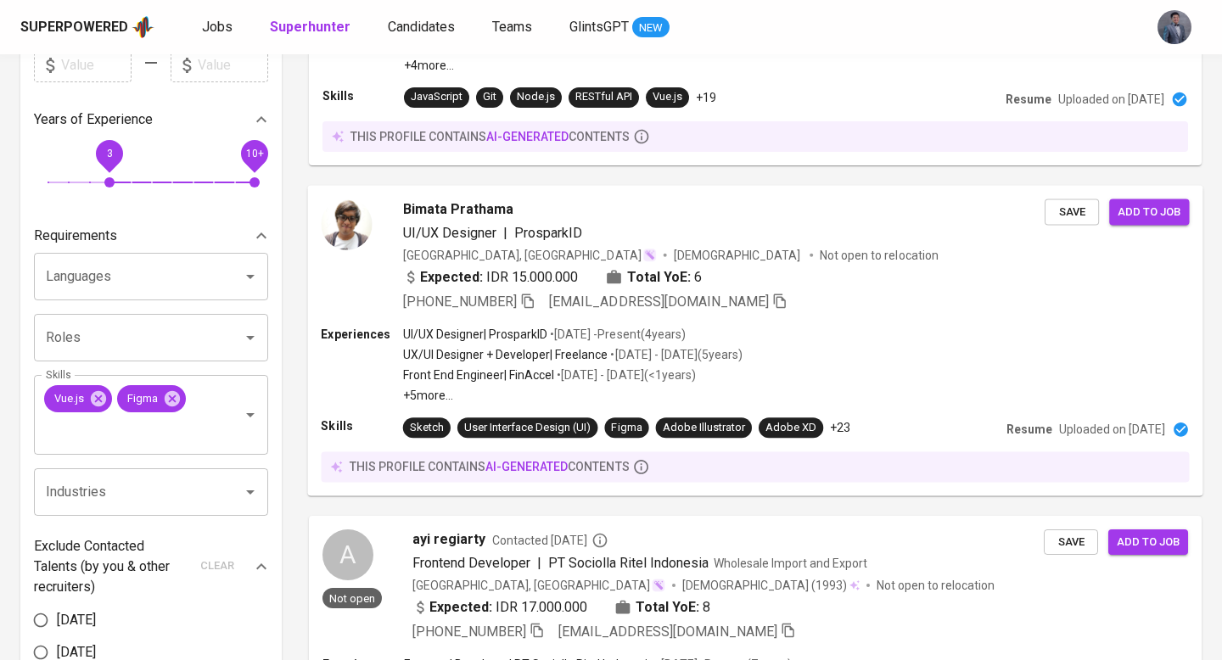
scroll to position [509, 0]
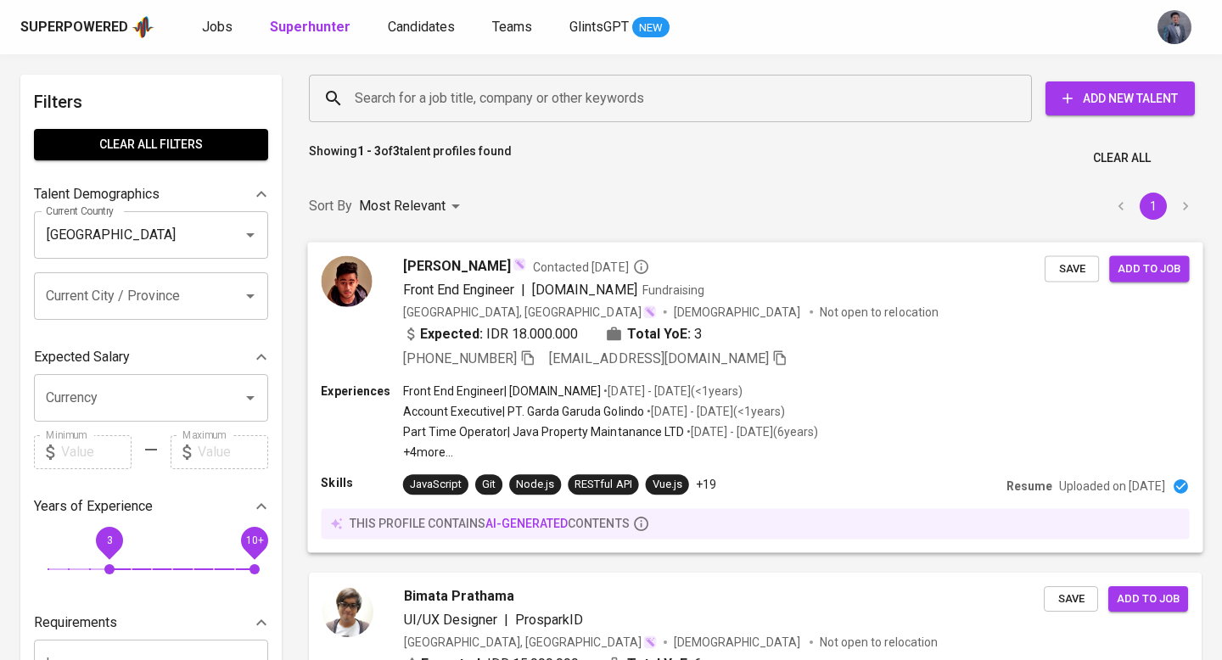
click at [801, 342] on div "Expected: IDR 18.000.000 Total YoE: 3" at bounding box center [724, 335] width 642 height 25
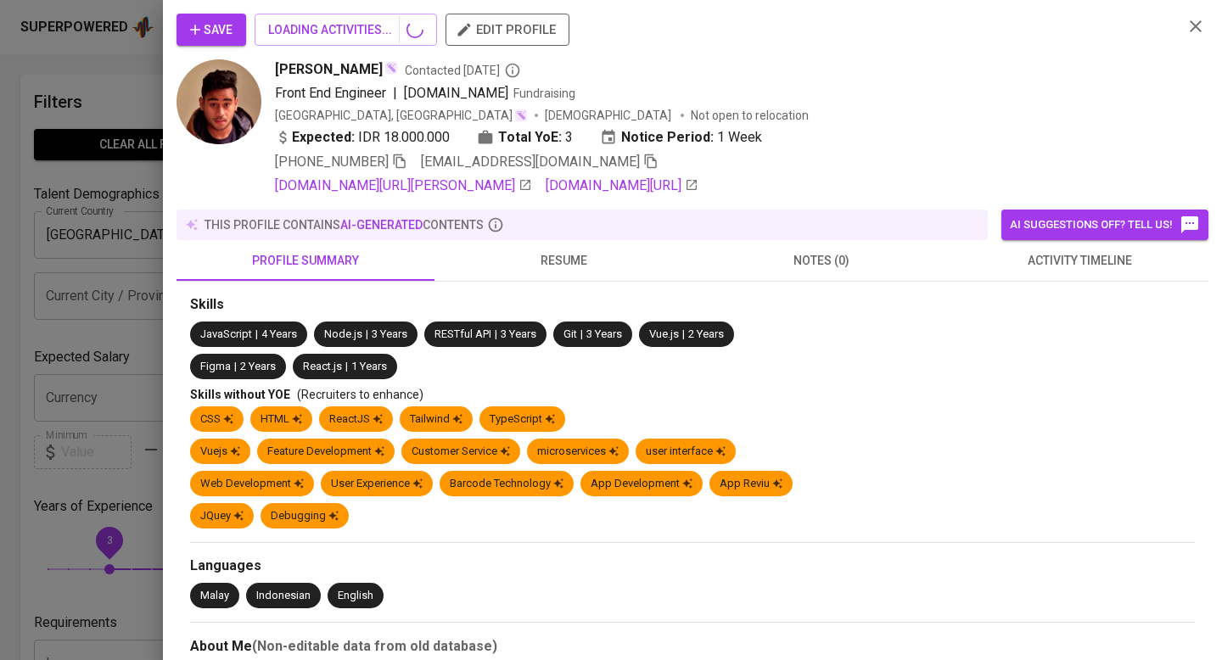
click at [563, 272] on span "resume" at bounding box center [564, 260] width 238 height 21
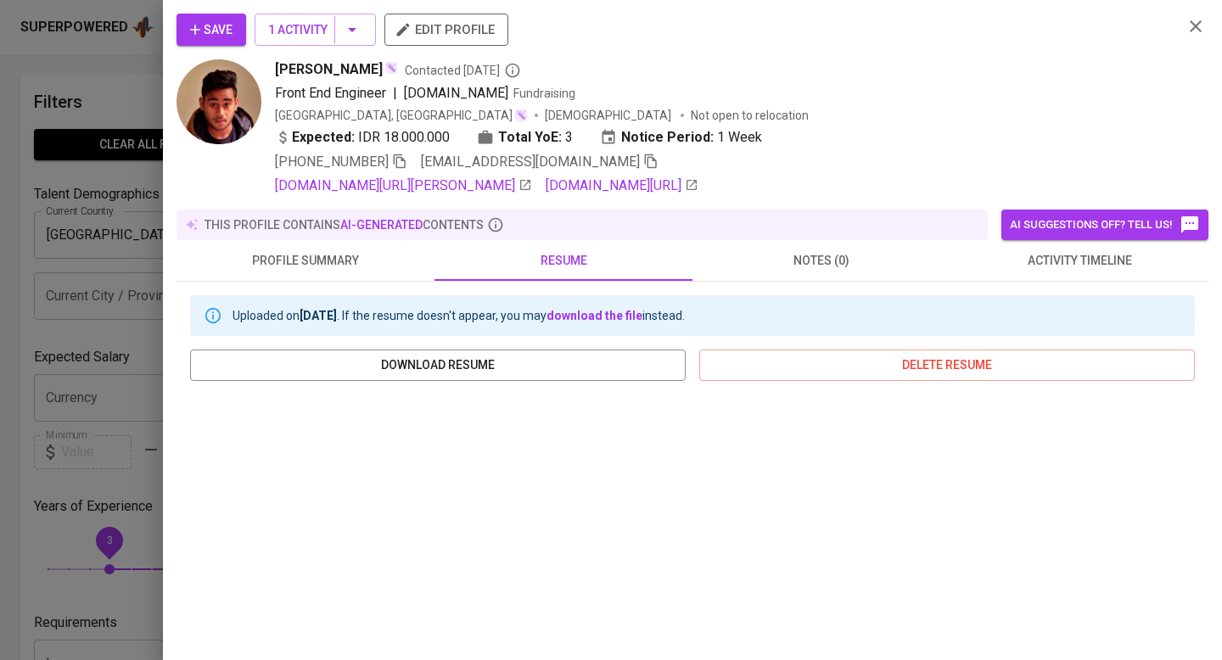
click at [1193, 21] on icon "button" at bounding box center [1196, 26] width 20 height 20
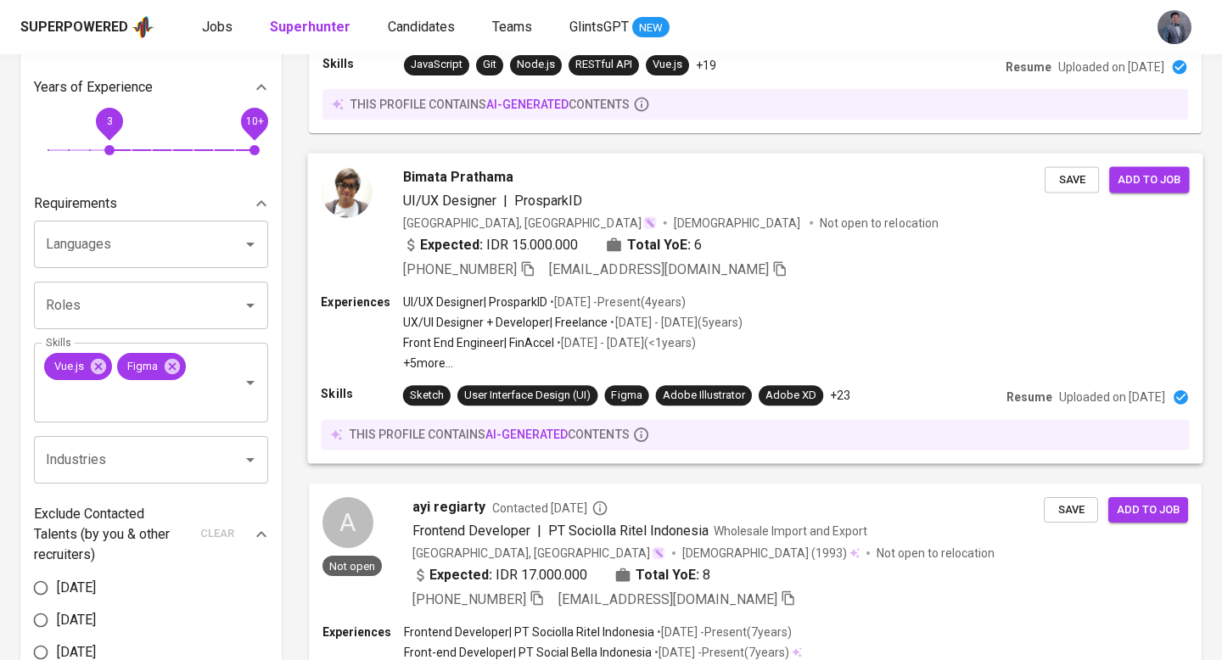
scroll to position [424, 0]
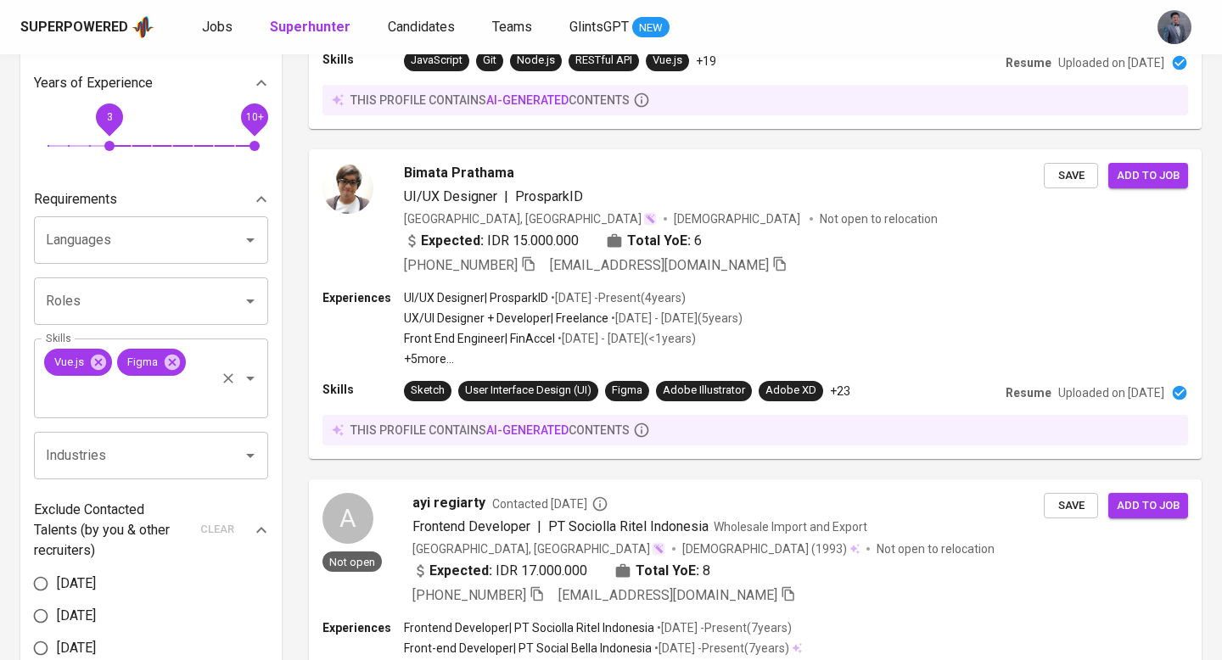
click at [143, 393] on input "Skills" at bounding box center [127, 395] width 171 height 32
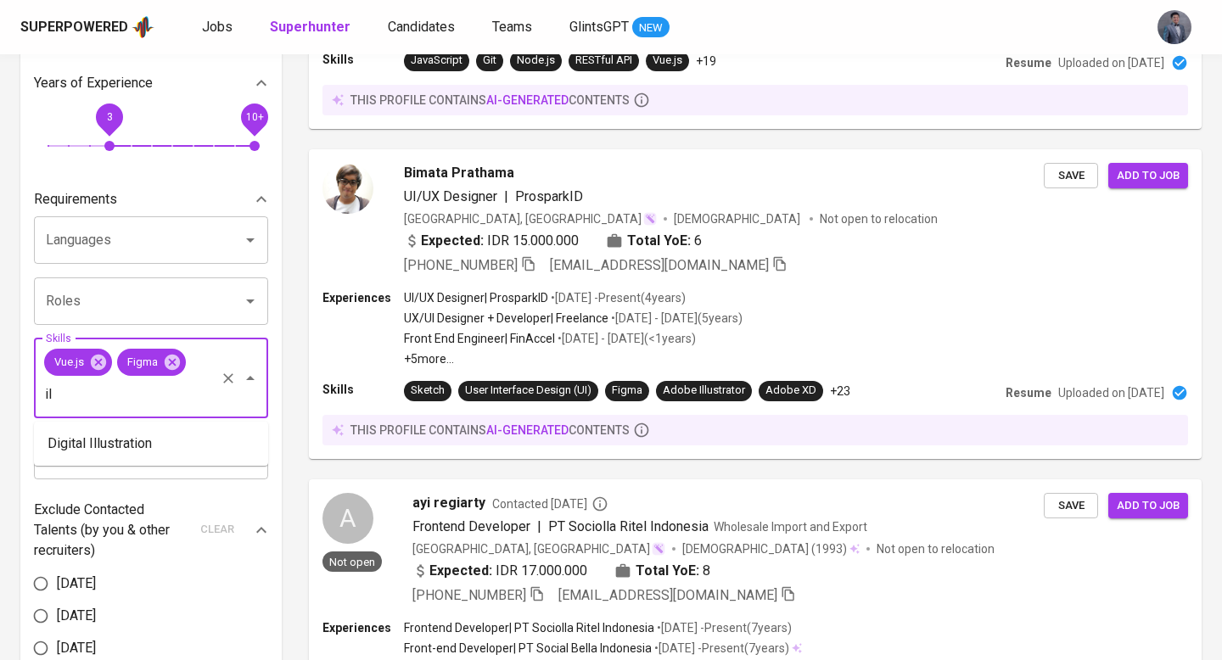
scroll to position [0, 0]
click at [163, 440] on b "illustrator" at bounding box center [148, 444] width 64 height 20
type input "illustrator"
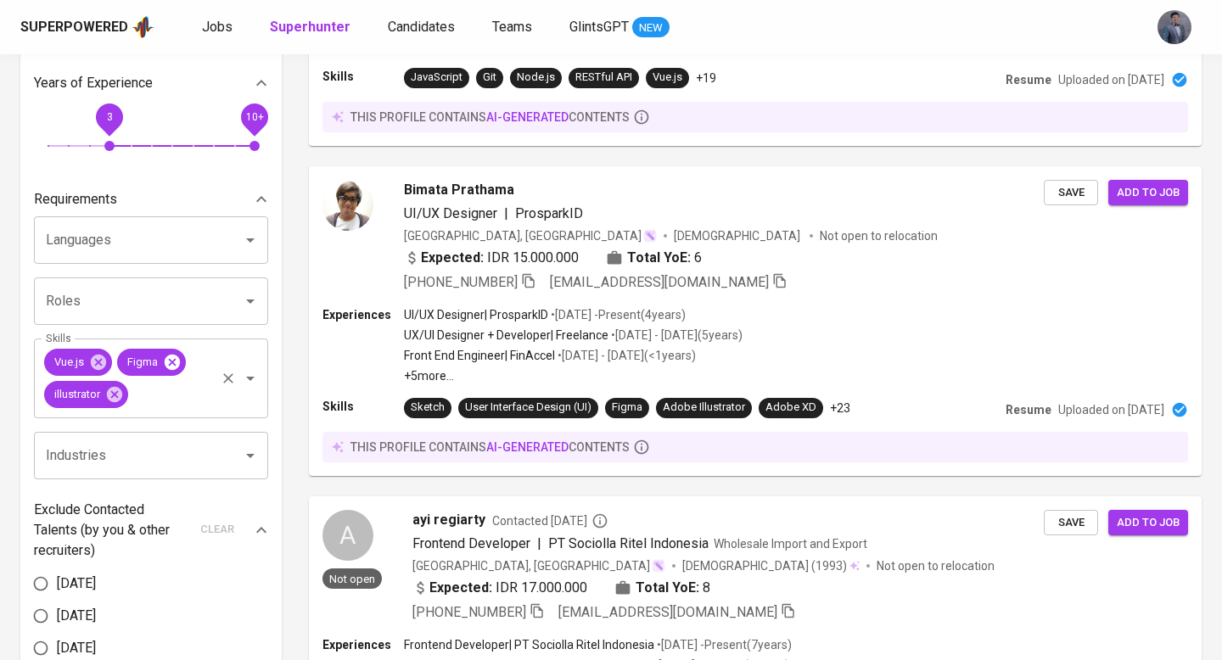
click at [170, 358] on icon at bounding box center [172, 362] width 19 height 19
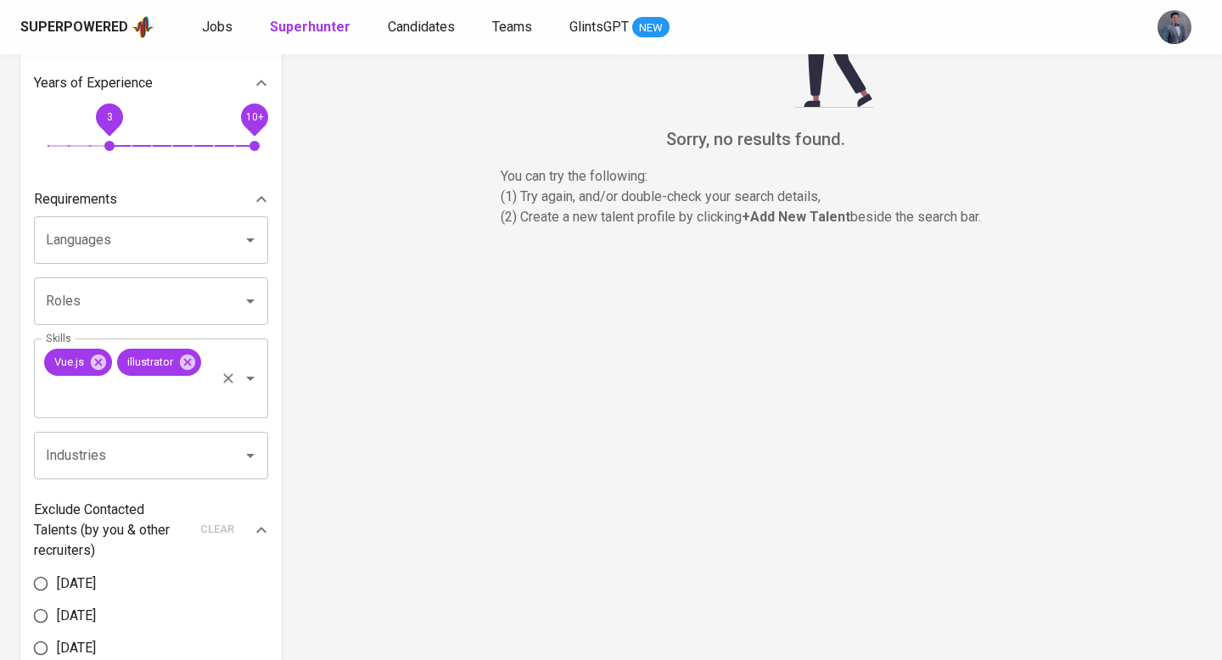
click at [90, 396] on input "Skills" at bounding box center [127, 395] width 171 height 32
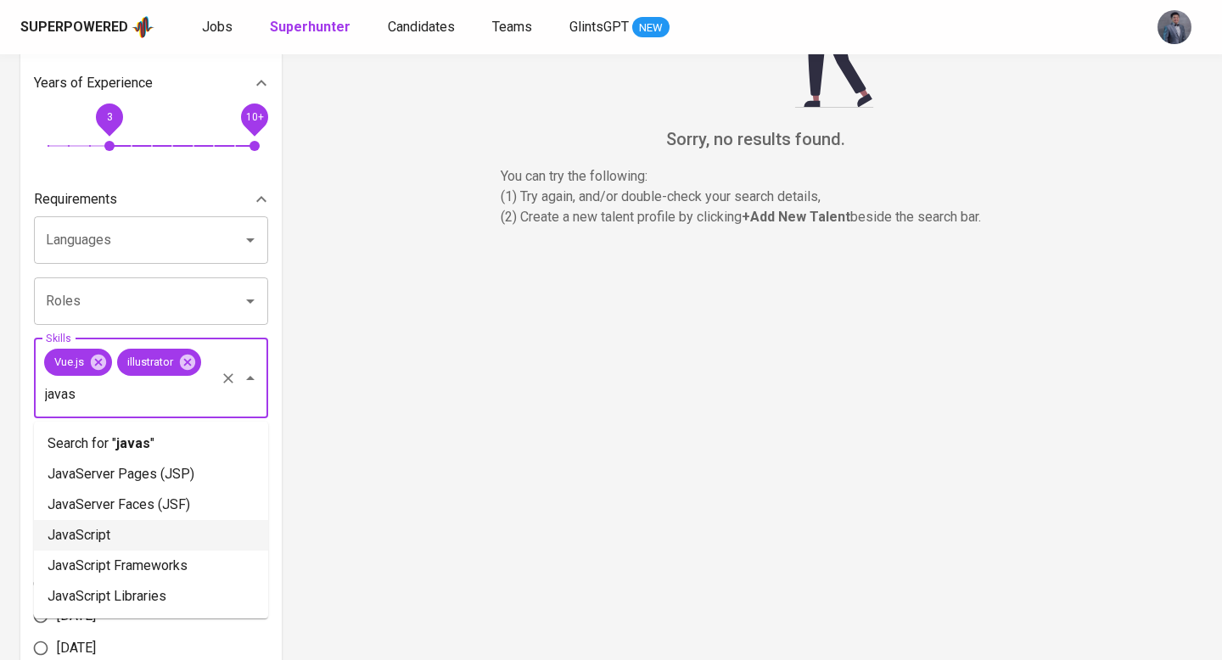
click at [121, 534] on li "JavaScript" at bounding box center [151, 535] width 234 height 31
type input "javas"
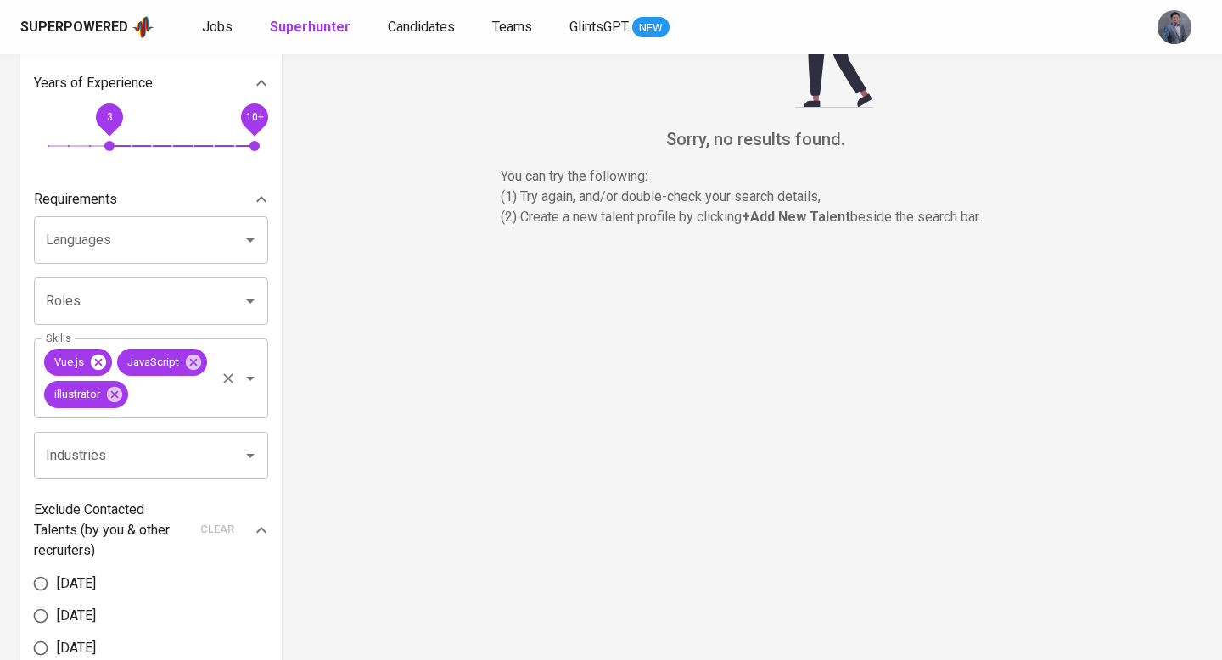
click at [99, 360] on icon at bounding box center [98, 362] width 19 height 19
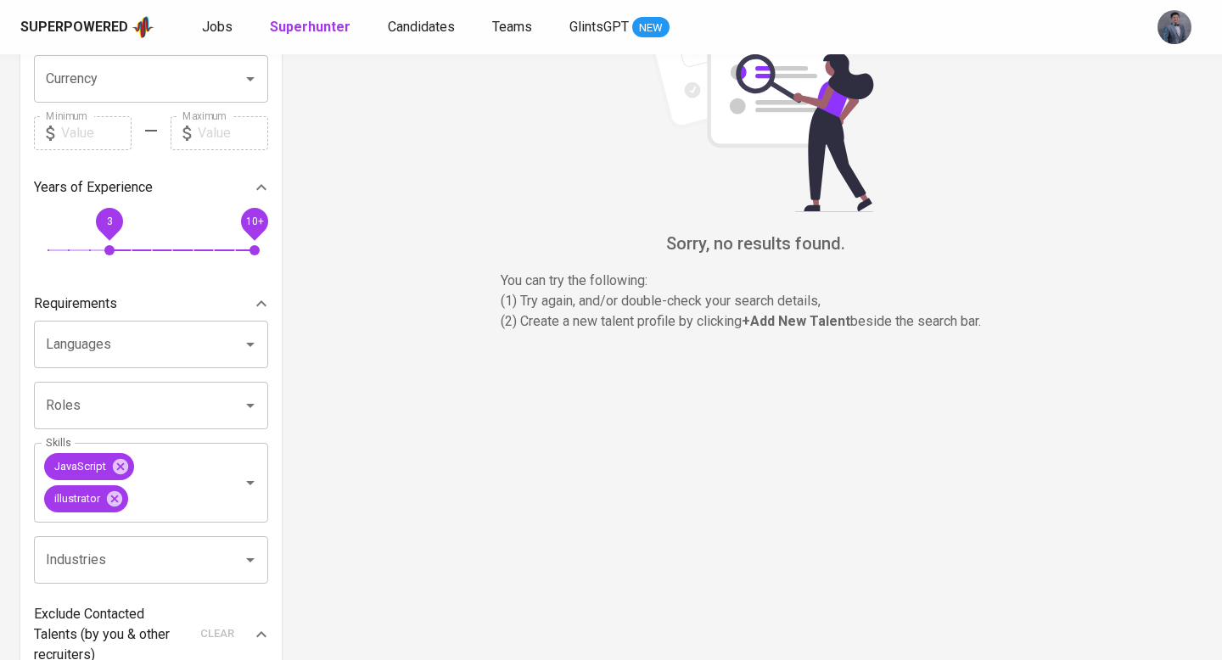
scroll to position [321, 0]
click at [116, 499] on icon at bounding box center [114, 497] width 19 height 19
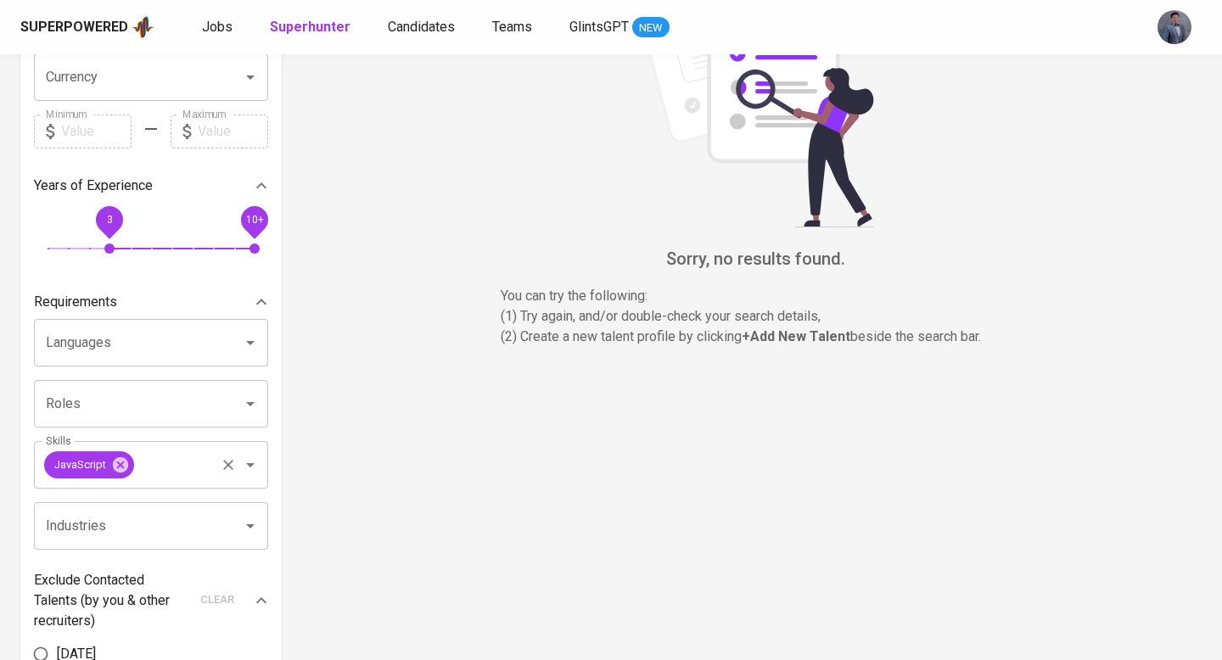
click at [163, 472] on input "Skills" at bounding box center [175, 465] width 76 height 32
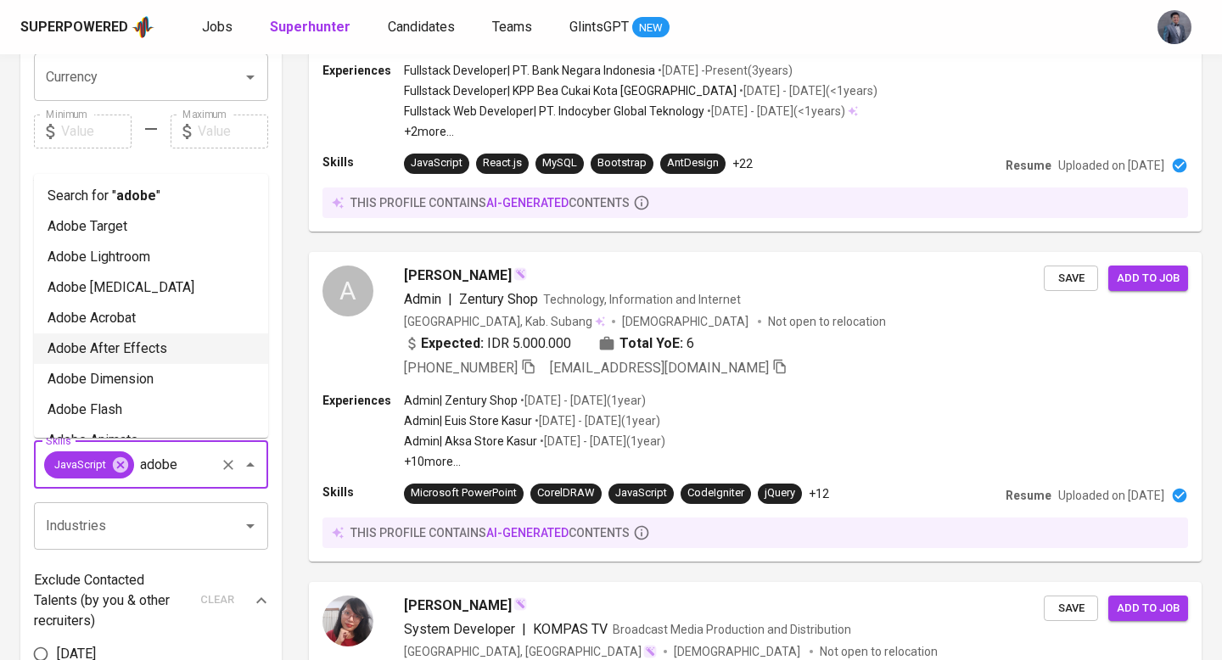
click at [152, 349] on li "Adobe After Effects" at bounding box center [151, 349] width 234 height 31
type input "adobe"
click at [152, 349] on input "Languages" at bounding box center [127, 343] width 171 height 32
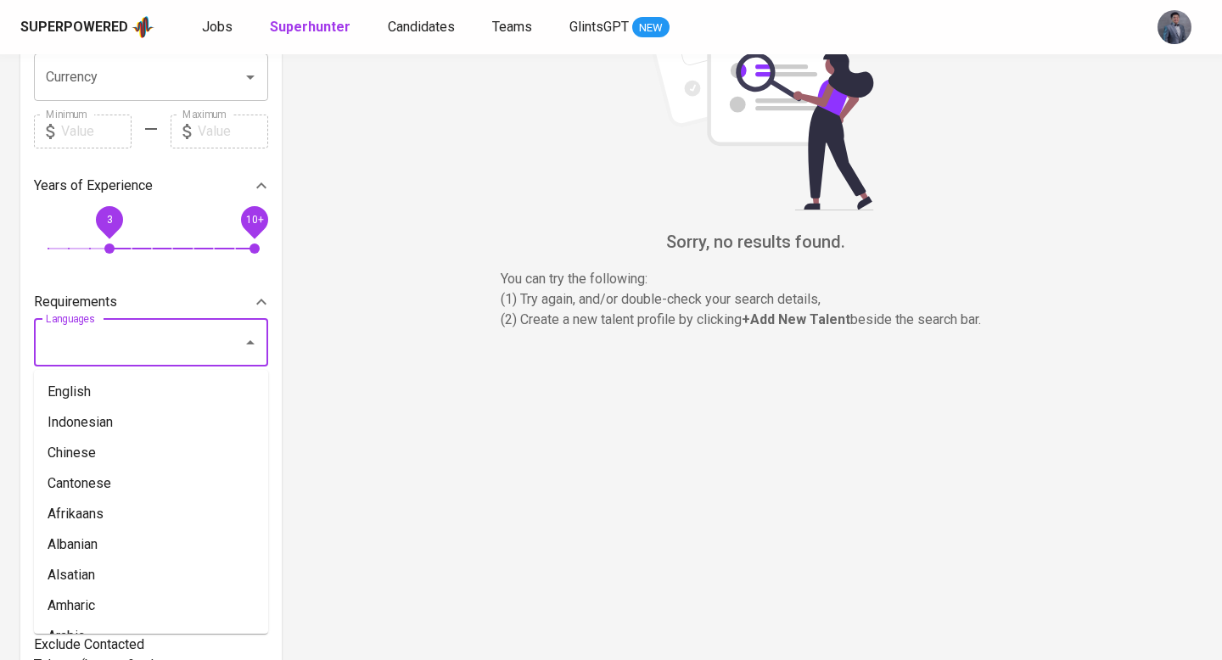
click at [160, 293] on div "Requirements" at bounding box center [139, 302] width 211 height 20
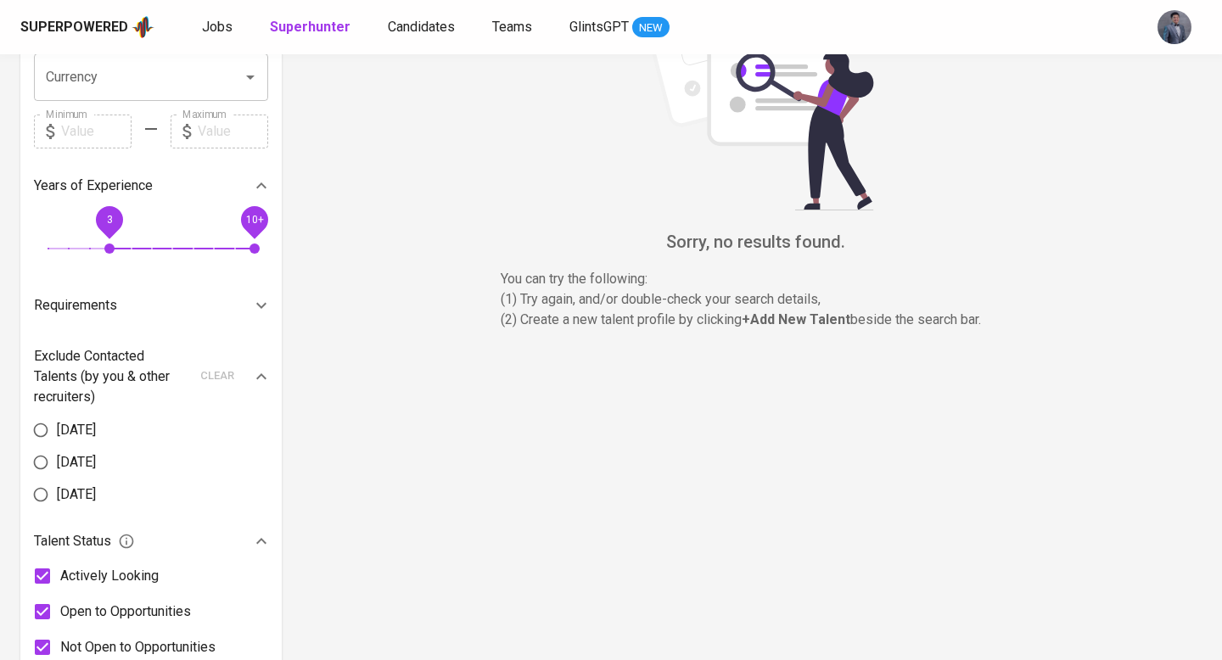
click at [160, 293] on div "Requirements" at bounding box center [151, 305] width 234 height 41
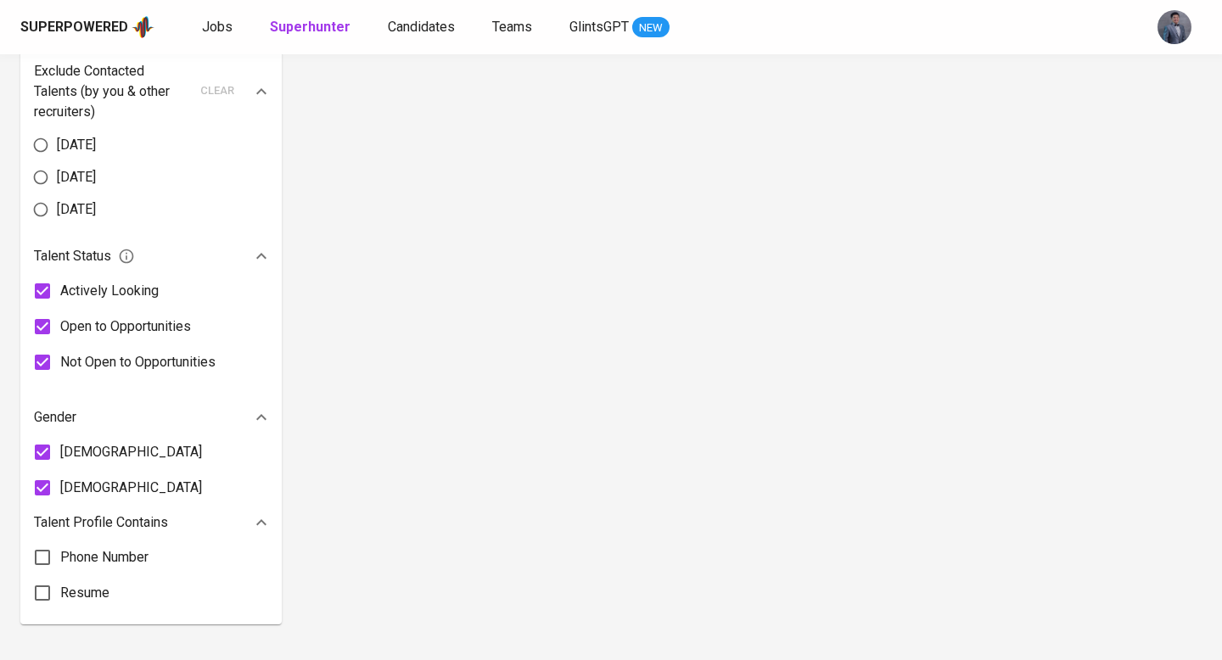
scroll to position [460, 0]
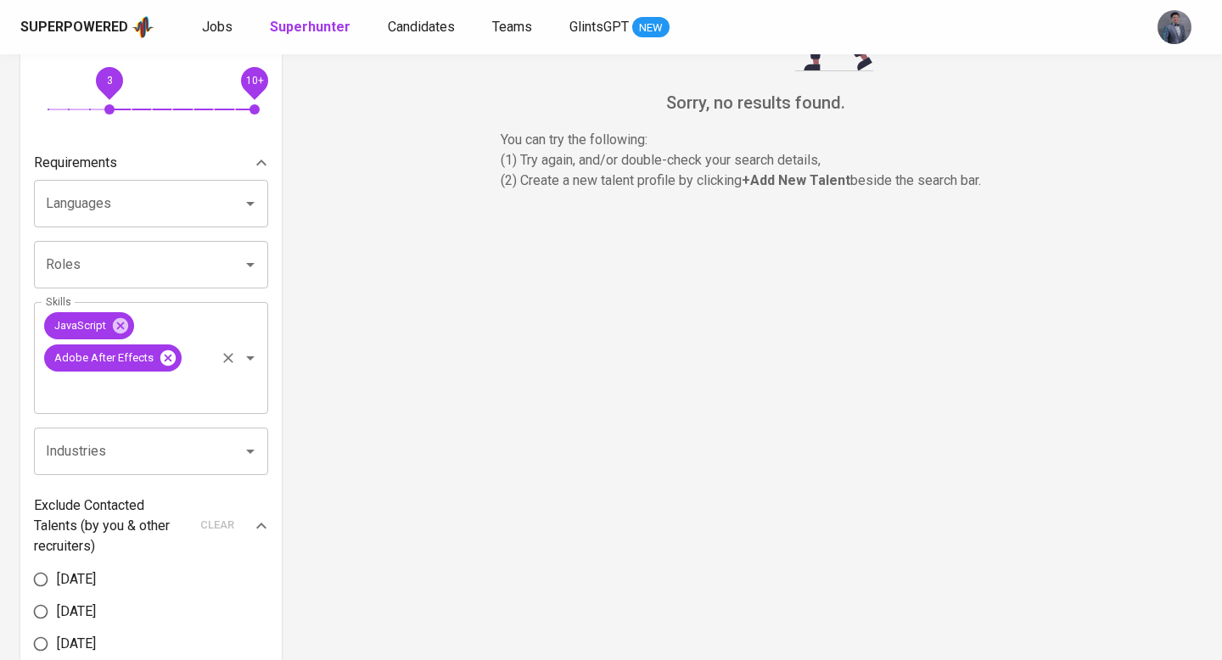
click at [167, 357] on icon at bounding box center [167, 357] width 15 height 15
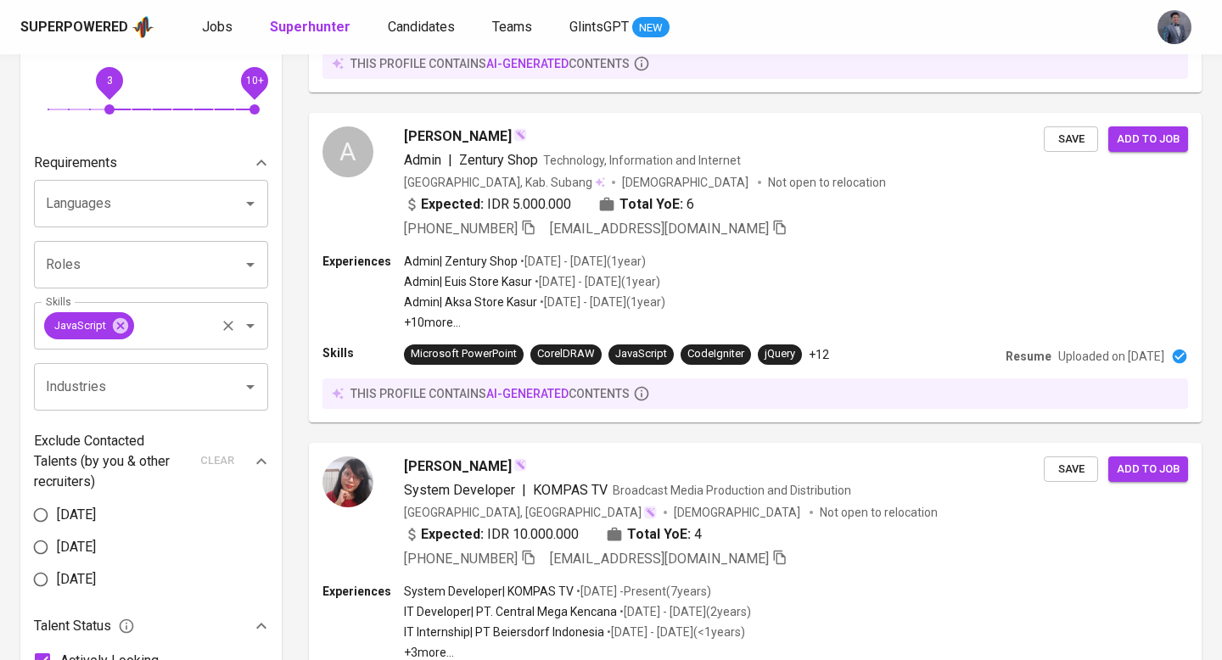
click at [169, 329] on input "Skills" at bounding box center [175, 326] width 76 height 32
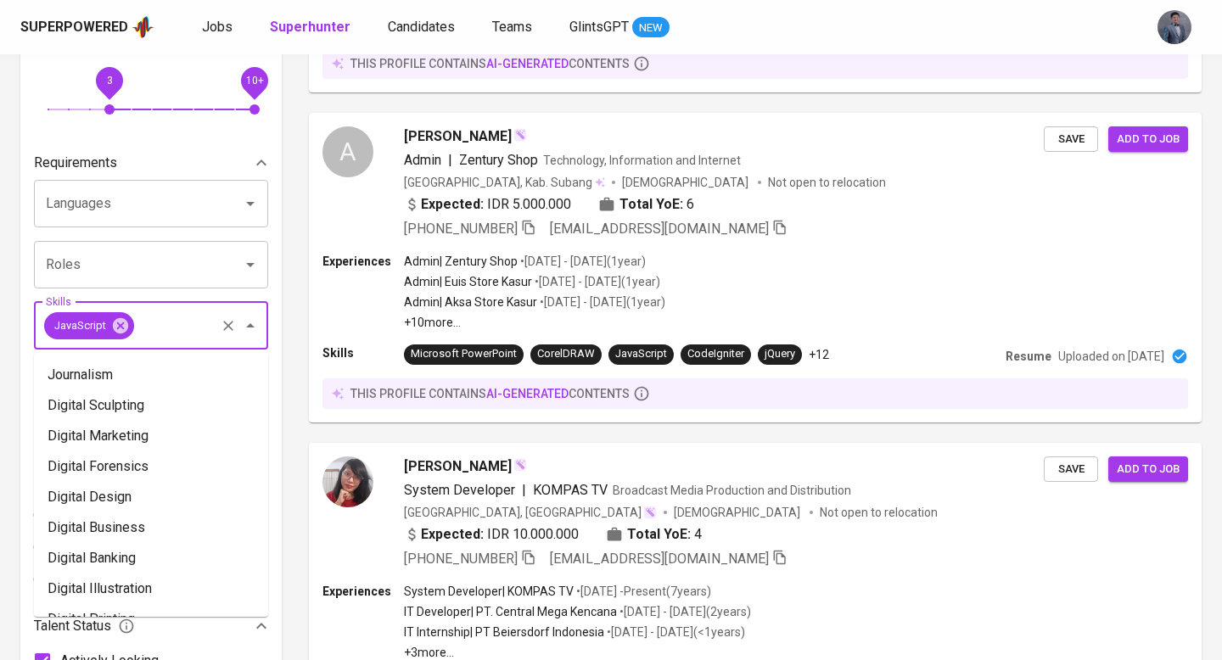
scroll to position [724, 0]
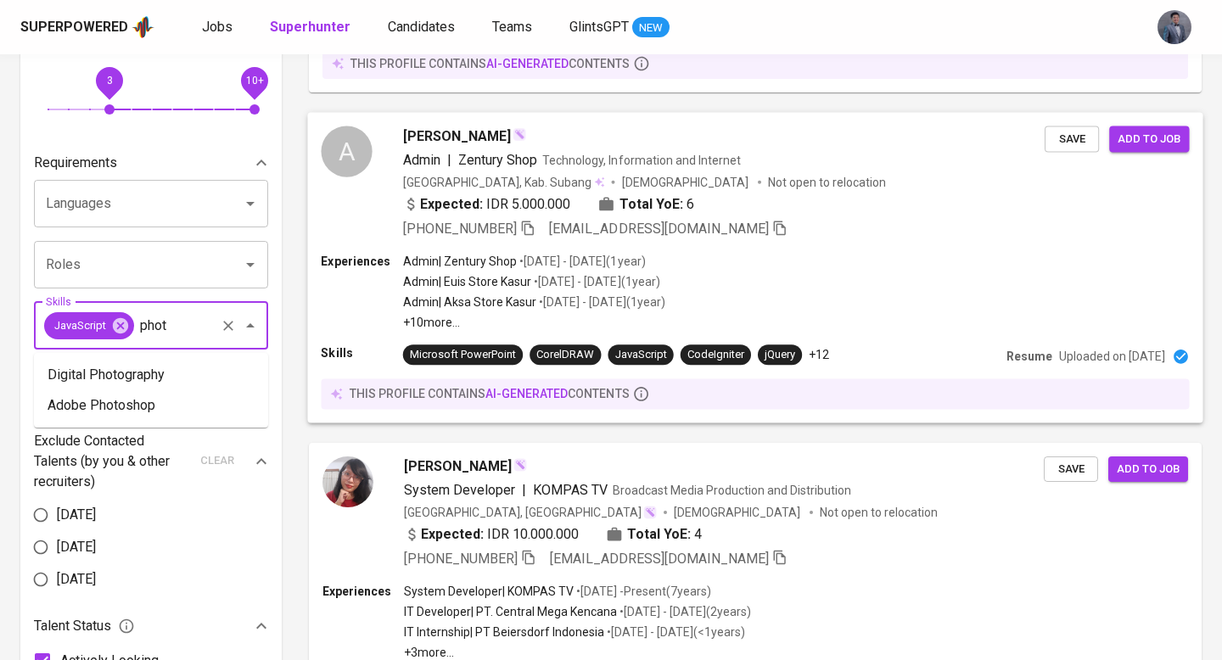
type input "photo"
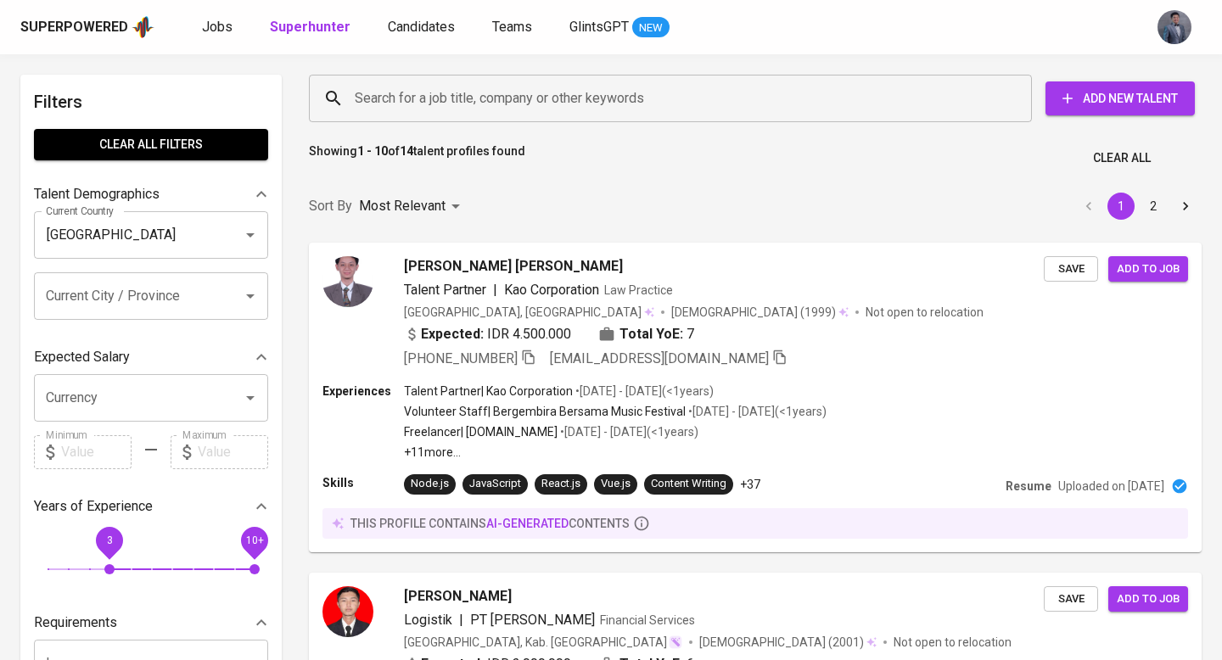
scroll to position [1111, 0]
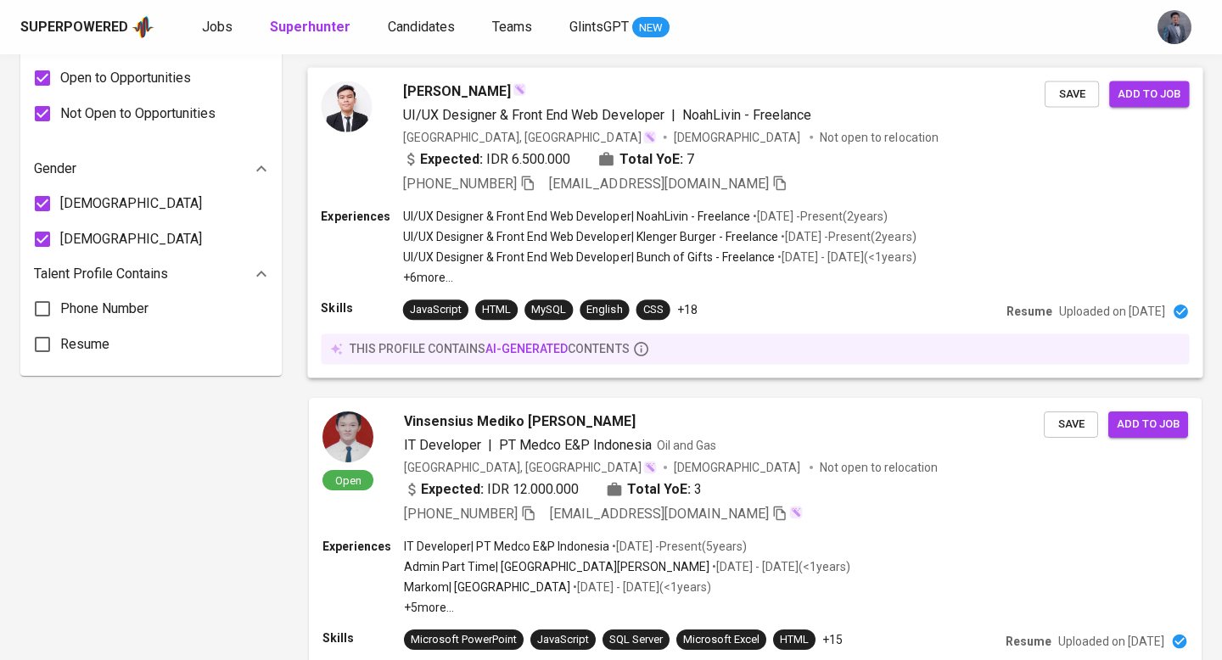
click at [830, 154] on div "Expected: IDR 6.500.000 Total YoE: 7" at bounding box center [724, 161] width 642 height 25
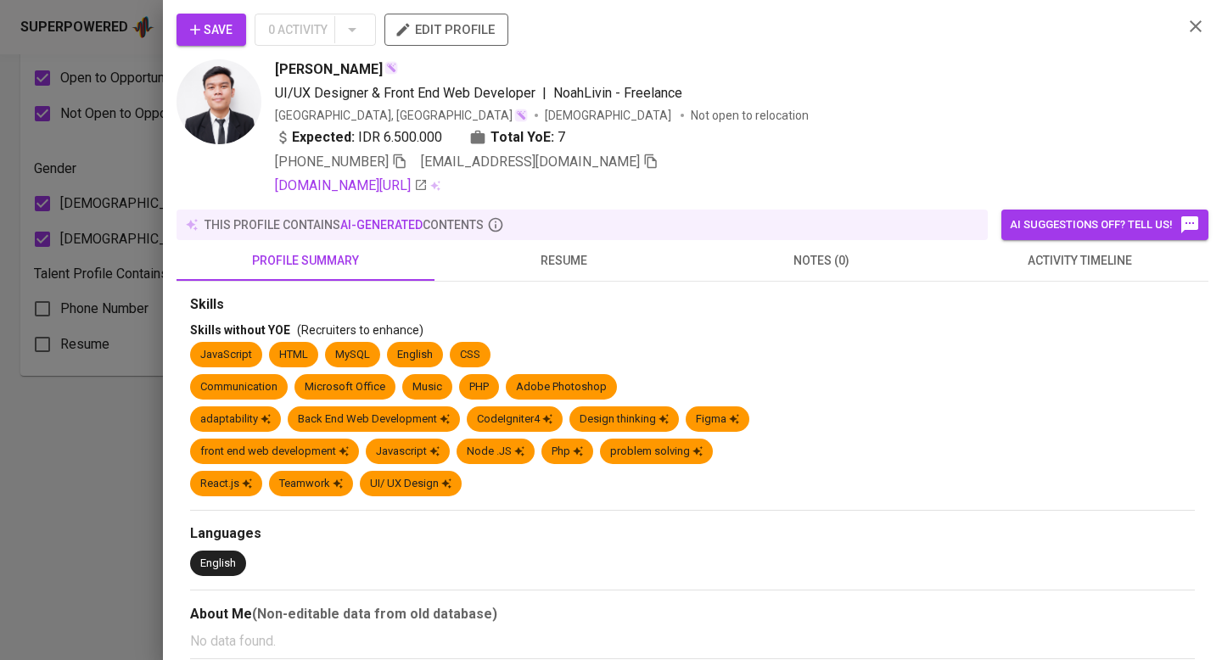
click at [586, 258] on span "resume" at bounding box center [564, 260] width 238 height 21
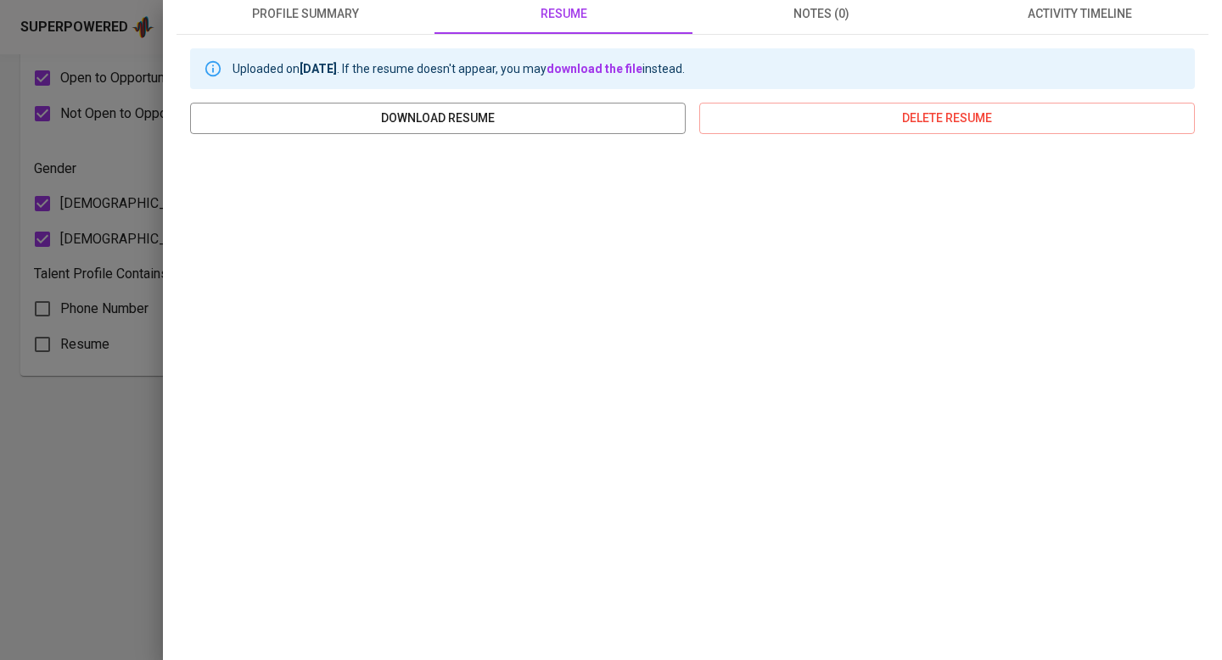
scroll to position [249, 0]
click at [547, 115] on span "download resume" at bounding box center [438, 116] width 469 height 21
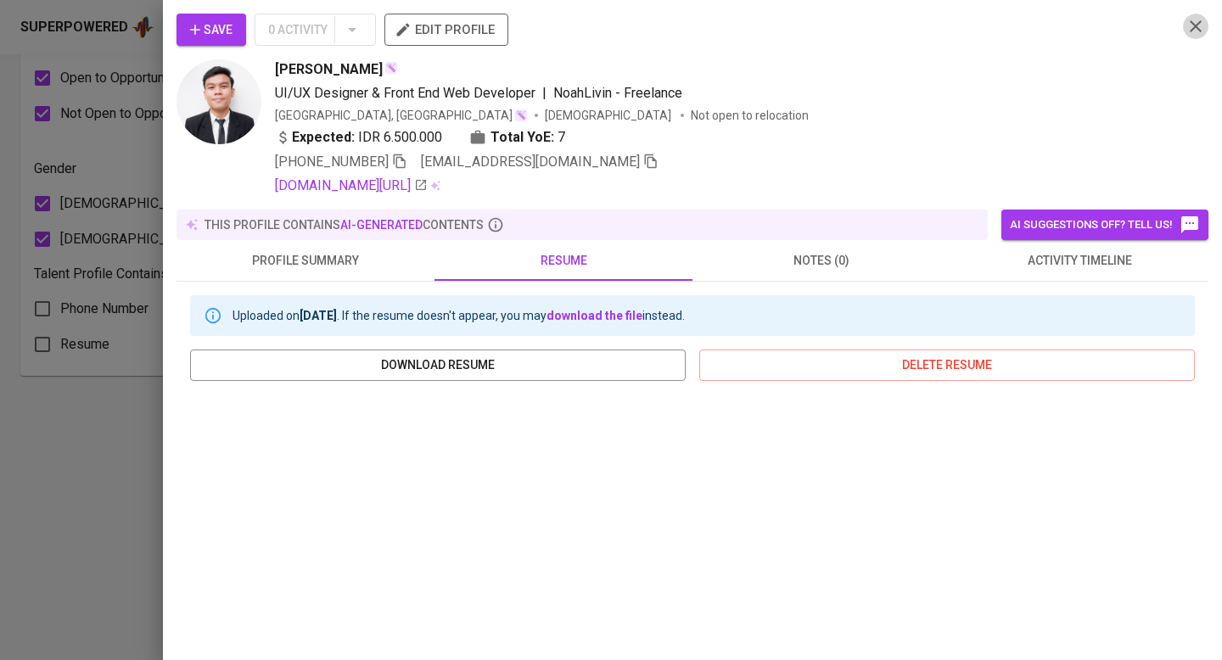
click at [1201, 24] on icon "button" at bounding box center [1196, 26] width 20 height 20
